Goal: Task Accomplishment & Management: Complete application form

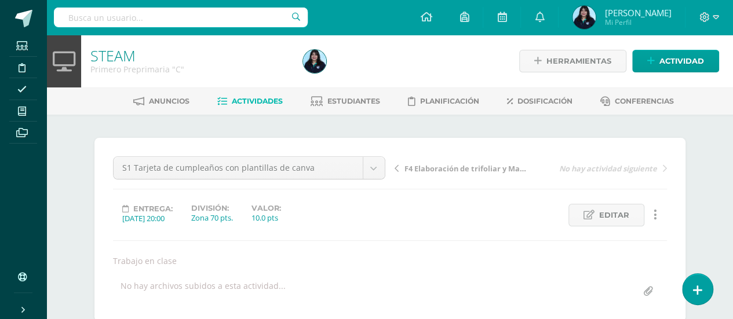
click at [253, 101] on span "Actividades" at bounding box center [257, 101] width 51 height 9
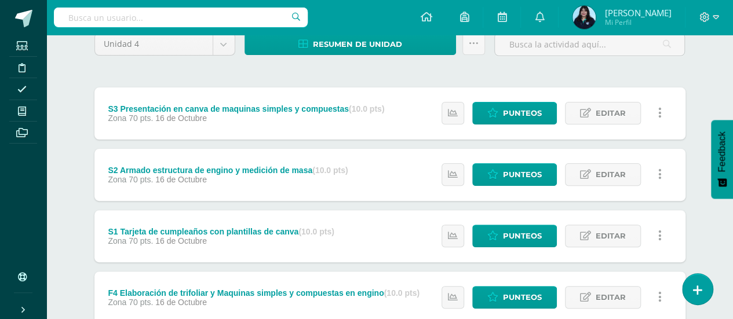
scroll to position [109, 0]
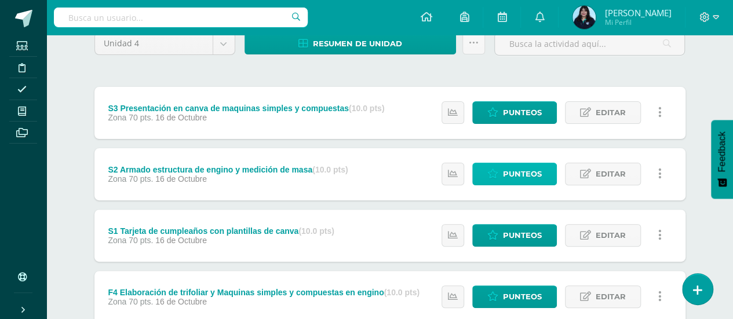
click at [549, 176] on link "Punteos" at bounding box center [514, 174] width 85 height 23
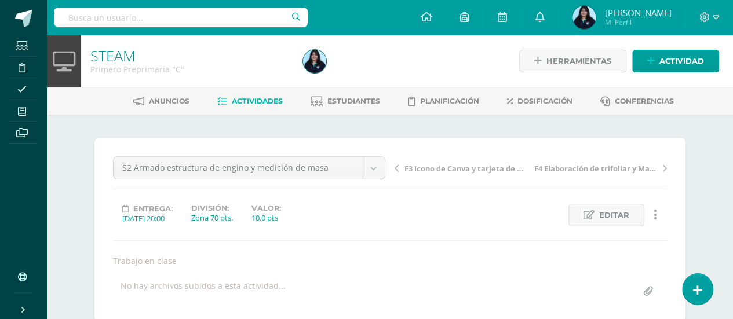
click at [244, 105] on link "Actividades" at bounding box center [249, 101] width 65 height 19
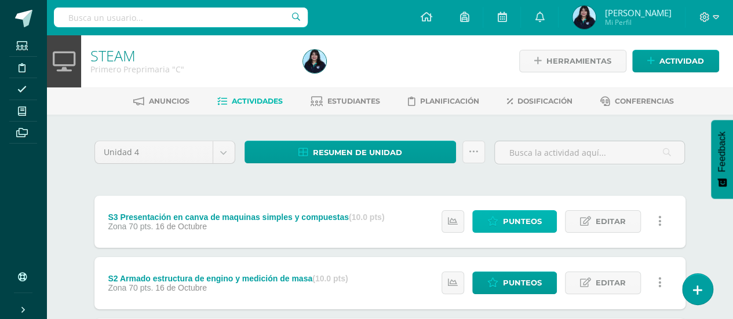
click at [500, 224] on link "Punteos" at bounding box center [514, 221] width 85 height 23
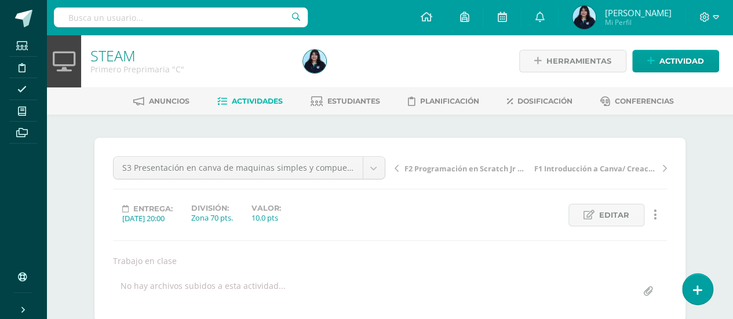
click at [272, 100] on span "Actividades" at bounding box center [257, 101] width 51 height 9
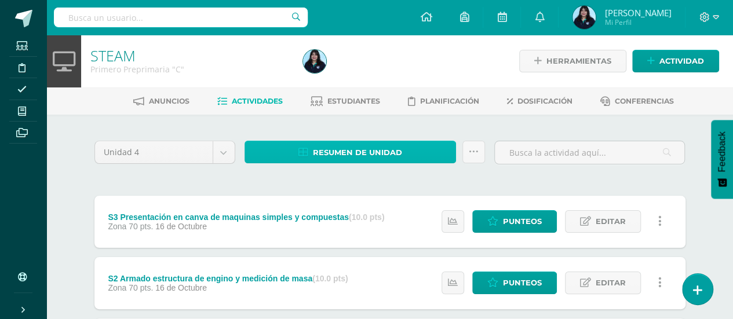
click at [355, 154] on span "Resumen de unidad" at bounding box center [357, 152] width 89 height 21
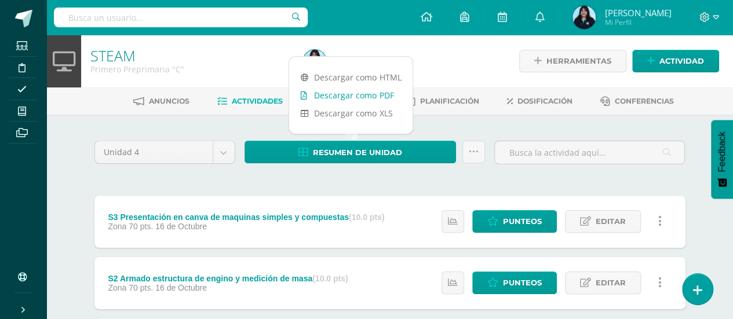
click at [355, 90] on link "Descargar como PDF" at bounding box center [350, 95] width 123 height 18
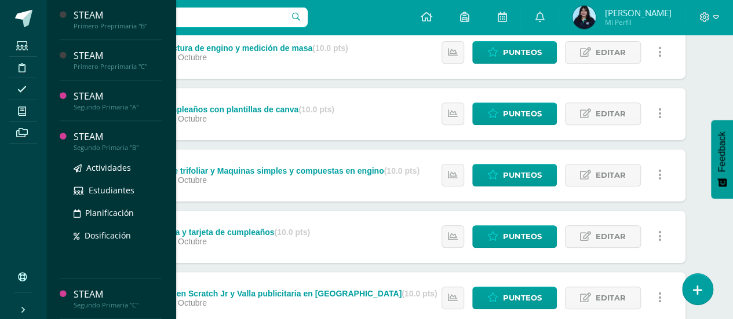
scroll to position [232, 0]
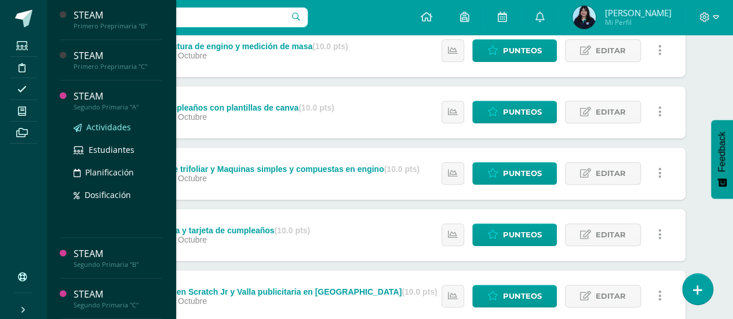
click at [100, 129] on span "Actividades" at bounding box center [108, 127] width 45 height 11
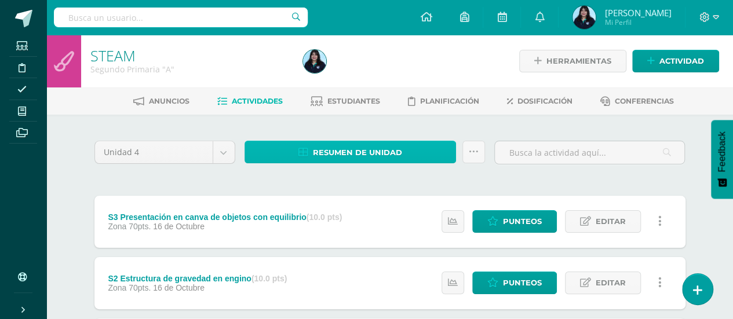
click at [368, 147] on span "Resumen de unidad" at bounding box center [357, 152] width 89 height 21
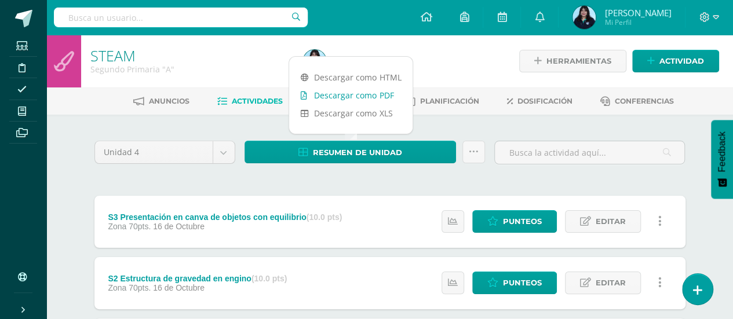
click at [358, 96] on link "Descargar como PDF" at bounding box center [350, 95] width 123 height 18
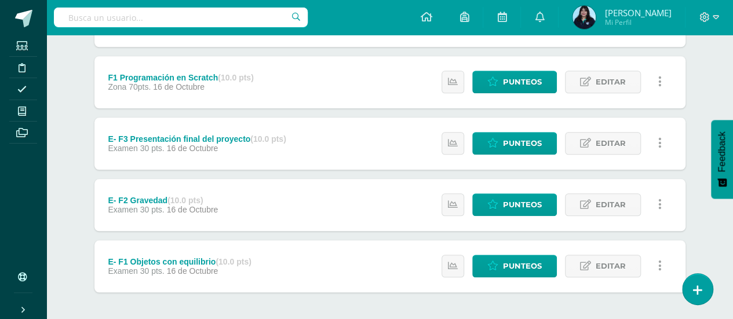
scroll to position [557, 0]
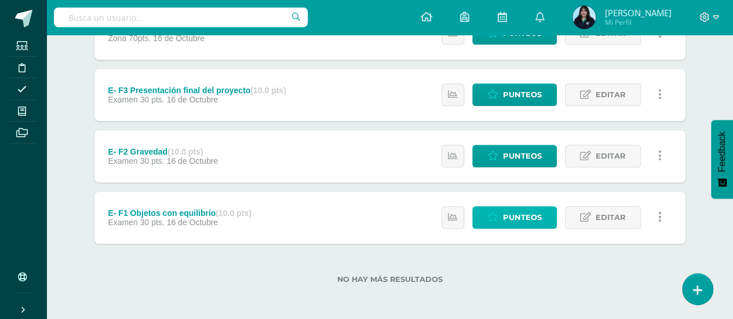
click at [538, 217] on span "Punteos" at bounding box center [522, 217] width 39 height 21
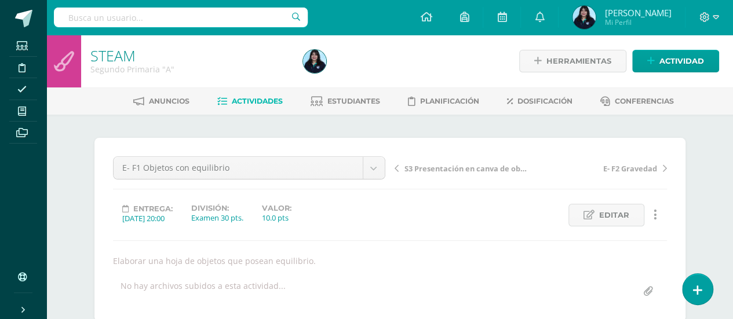
click at [249, 101] on span "Actividades" at bounding box center [257, 101] width 51 height 9
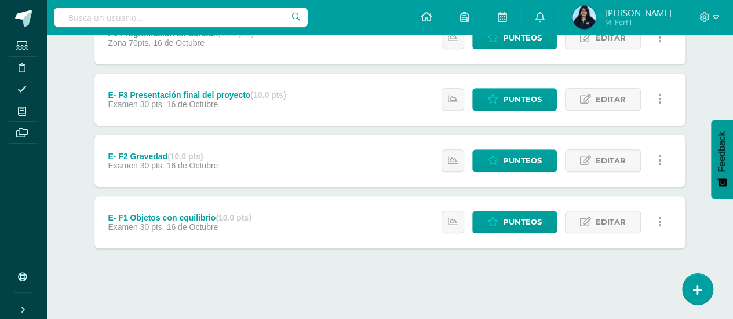
scroll to position [553, 0]
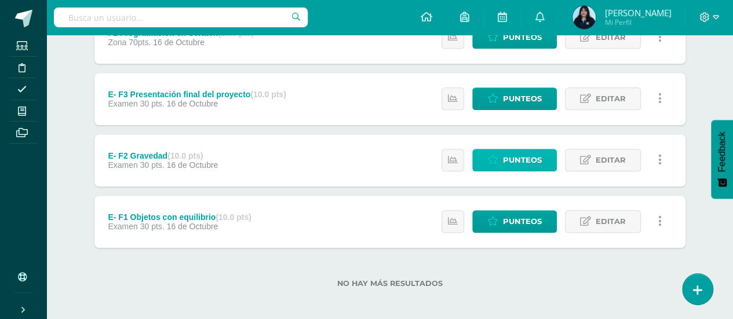
click at [520, 159] on span "Punteos" at bounding box center [522, 159] width 39 height 21
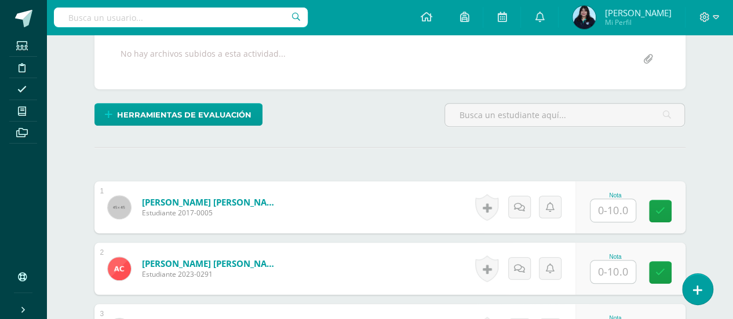
scroll to position [233, 0]
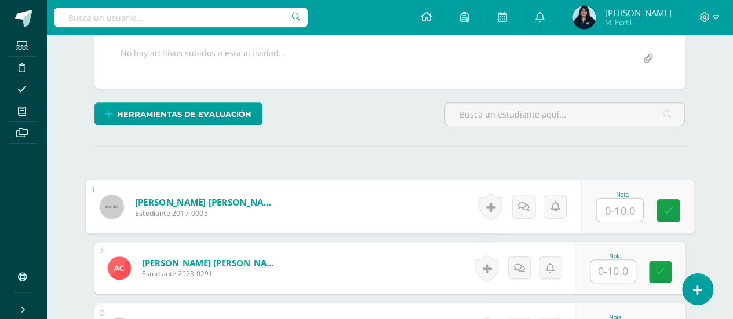
click at [612, 203] on input "text" at bounding box center [619, 210] width 46 height 23
type input "10"
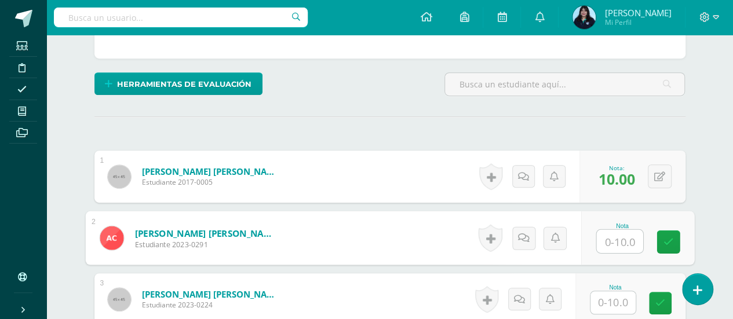
scroll to position [288, 0]
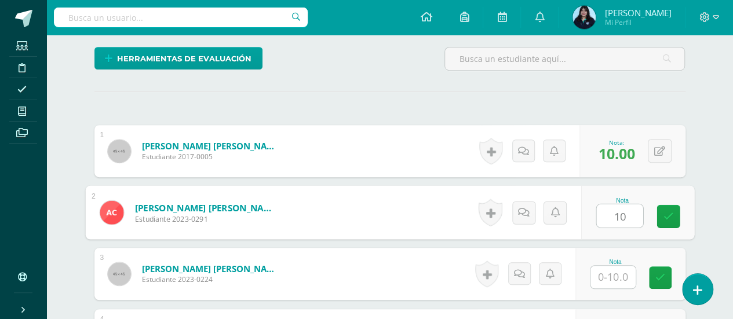
type input "10"
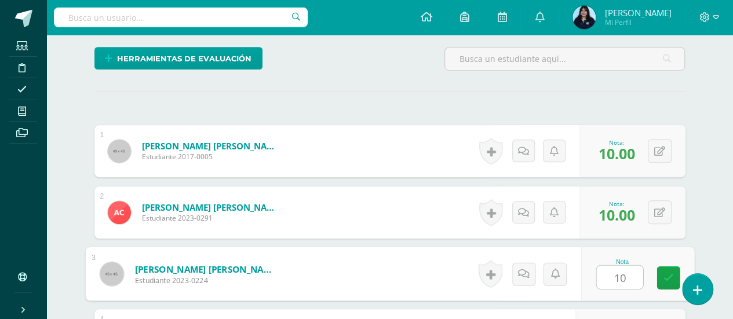
type input "10"
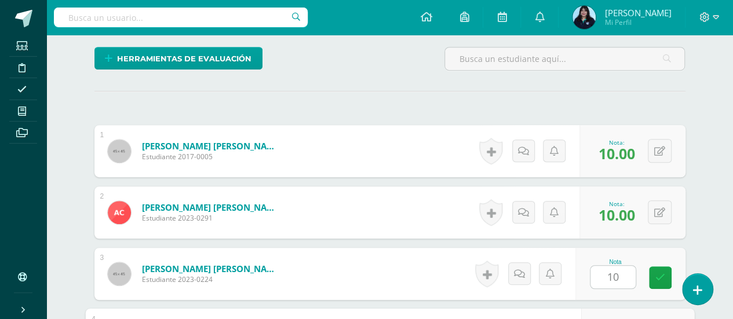
scroll to position [464, 0]
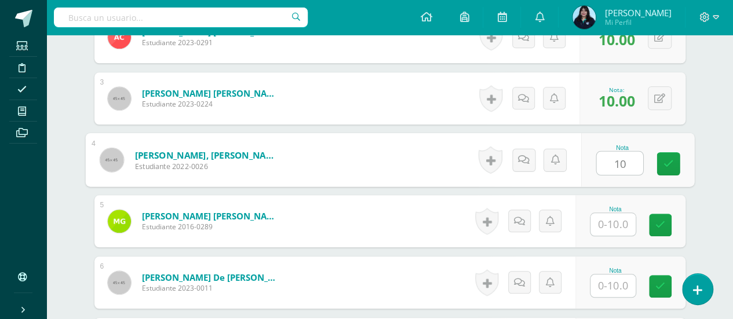
type input "10"
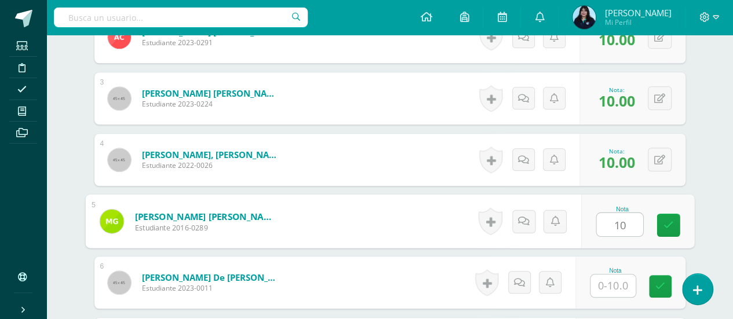
type input "10"
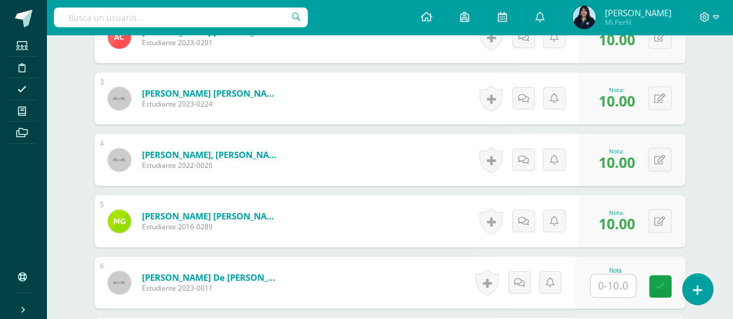
click at [612, 203] on div "0 Logros Logros obtenidos Aún no hay logros agregados Nota: 10.00" at bounding box center [632, 221] width 106 height 52
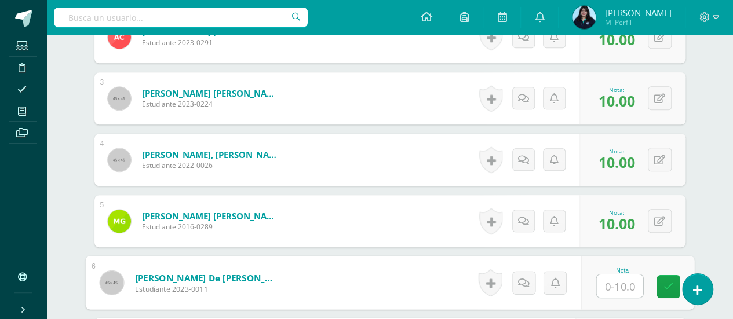
click at [620, 281] on input "text" at bounding box center [619, 286] width 46 height 23
type input "9"
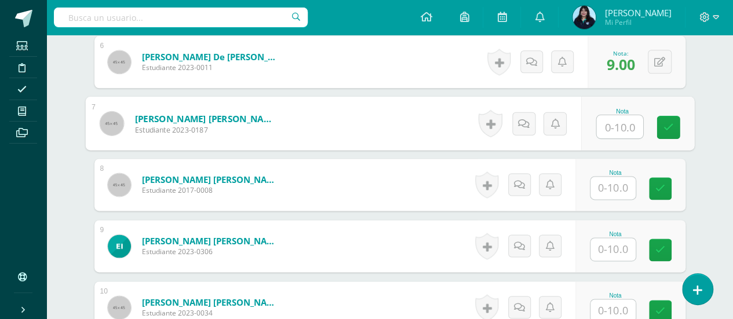
scroll to position [689, 0]
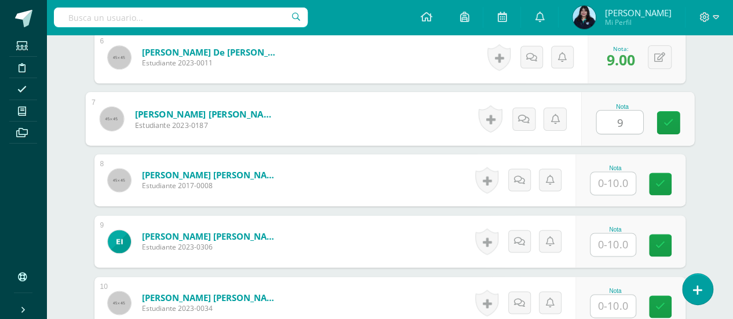
type input "9"
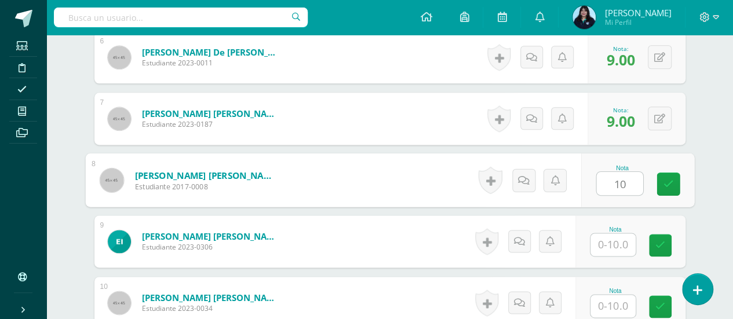
type input "10"
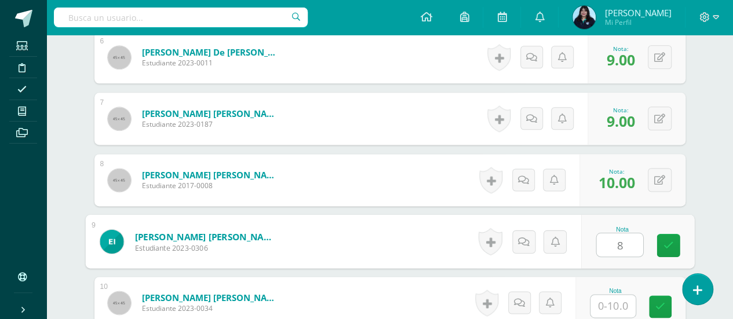
type input "8"
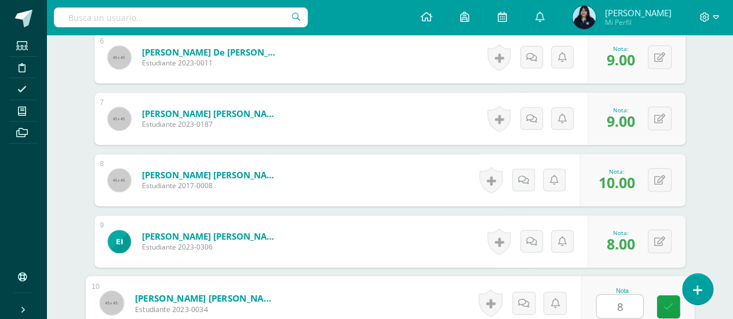
type input "8"
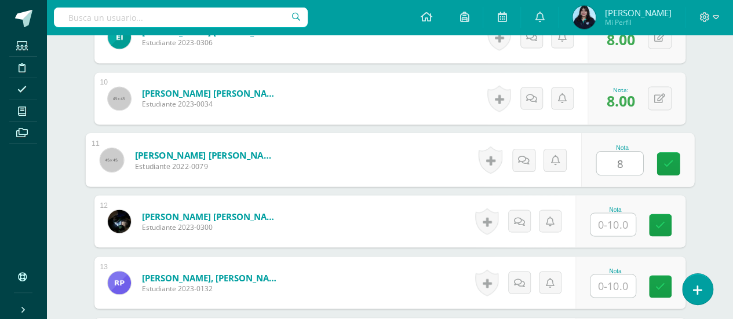
type input "8"
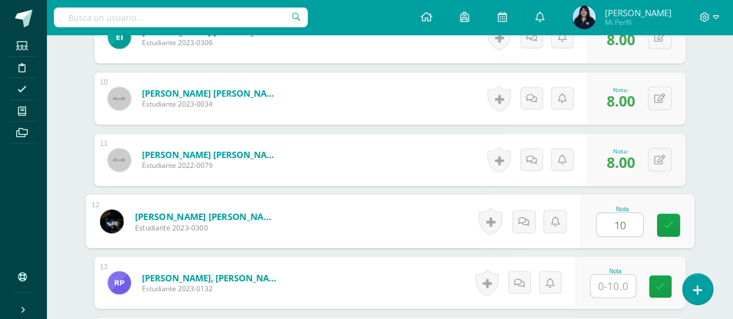
type input "10"
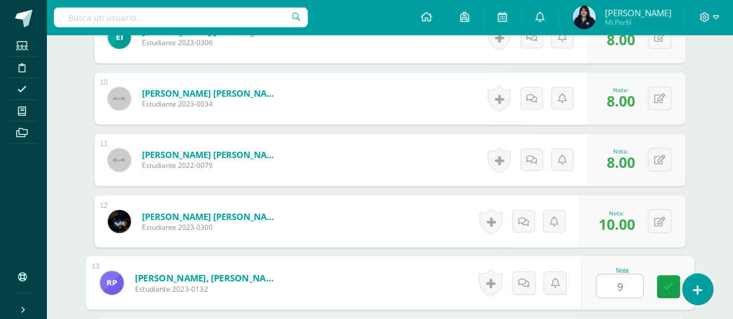
type input "9"
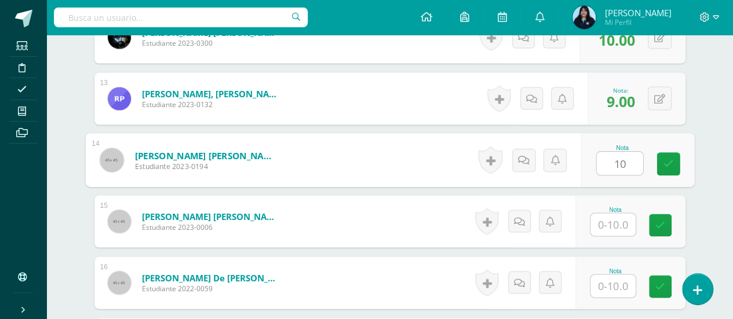
type input "10"
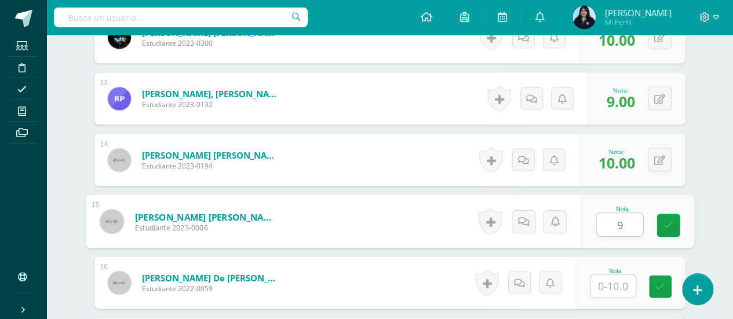
type input "9"
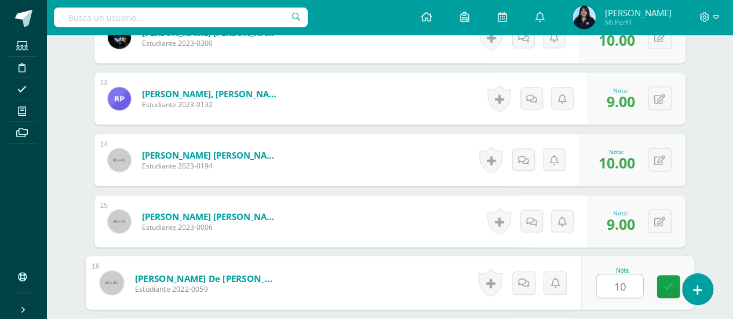
type input "10"
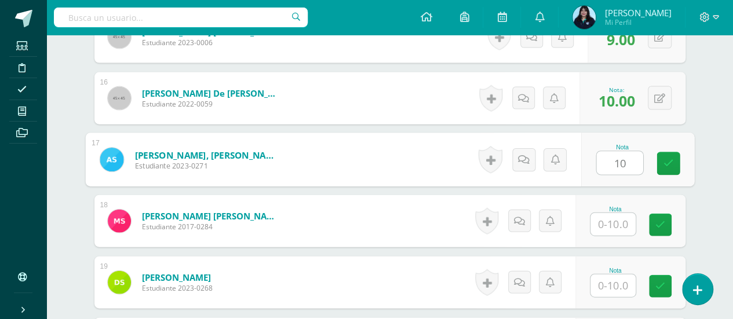
type input "10"
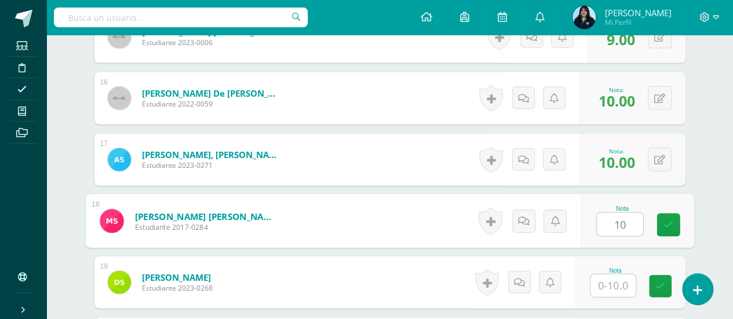
type input "10"
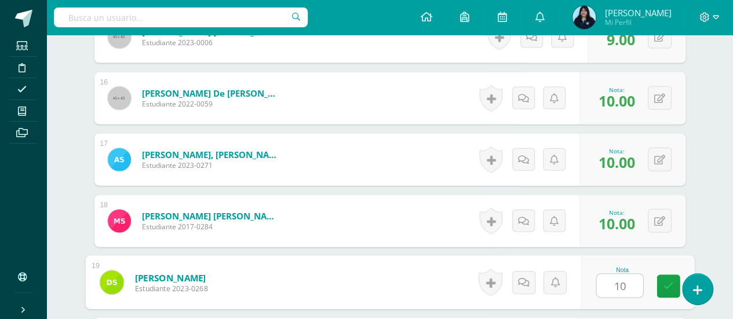
type input "10"
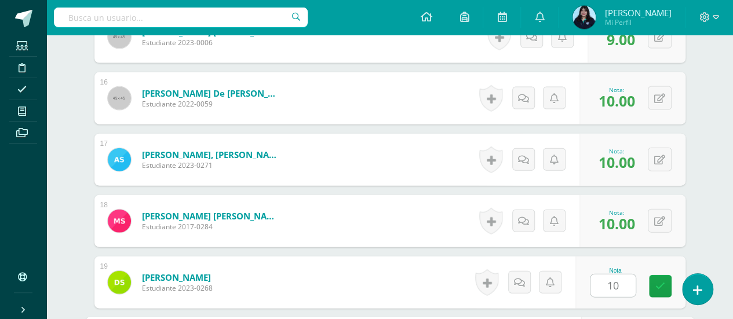
scroll to position [1446, 0]
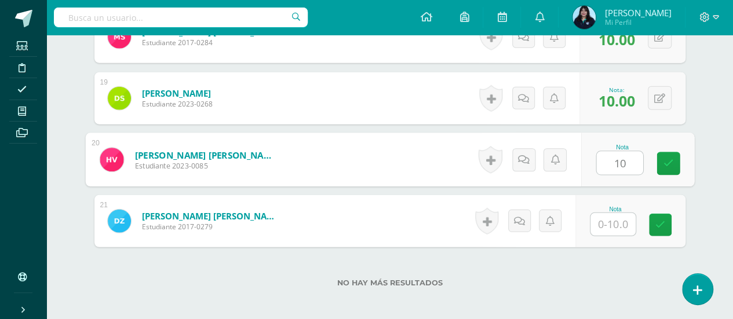
type input "10"
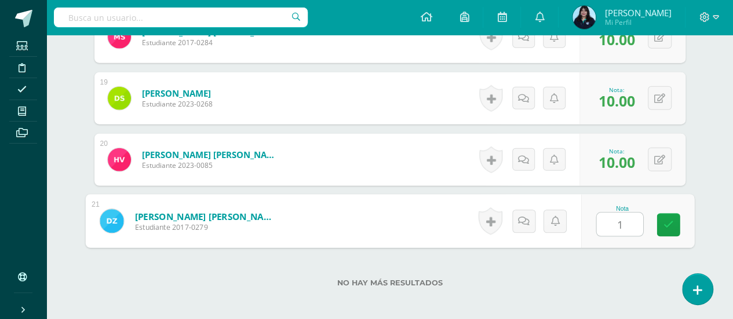
type input "10"
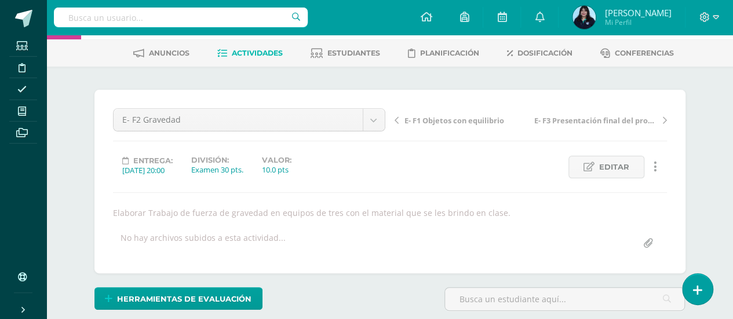
scroll to position [0, 0]
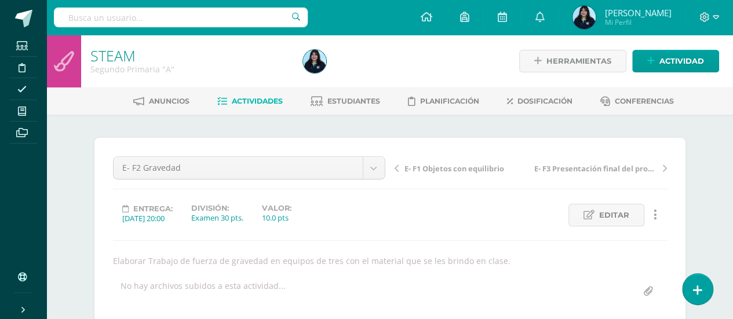
click at [260, 101] on span "Actividades" at bounding box center [257, 101] width 51 height 9
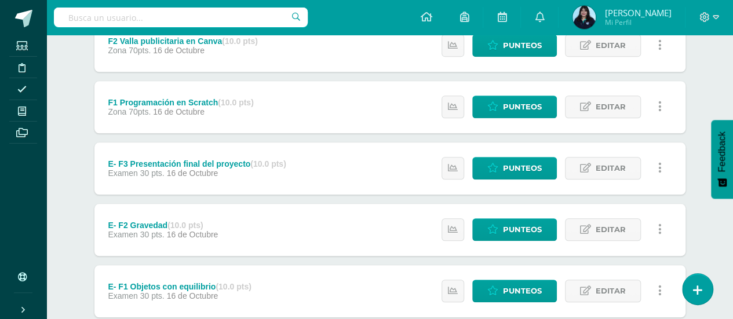
scroll to position [553, 0]
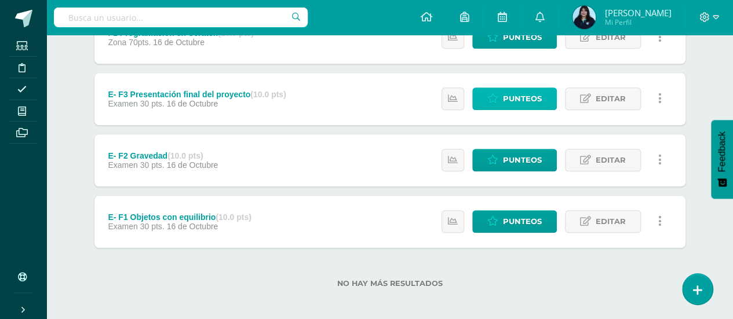
click at [538, 91] on span "Punteos" at bounding box center [522, 98] width 39 height 21
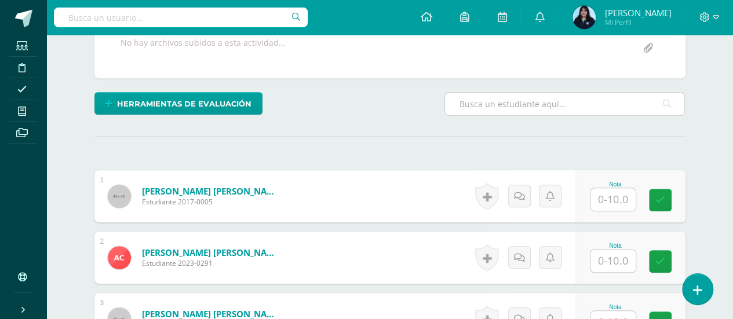
scroll to position [263, 0]
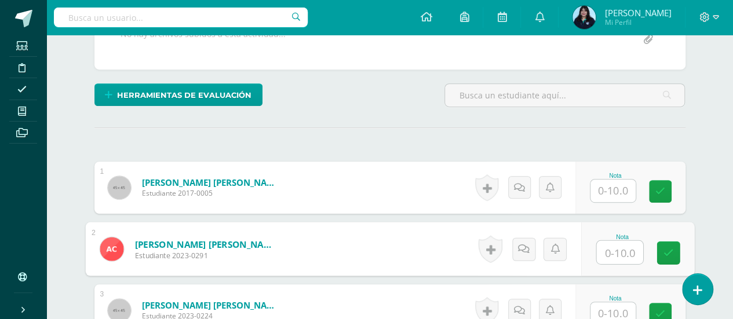
click at [613, 245] on input "text" at bounding box center [619, 252] width 46 height 23
type input "9"
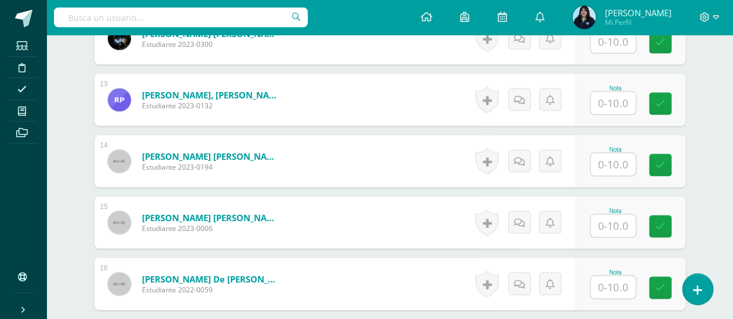
scroll to position [1091, 0]
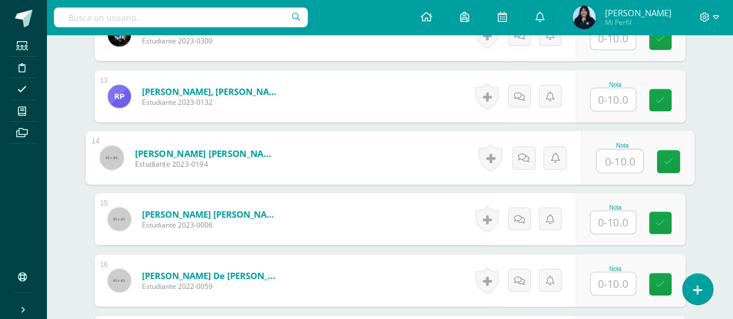
click at [616, 154] on input "text" at bounding box center [619, 160] width 46 height 23
type input "9"
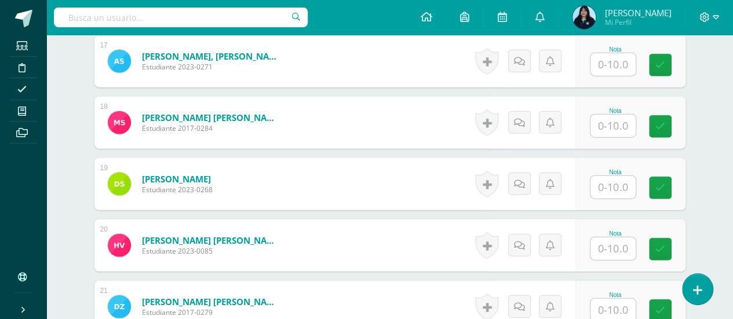
scroll to position [1373, 0]
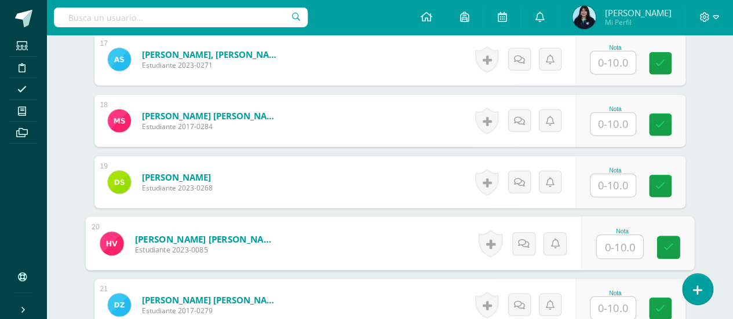
click at [609, 240] on input "text" at bounding box center [619, 247] width 46 height 23
type input "9"
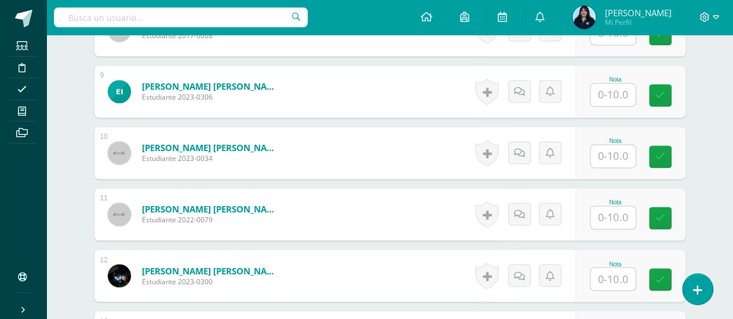
scroll to position [848, 0]
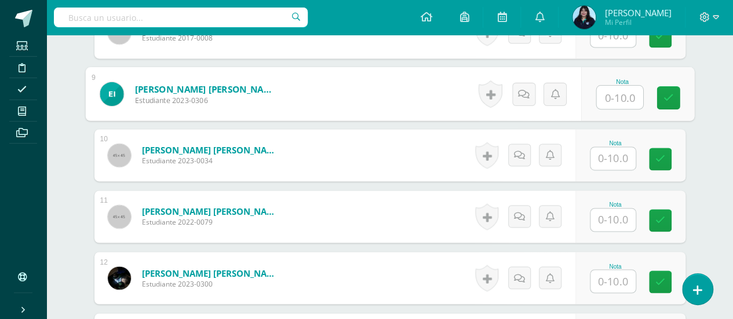
click at [610, 96] on input "text" at bounding box center [619, 97] width 46 height 23
type input "7"
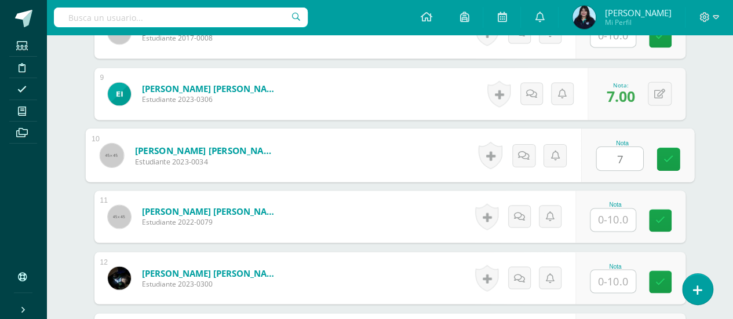
type input "7"
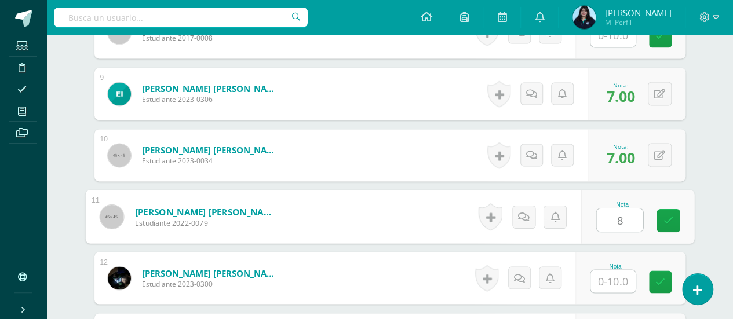
type input "8"
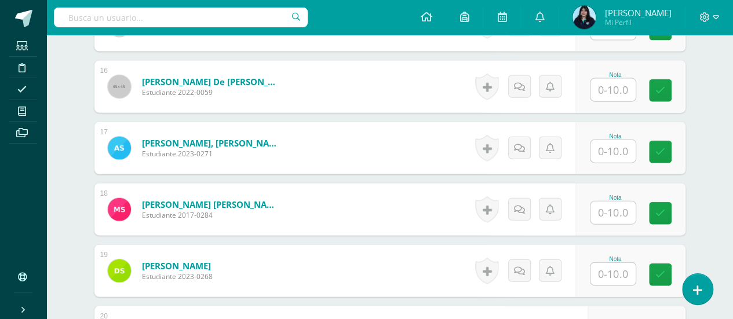
scroll to position [1289, 0]
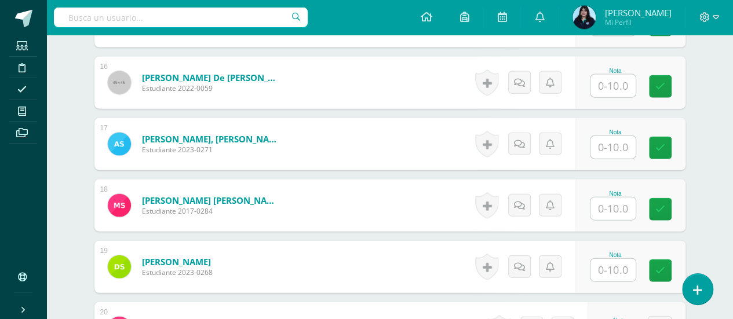
click at [613, 141] on input "text" at bounding box center [612, 147] width 45 height 23
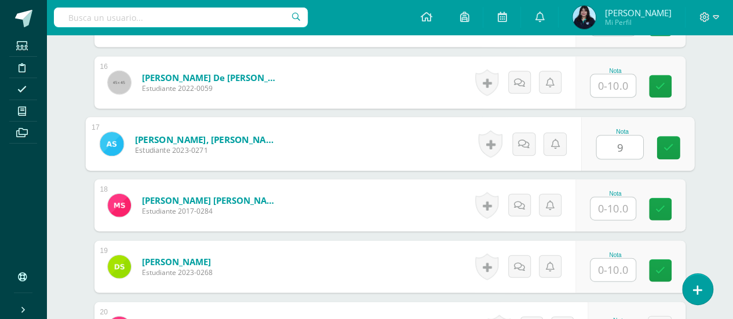
type input "9"
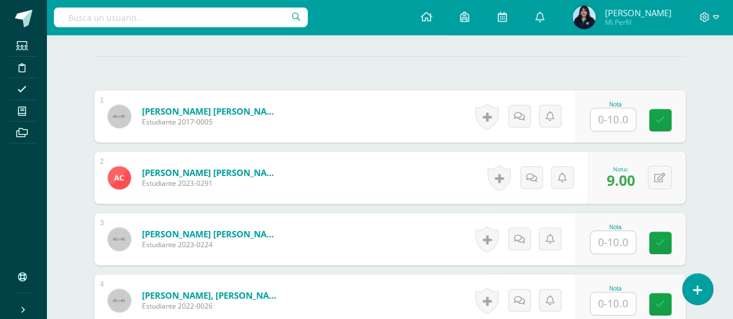
scroll to position [331, 0]
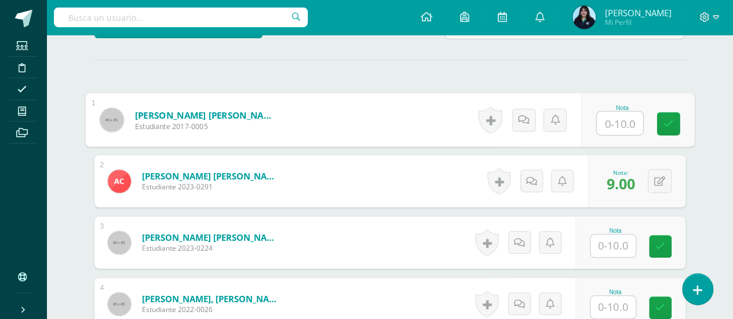
click at [614, 112] on input "text" at bounding box center [619, 123] width 46 height 23
type input "8"
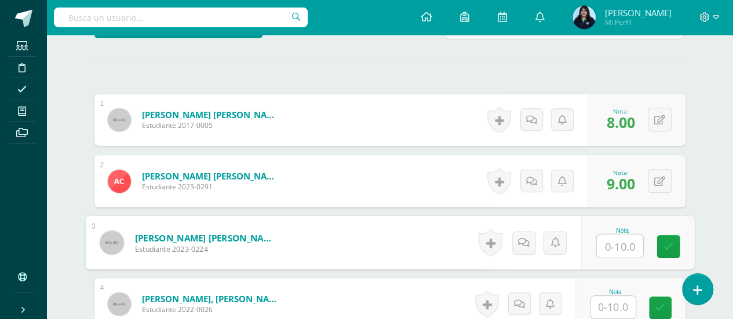
click at [616, 236] on input "text" at bounding box center [619, 246] width 46 height 23
type input "9"
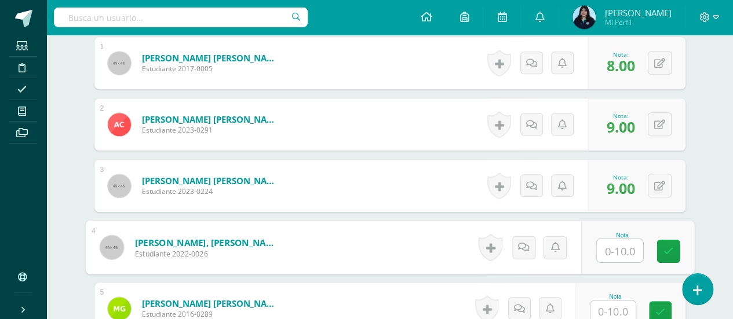
scroll to position [393, 0]
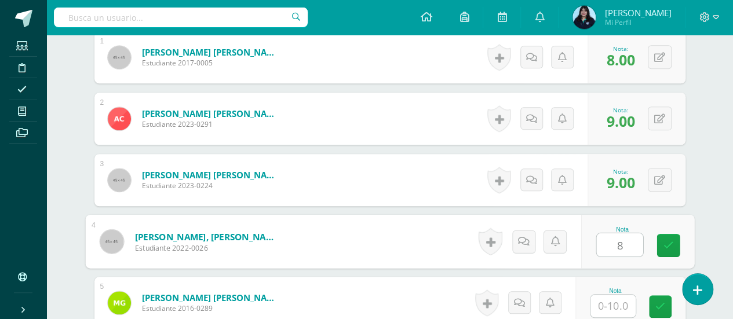
type input "8"
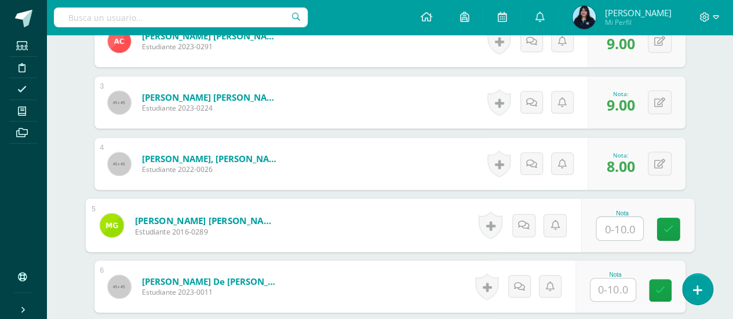
scroll to position [475, 0]
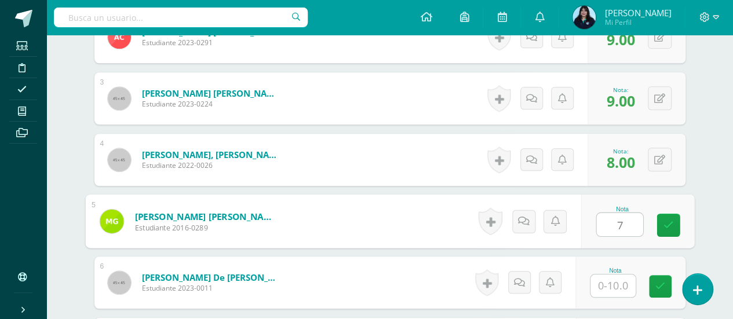
type input "7"
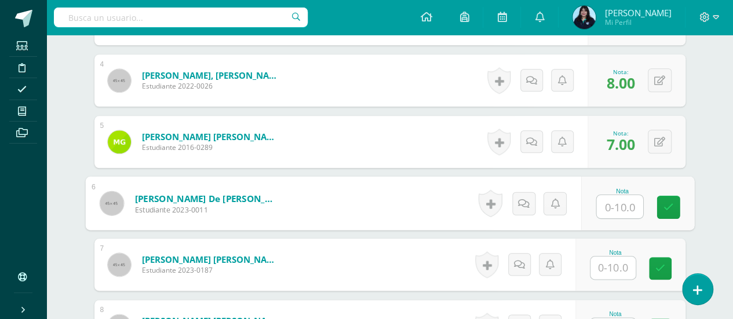
scroll to position [564, 0]
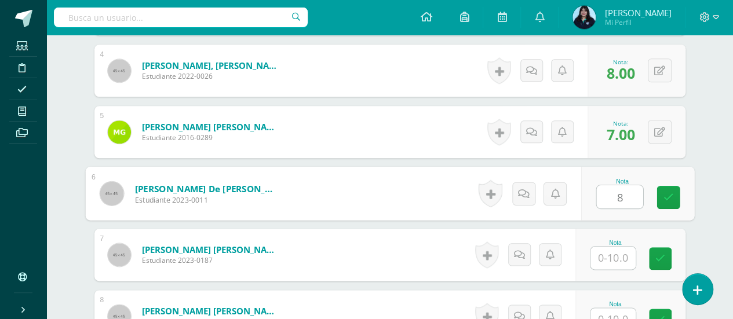
type input "8"
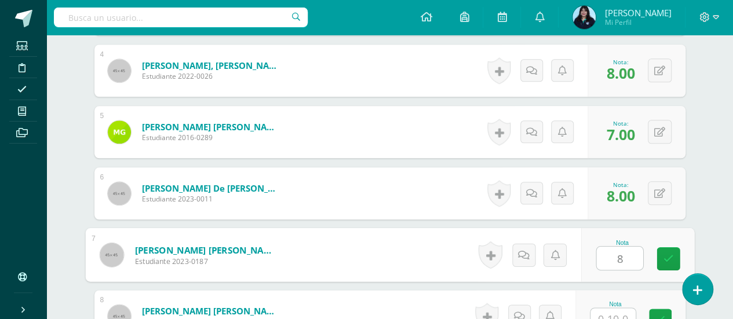
type input "8"
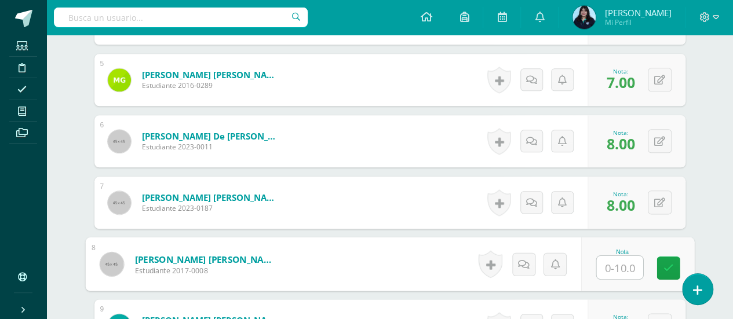
scroll to position [626, 0]
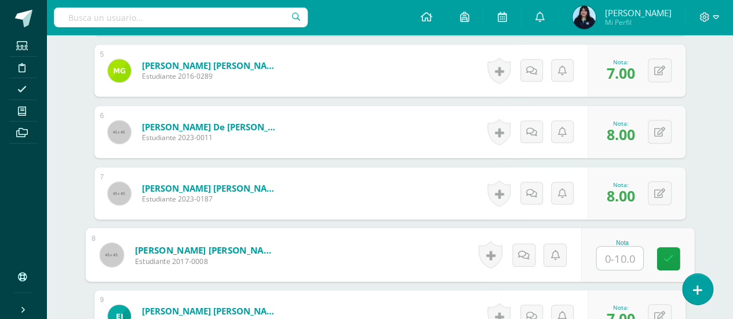
type input "8"
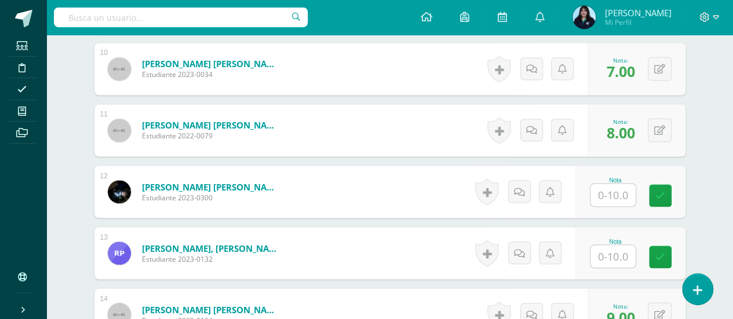
scroll to position [936, 0]
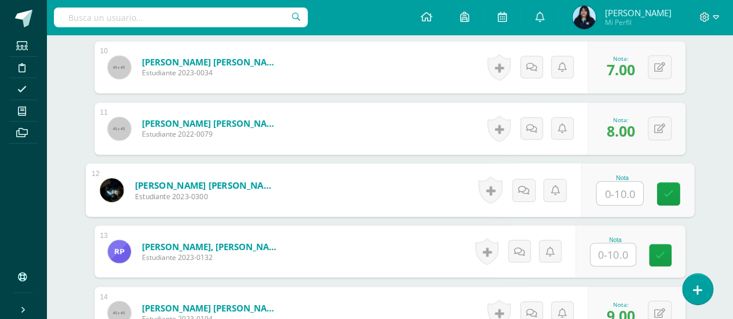
click at [608, 187] on input "text" at bounding box center [619, 193] width 46 height 23
type input "7"
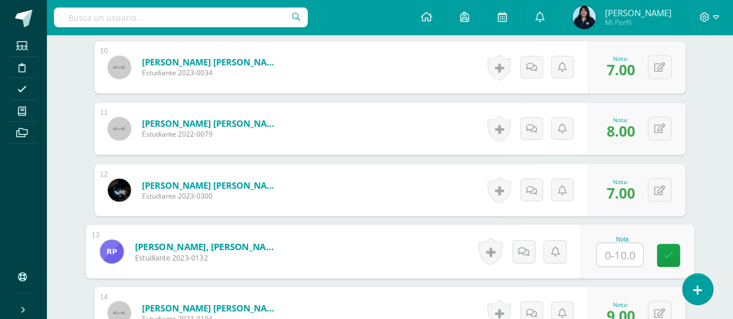
type input "8"
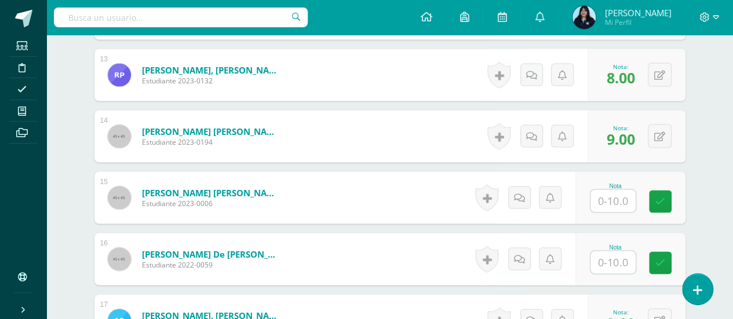
scroll to position [1148, 0]
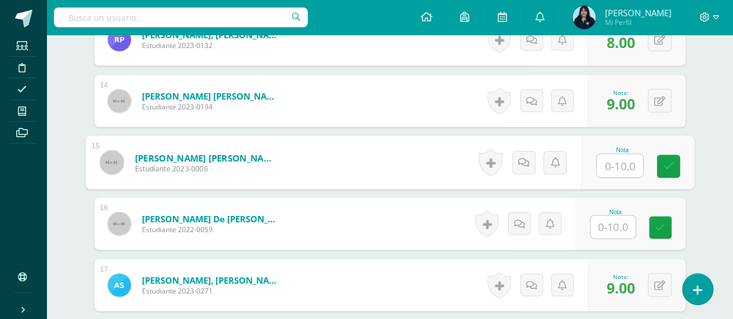
click at [612, 162] on input "text" at bounding box center [619, 166] width 46 height 23
type input "9"
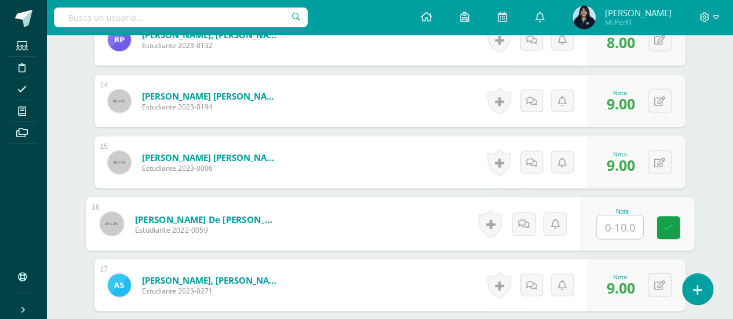
type input "9"
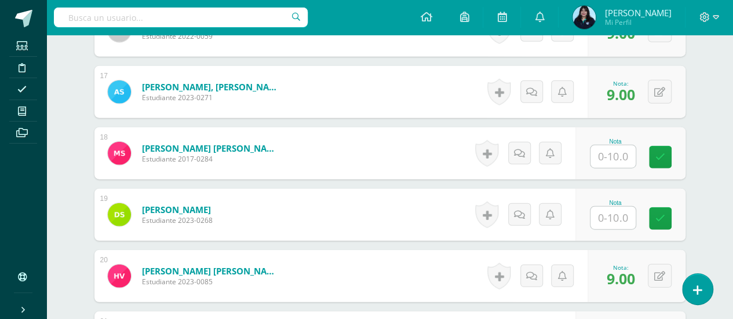
scroll to position [1371, 0]
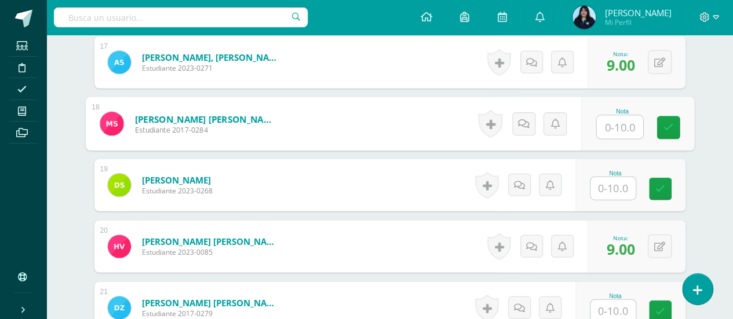
click at [612, 123] on input "text" at bounding box center [619, 127] width 46 height 23
type input "8"
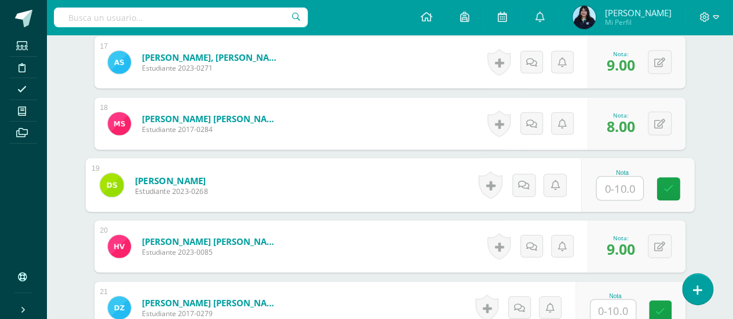
type input "8"
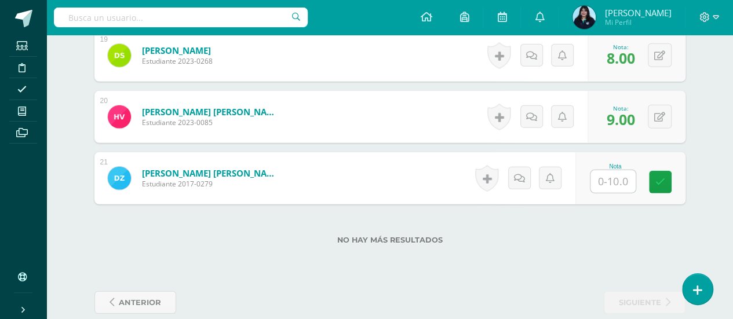
scroll to position [1514, 0]
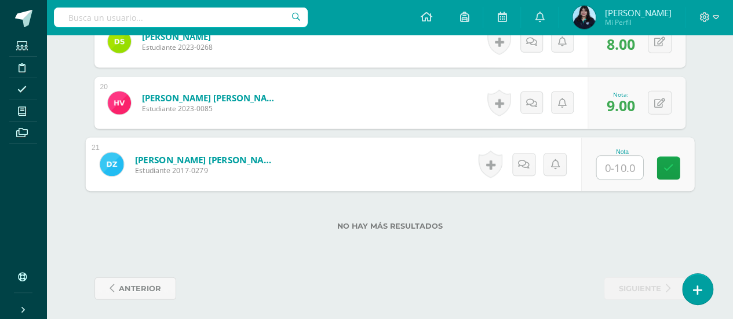
click at [616, 163] on input "text" at bounding box center [619, 167] width 46 height 23
type input "7"
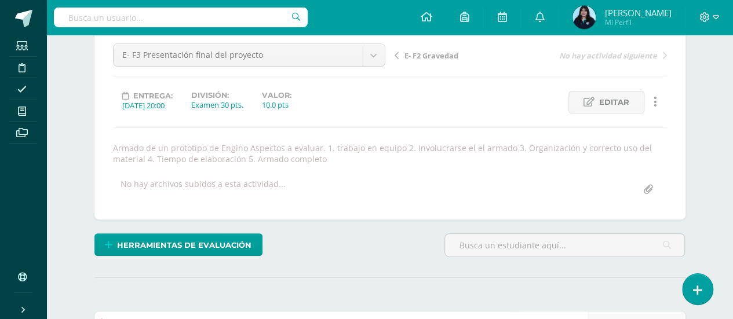
scroll to position [0, 0]
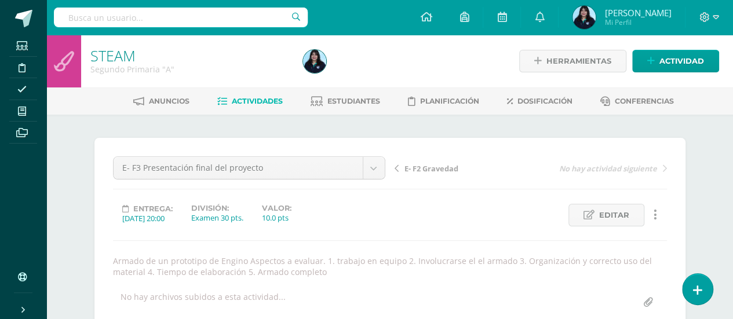
click at [252, 99] on span "Actividades" at bounding box center [257, 101] width 51 height 9
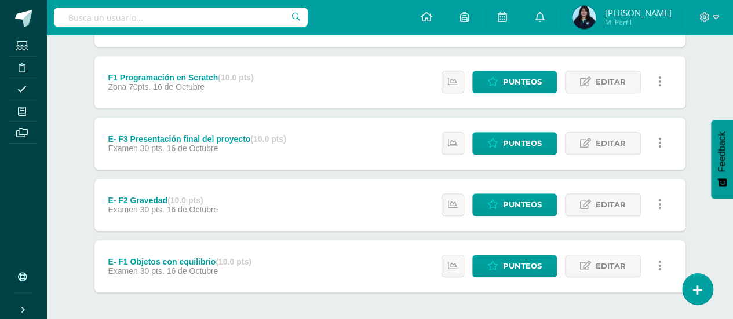
scroll to position [506, 0]
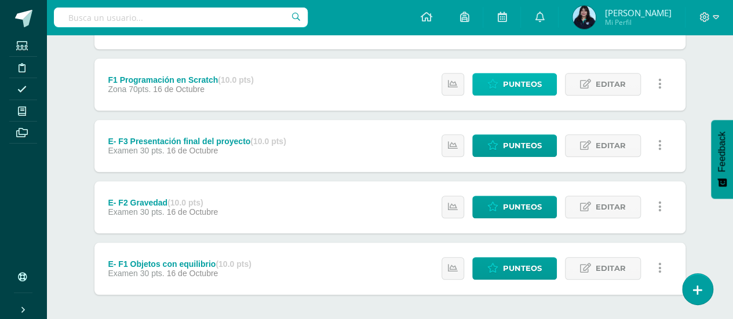
click at [525, 84] on span "Punteos" at bounding box center [522, 84] width 39 height 21
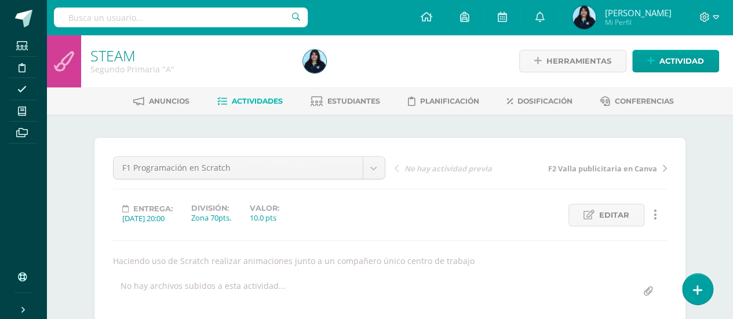
click at [247, 100] on span "Actividades" at bounding box center [257, 101] width 51 height 9
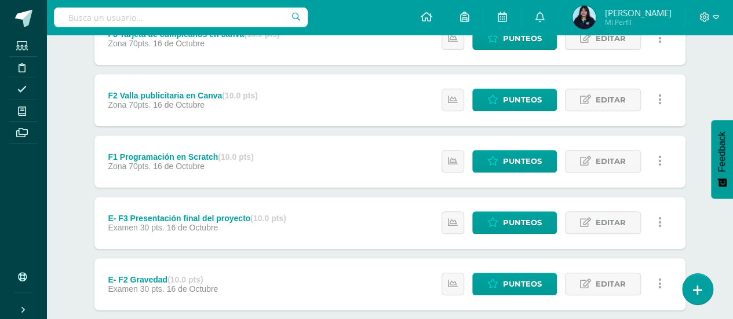
scroll to position [426, 0]
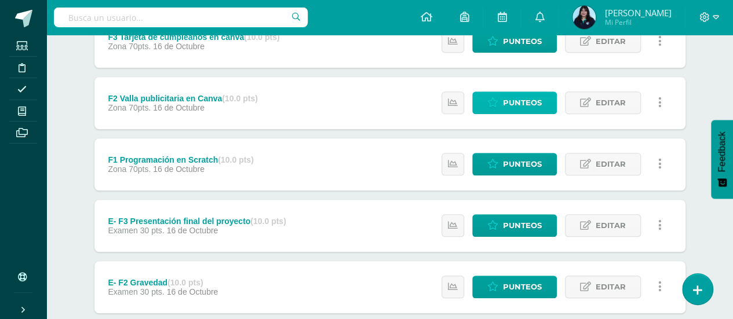
click at [527, 98] on span "Punteos" at bounding box center [522, 102] width 39 height 21
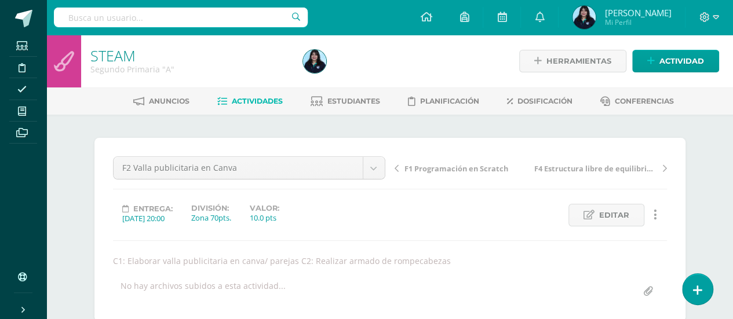
click at [266, 92] on link "Actividades" at bounding box center [249, 101] width 65 height 19
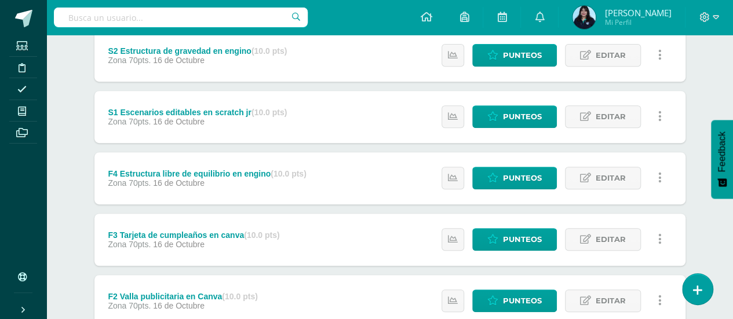
scroll to position [229, 0]
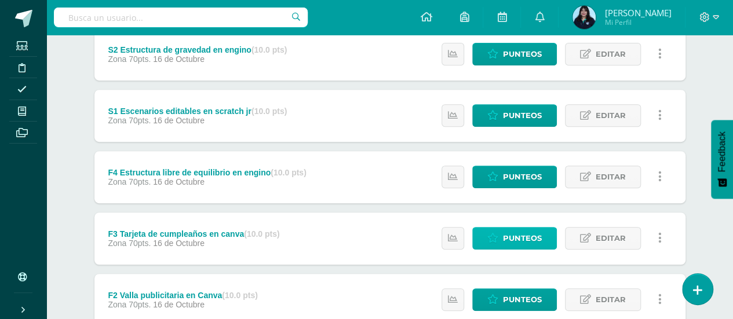
click at [501, 231] on link "Punteos" at bounding box center [514, 238] width 85 height 23
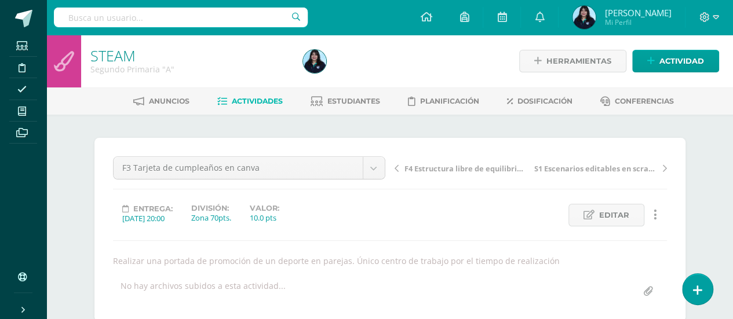
click at [258, 98] on span "Actividades" at bounding box center [257, 101] width 51 height 9
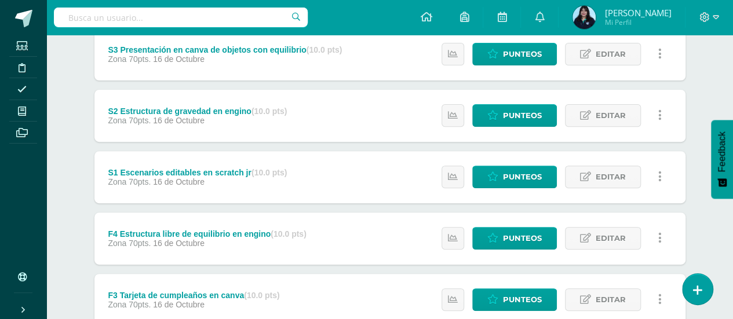
scroll to position [168, 0]
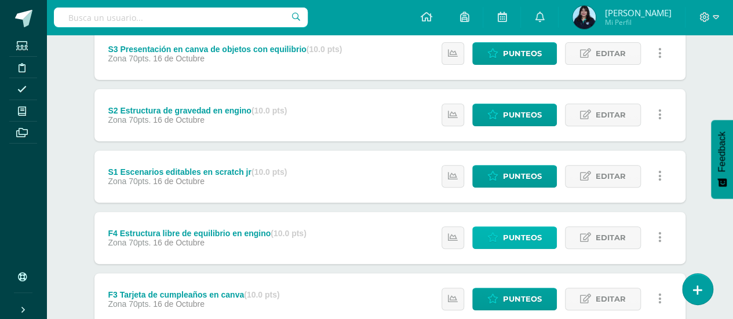
click at [492, 235] on icon at bounding box center [492, 238] width 11 height 10
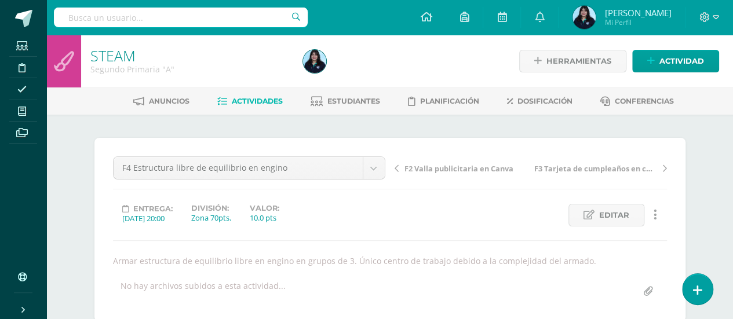
click at [265, 106] on link "Actividades" at bounding box center [249, 101] width 65 height 19
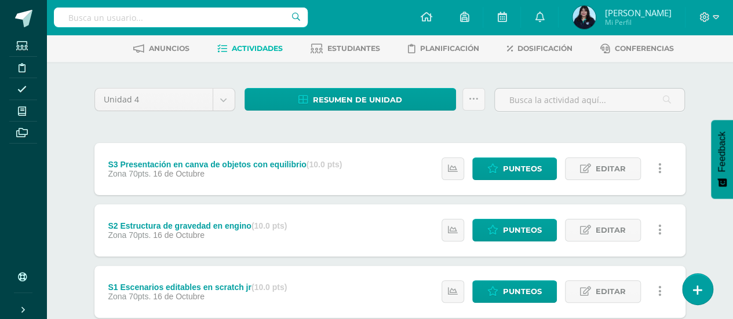
scroll to position [53, 0]
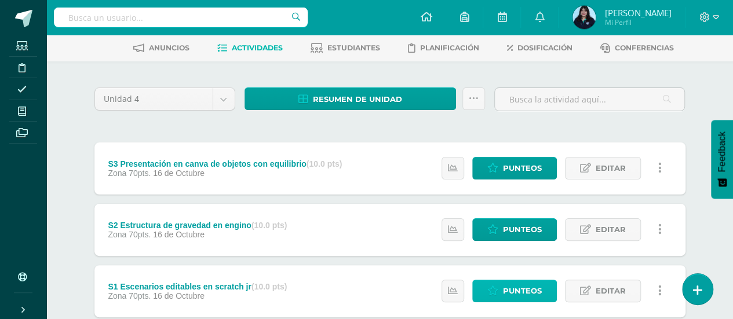
click at [534, 290] on span "Punteos" at bounding box center [522, 290] width 39 height 21
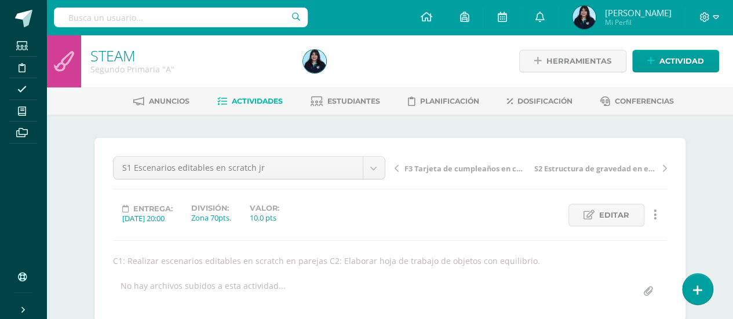
click at [238, 98] on span "Actividades" at bounding box center [257, 101] width 51 height 9
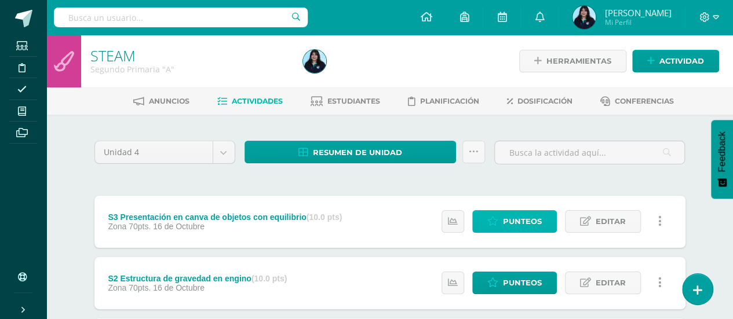
click at [503, 221] on link "Punteos" at bounding box center [514, 221] width 85 height 23
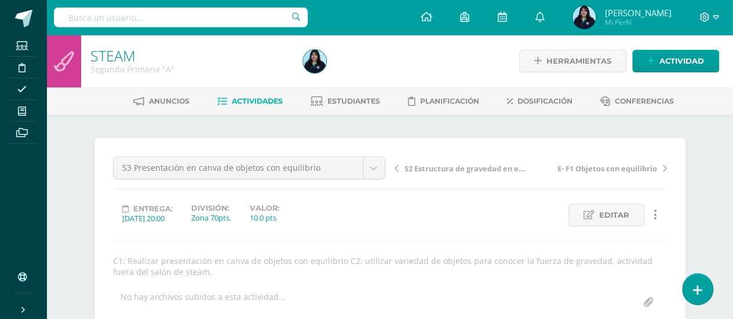
click at [266, 96] on link "Actividades" at bounding box center [249, 101] width 65 height 19
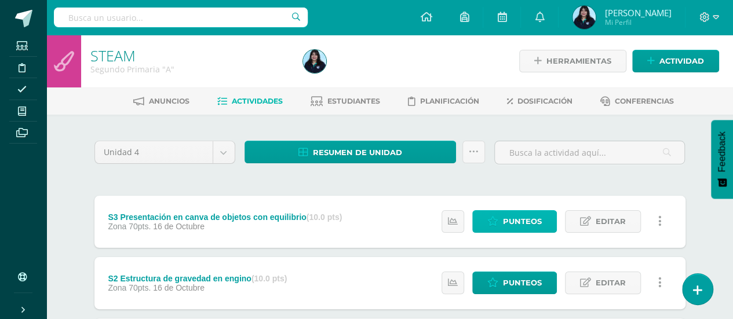
click at [518, 219] on span "Punteos" at bounding box center [522, 221] width 39 height 21
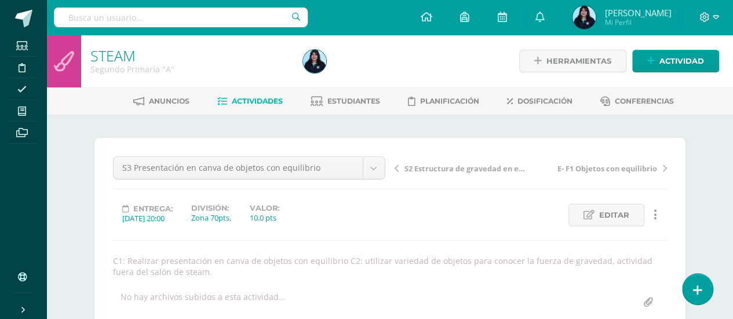
click at [242, 96] on link "Actividades" at bounding box center [249, 101] width 65 height 19
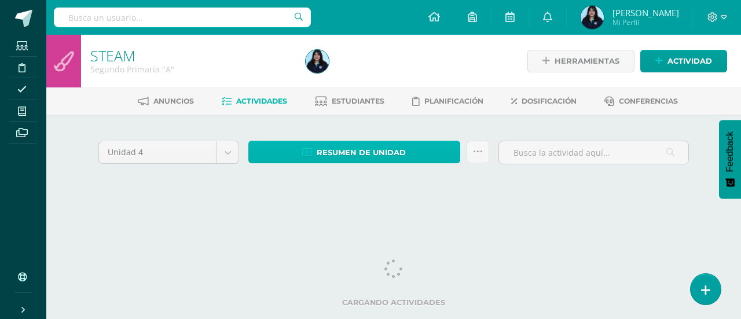
click at [377, 149] on span "Resumen de unidad" at bounding box center [361, 152] width 89 height 21
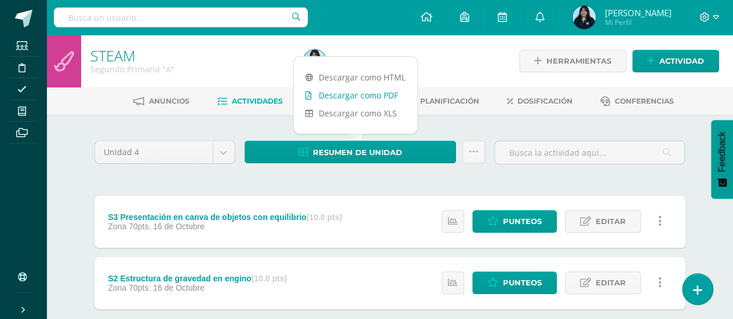
click at [361, 87] on link "Descargar como PDF" at bounding box center [355, 95] width 123 height 18
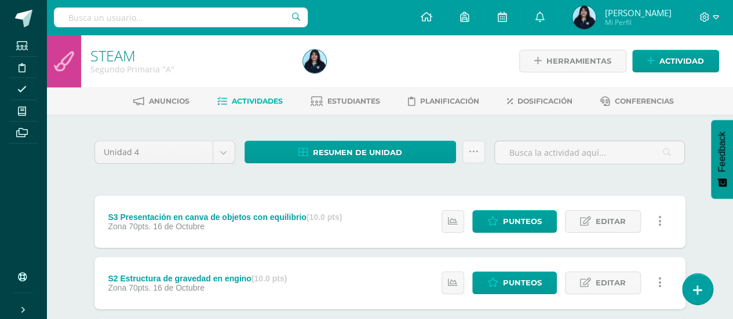
click at [437, 48] on div at bounding box center [406, 61] width 217 height 53
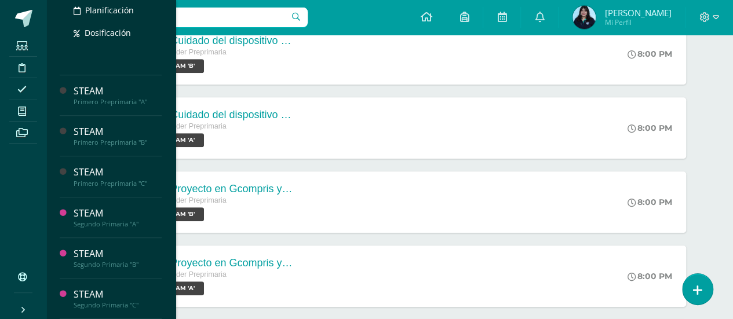
scroll to position [298, 0]
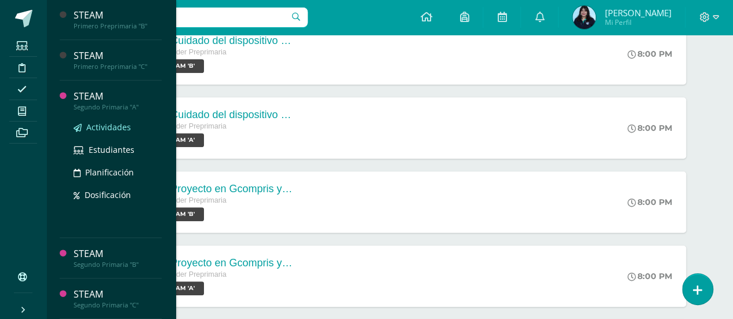
click at [114, 124] on span "Actividades" at bounding box center [108, 127] width 45 height 11
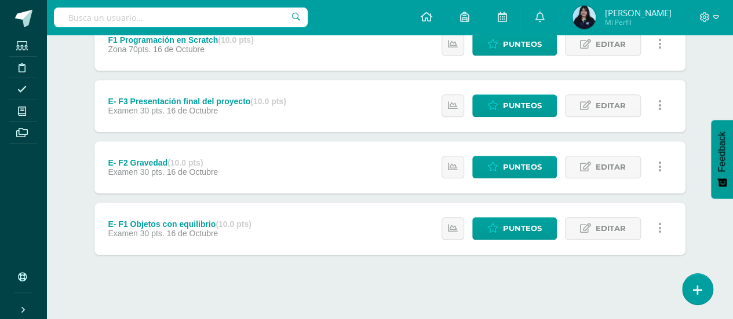
scroll to position [553, 0]
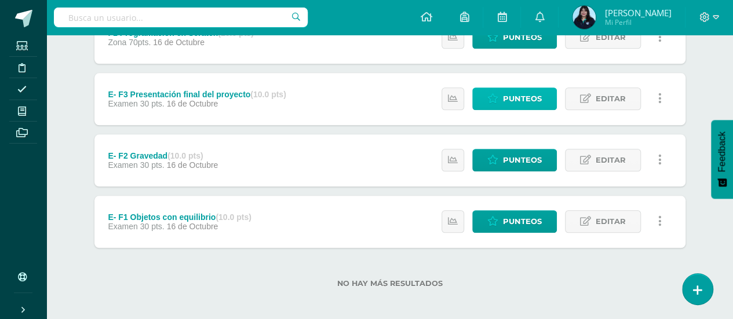
click at [533, 90] on span "Punteos" at bounding box center [522, 98] width 39 height 21
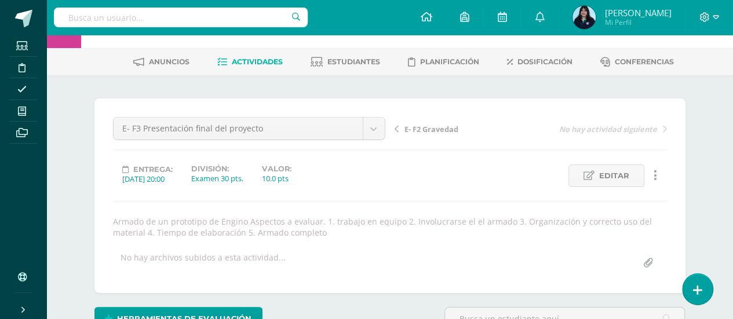
scroll to position [37, 0]
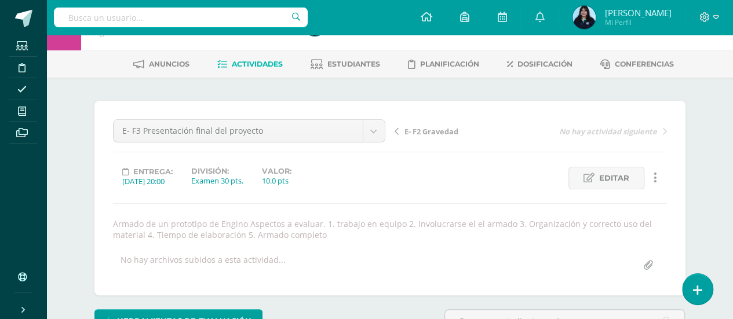
click at [248, 63] on span "Actividades" at bounding box center [257, 64] width 51 height 9
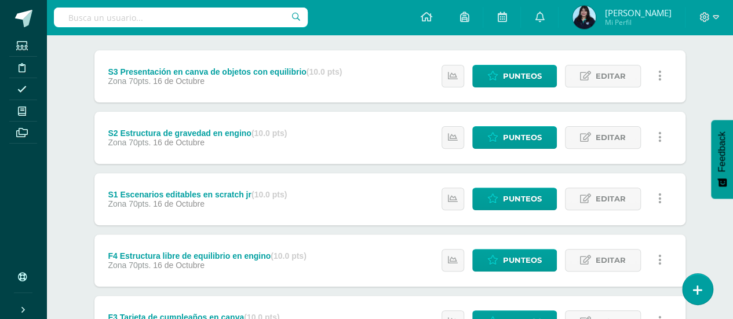
scroll to position [146, 0]
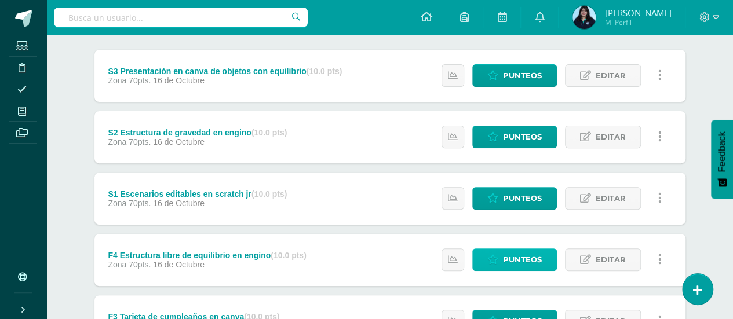
click at [524, 255] on span "Punteos" at bounding box center [522, 259] width 39 height 21
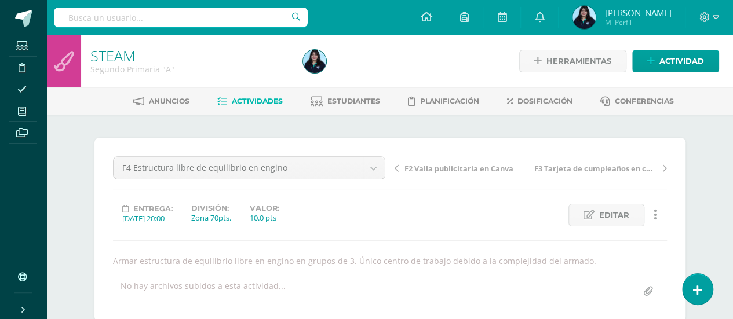
scroll to position [1, 0]
click at [264, 96] on span "Actividades" at bounding box center [257, 100] width 51 height 9
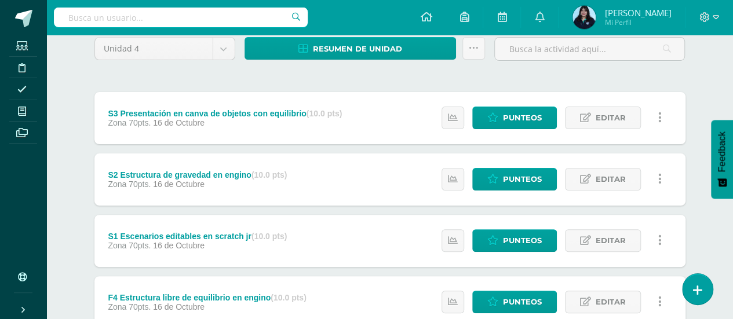
scroll to position [139, 0]
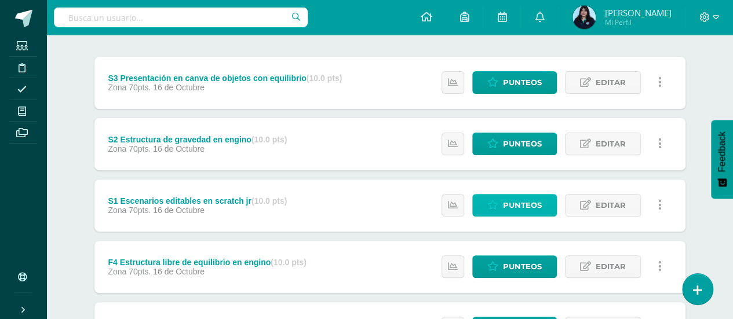
click at [532, 199] on span "Punteos" at bounding box center [522, 205] width 39 height 21
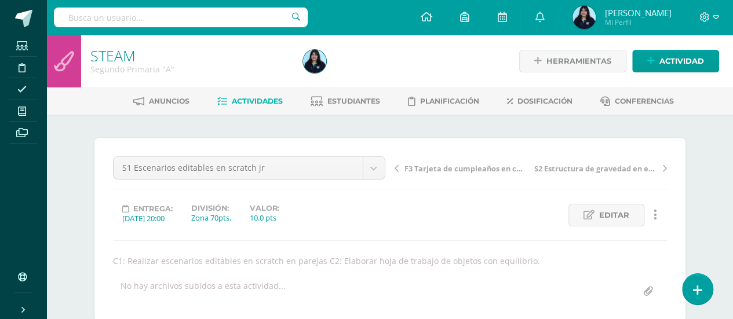
click at [264, 94] on link "Actividades" at bounding box center [249, 101] width 65 height 19
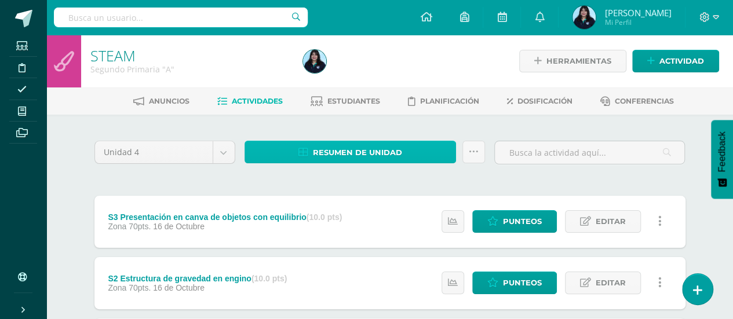
click at [313, 149] on span "Resumen de unidad" at bounding box center [357, 152] width 89 height 21
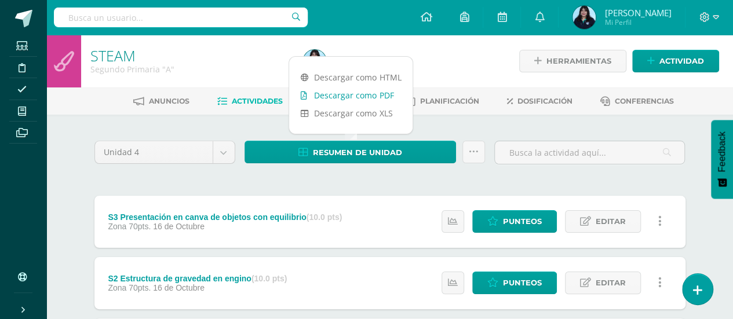
click at [358, 97] on link "Descargar como PDF" at bounding box center [350, 95] width 123 height 18
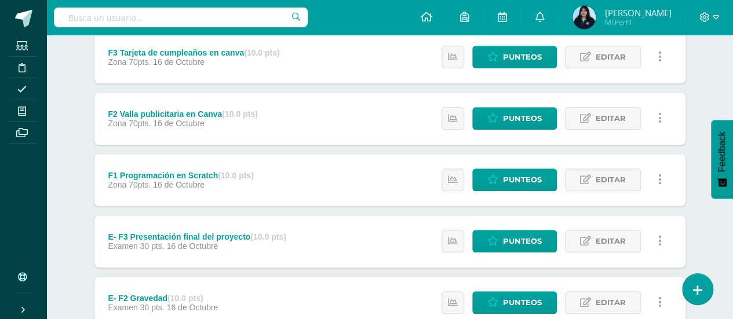
scroll to position [553, 0]
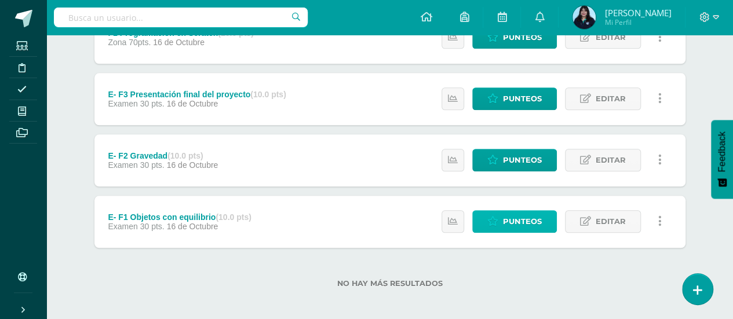
click at [536, 222] on span "Punteos" at bounding box center [522, 221] width 39 height 21
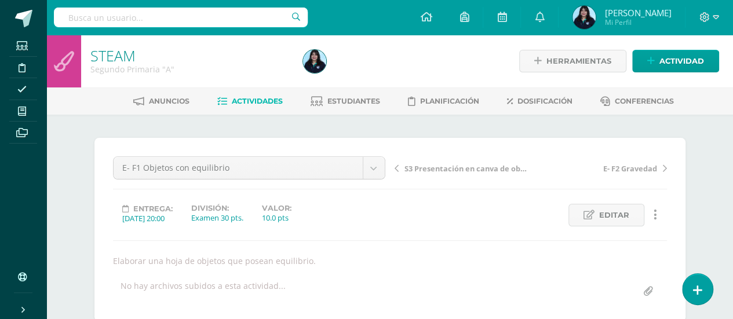
click at [246, 102] on span "Actividades" at bounding box center [257, 101] width 51 height 9
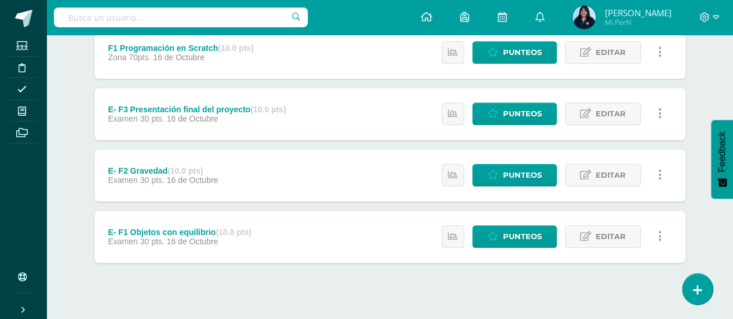
scroll to position [553, 0]
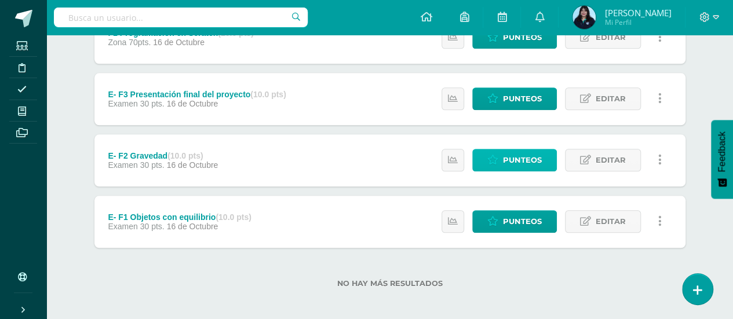
click at [498, 155] on icon at bounding box center [492, 160] width 11 height 10
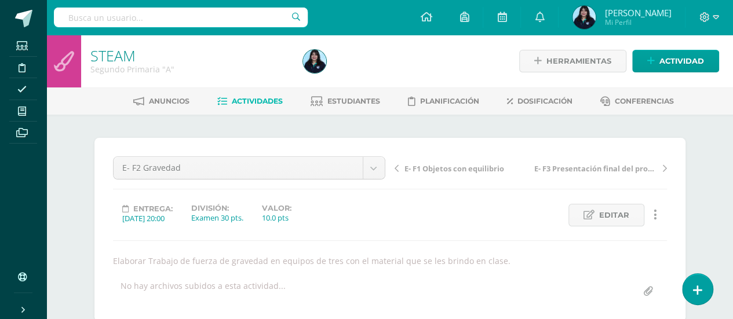
click at [257, 100] on span "Actividades" at bounding box center [257, 101] width 51 height 9
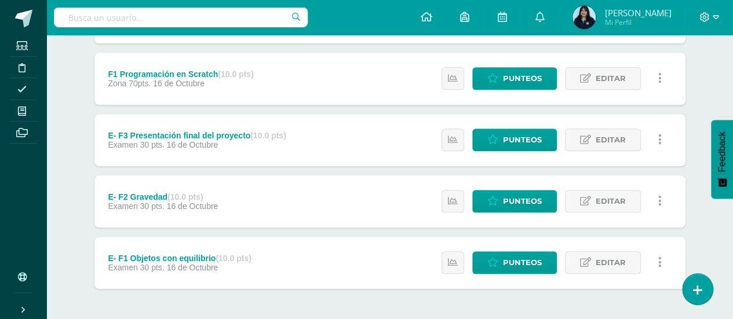
scroll to position [514, 0]
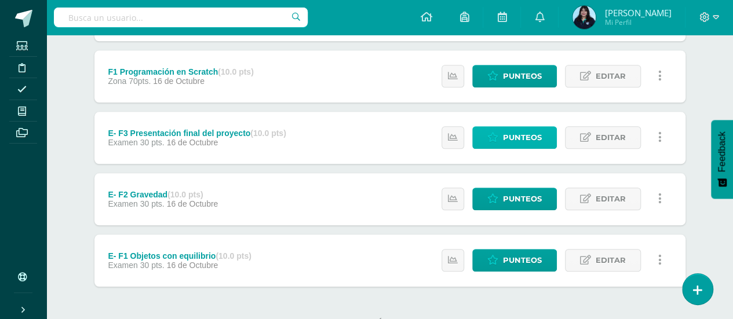
click at [509, 135] on span "Punteos" at bounding box center [522, 137] width 39 height 21
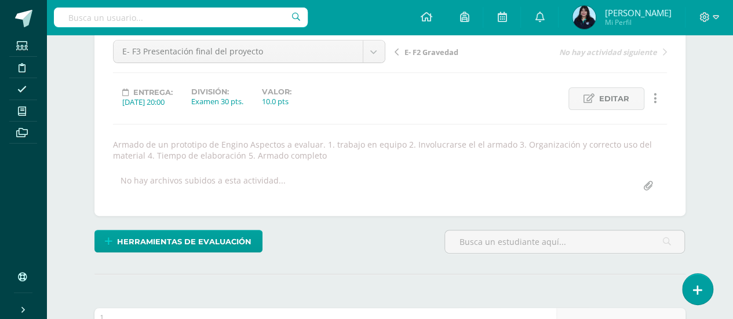
scroll to position [182, 0]
click at [300, 124] on div "E- F3 Presentación final del proyecto F1 Programación en Scratch F2 Valla publi…" at bounding box center [390, 119] width 554 height 158
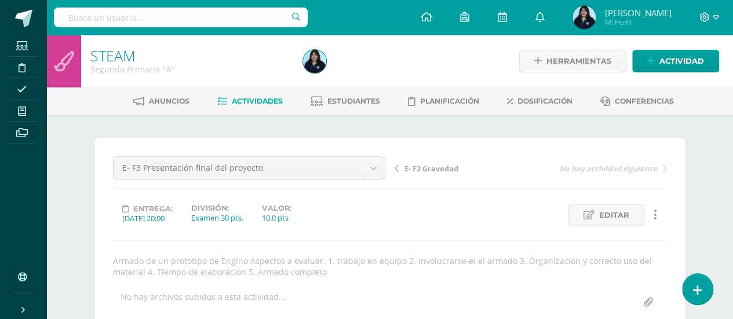
click at [246, 98] on span "Actividades" at bounding box center [257, 101] width 51 height 9
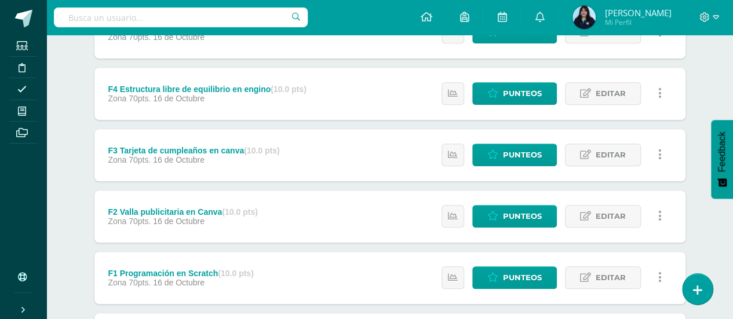
scroll to position [356, 0]
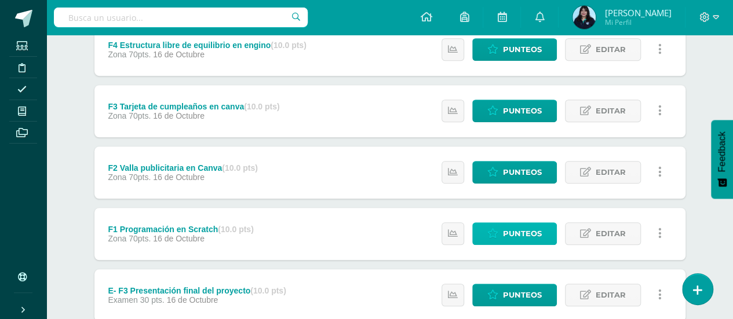
click at [498, 235] on icon at bounding box center [492, 234] width 11 height 10
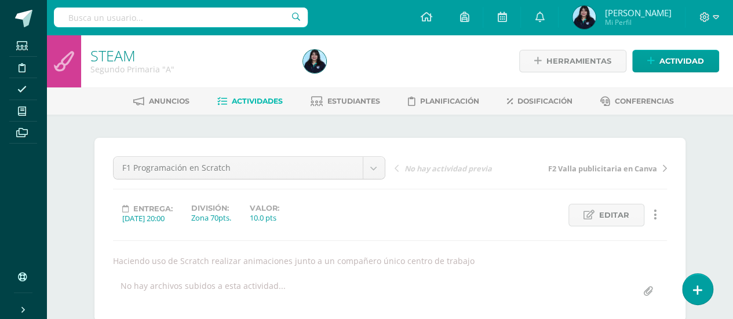
click at [249, 94] on link "Actividades" at bounding box center [249, 101] width 65 height 19
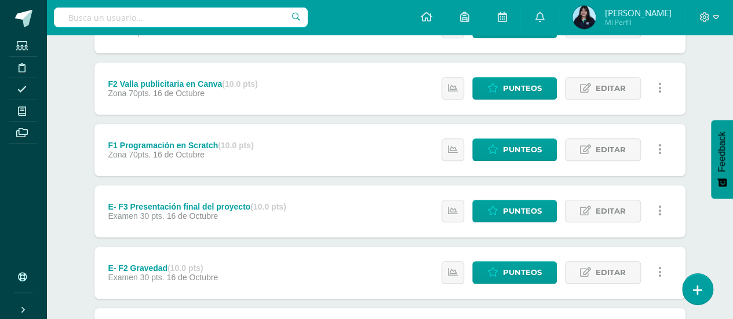
scroll to position [441, 0]
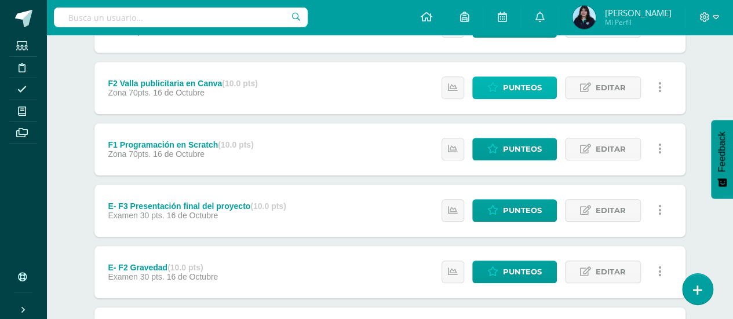
click at [514, 85] on span "Punteos" at bounding box center [522, 87] width 39 height 21
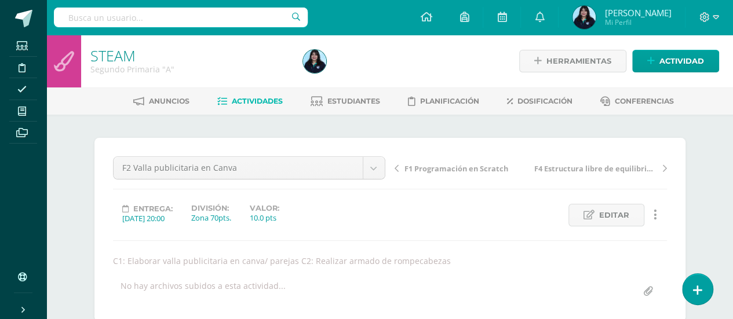
scroll to position [1, 0]
click at [237, 100] on span "Actividades" at bounding box center [257, 100] width 51 height 9
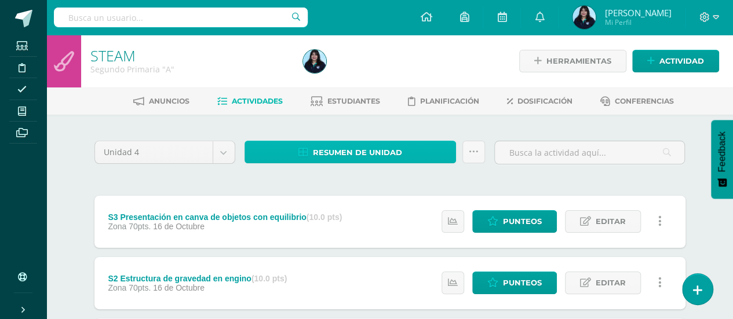
click at [363, 148] on span "Resumen de unidad" at bounding box center [357, 152] width 89 height 21
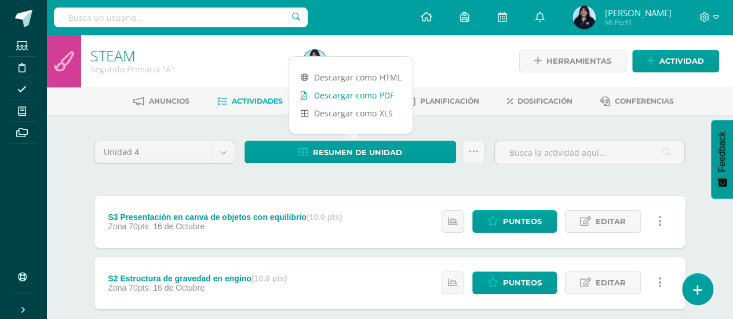
click at [355, 92] on link "Descargar como PDF" at bounding box center [350, 95] width 123 height 18
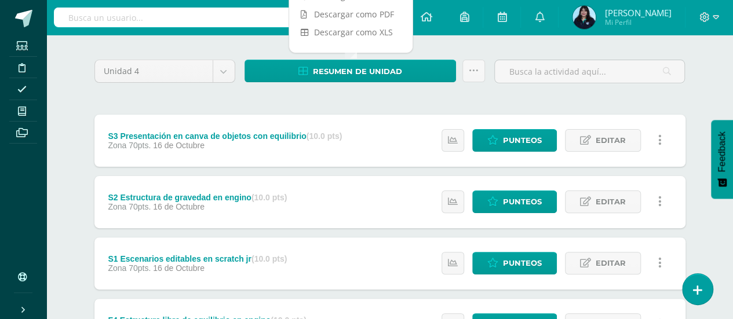
scroll to position [83, 0]
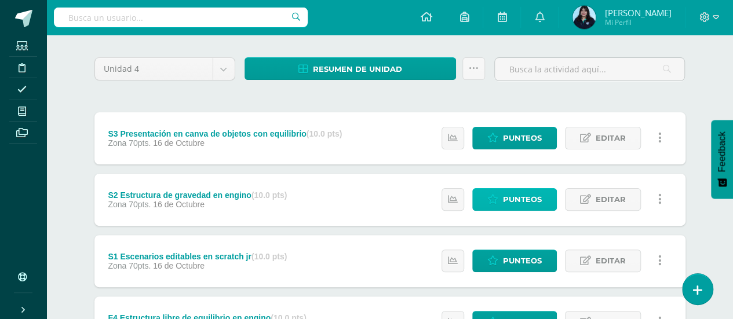
click at [505, 202] on span "Punteos" at bounding box center [522, 199] width 39 height 21
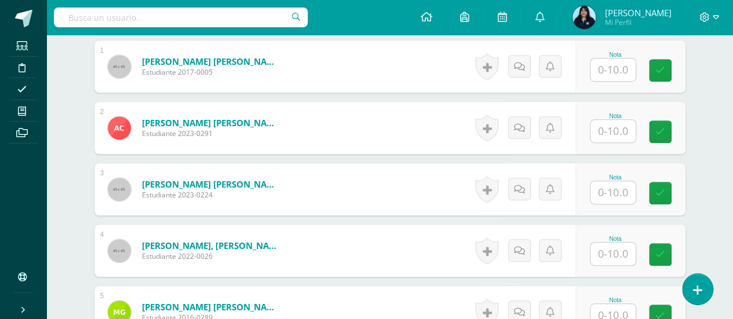
scroll to position [374, 0]
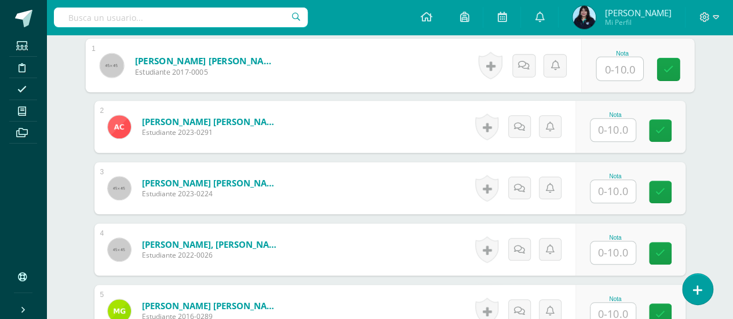
click at [611, 60] on input "text" at bounding box center [619, 68] width 46 height 23
type input "10"
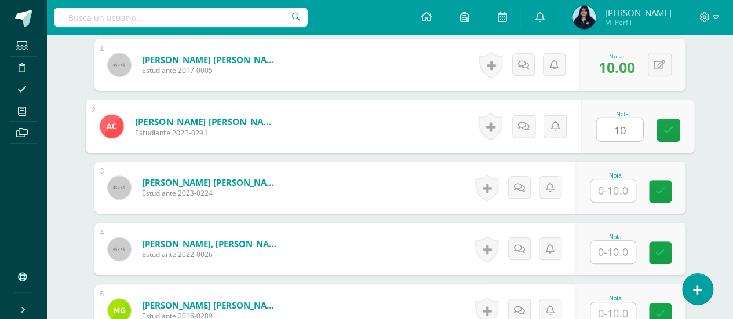
type input "10"
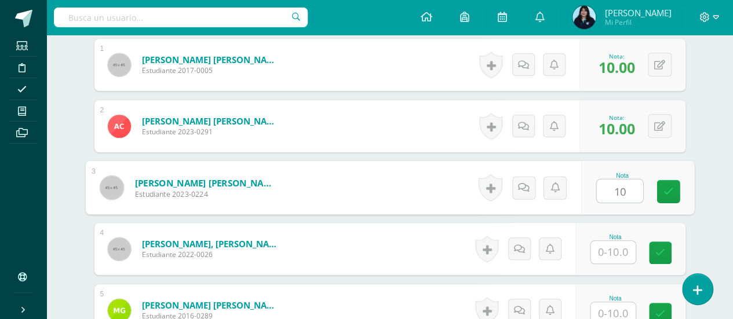
type input "10"
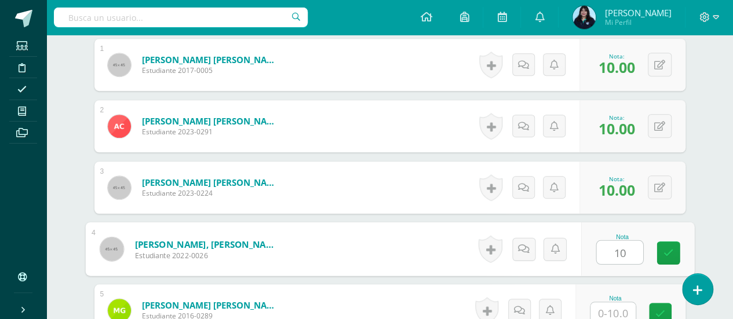
type input "10"
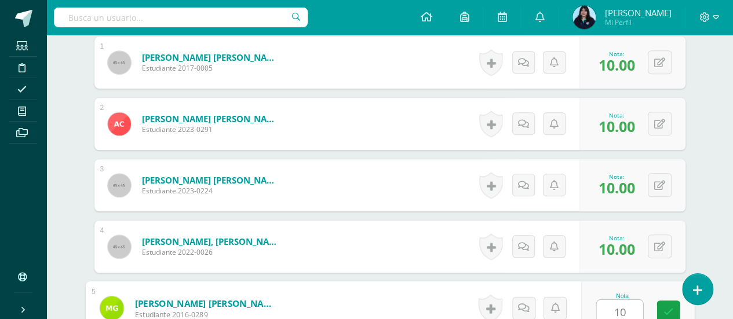
type input "10"
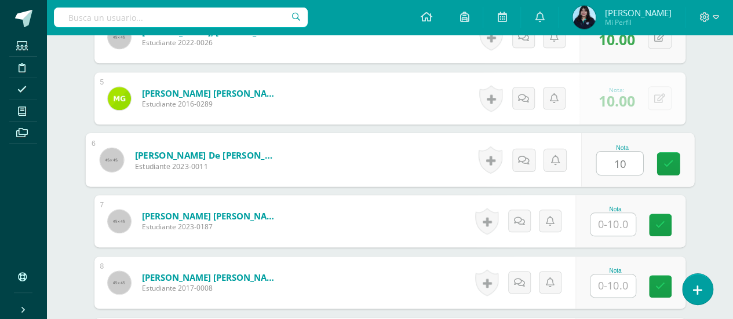
type input "10"
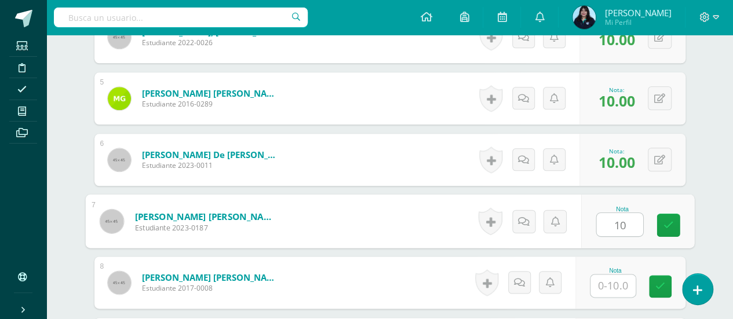
type input "10"
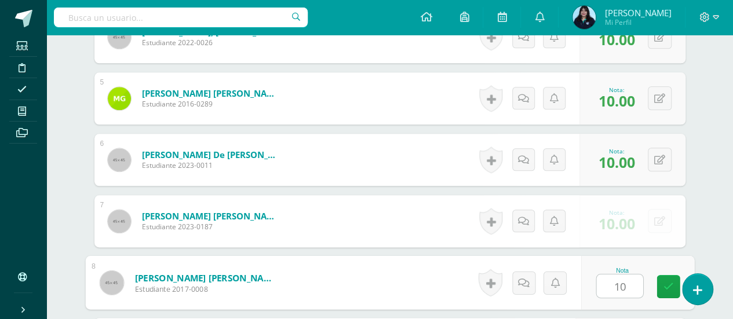
type input "10"
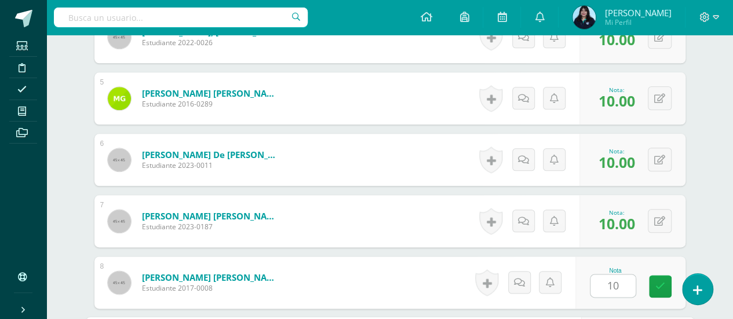
scroll to position [771, 0]
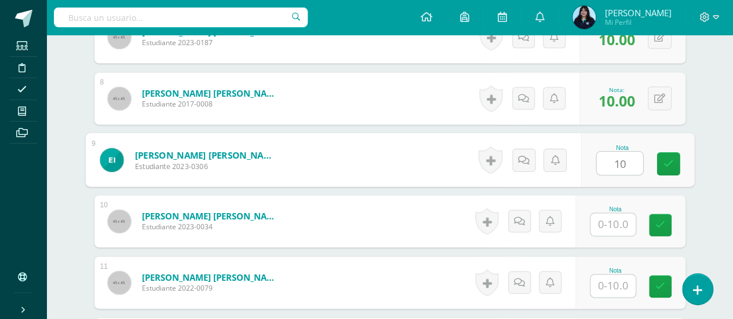
type input "10"
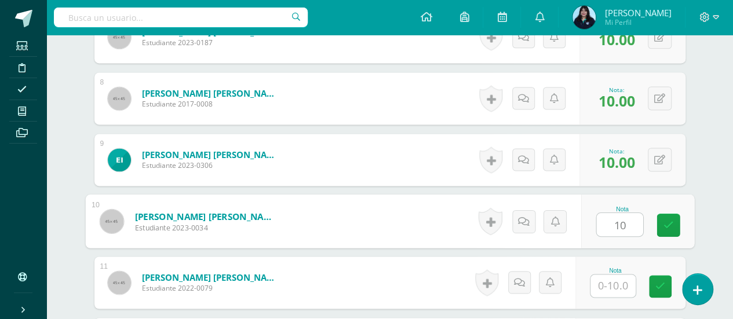
type input "10"
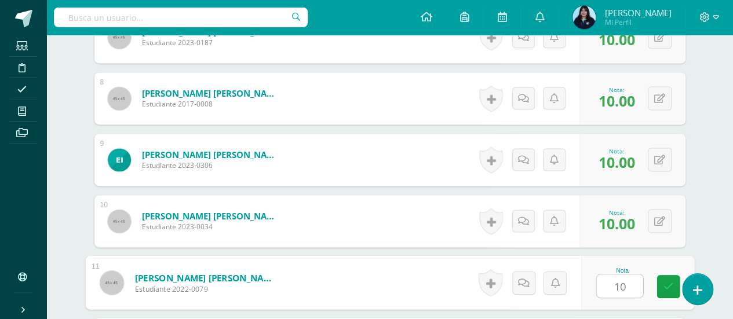
type input "10"
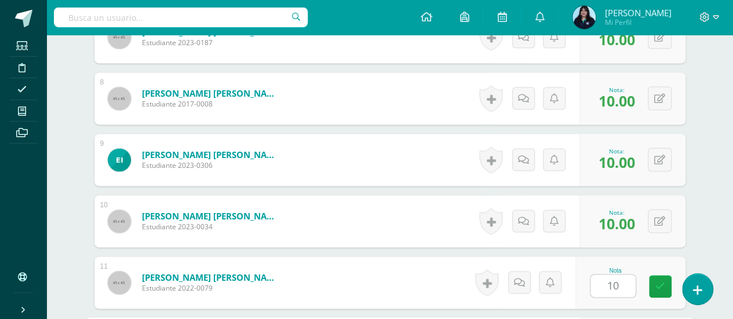
scroll to position [955, 0]
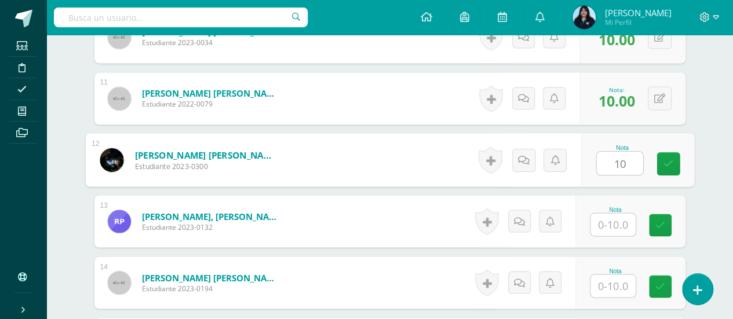
type input "10"
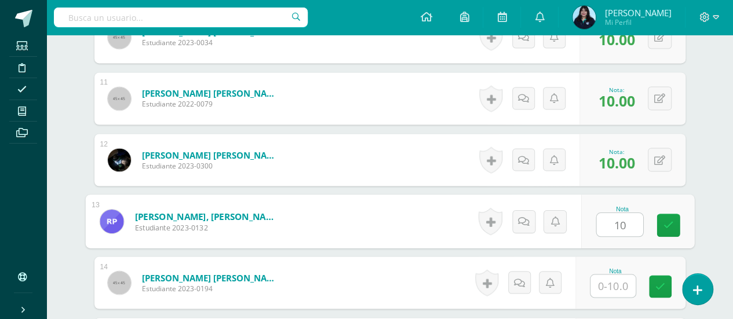
type input "10"
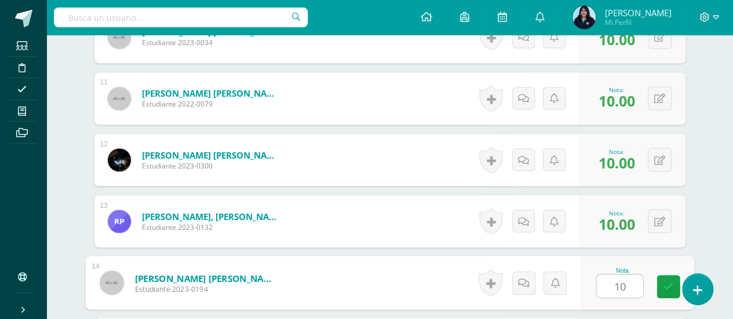
type input "10"
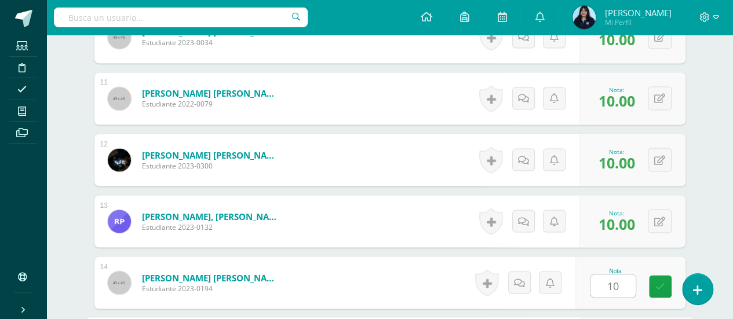
scroll to position [1139, 0]
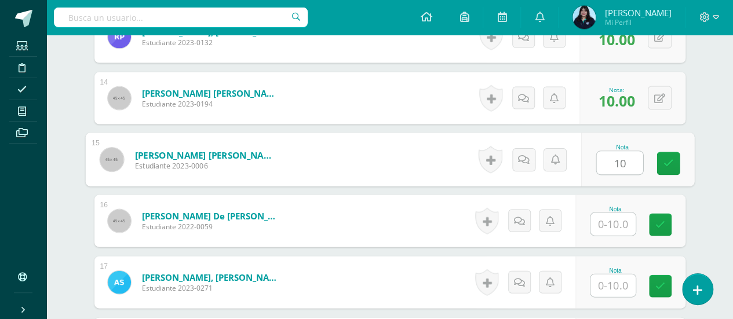
type input "10"
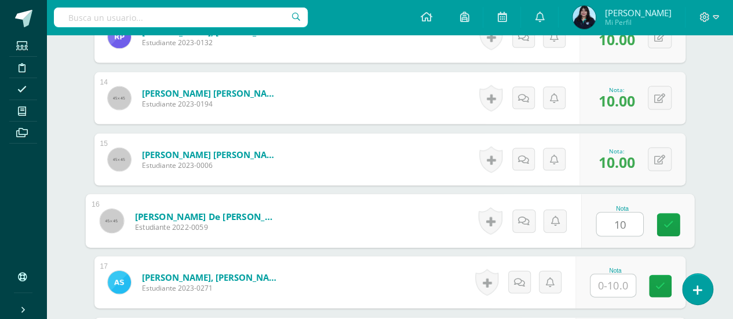
type input "10"
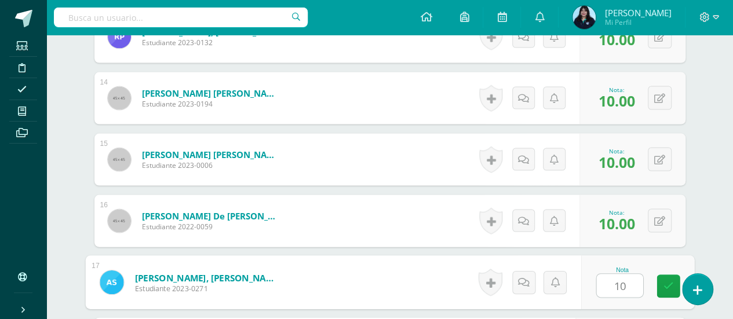
type input "10"
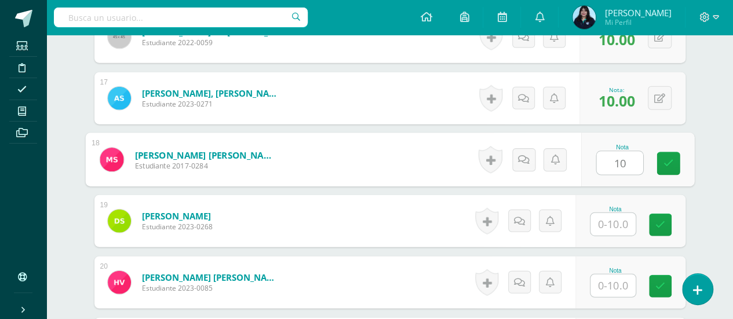
type input "10"
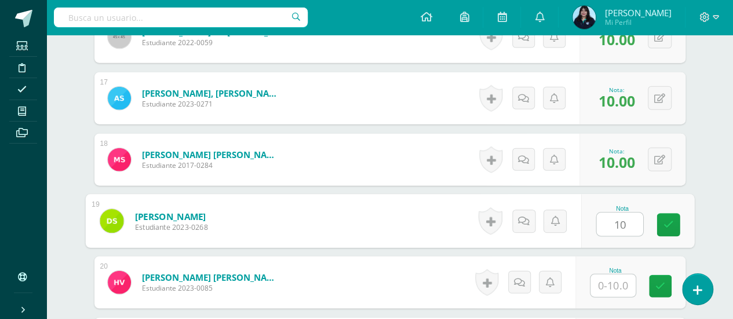
type input "10"
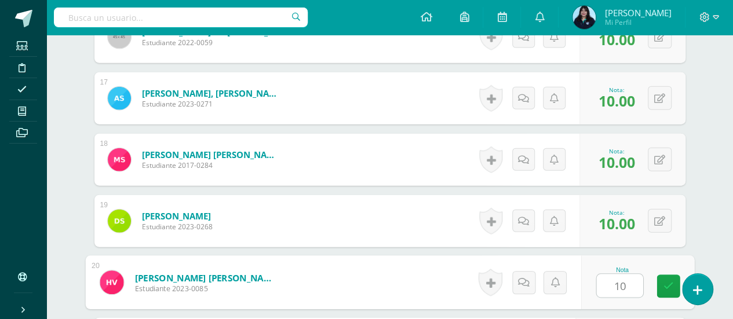
type input "10"
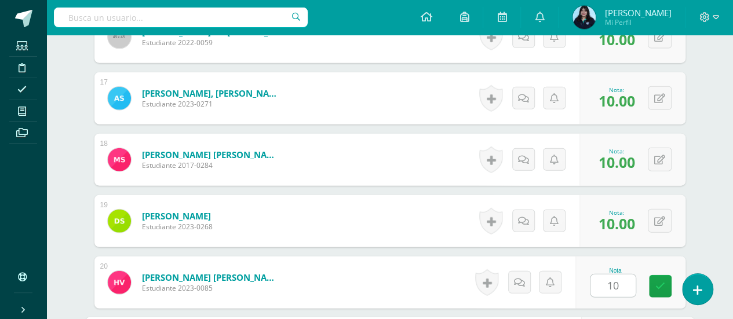
scroll to position [1503, 0]
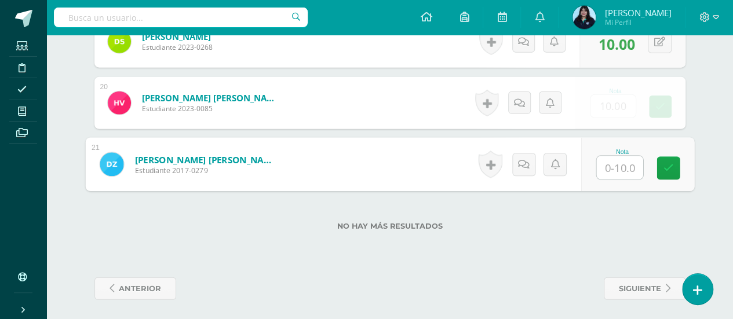
type input "0"
type input "10"
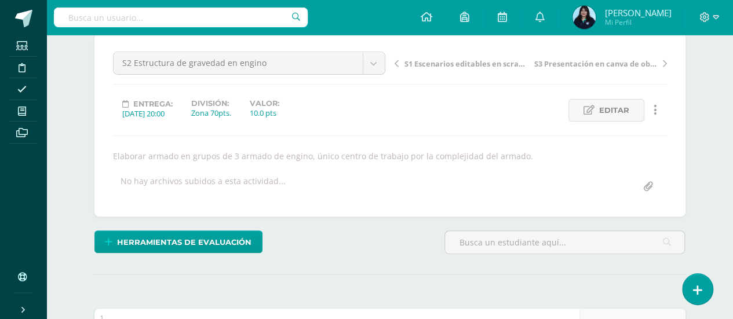
scroll to position [0, 0]
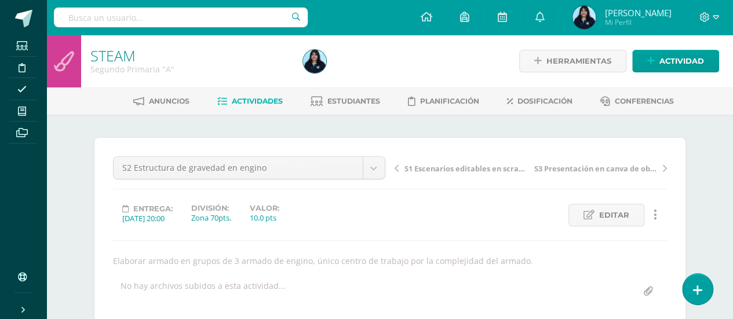
click at [269, 96] on link "Actividades" at bounding box center [249, 101] width 65 height 19
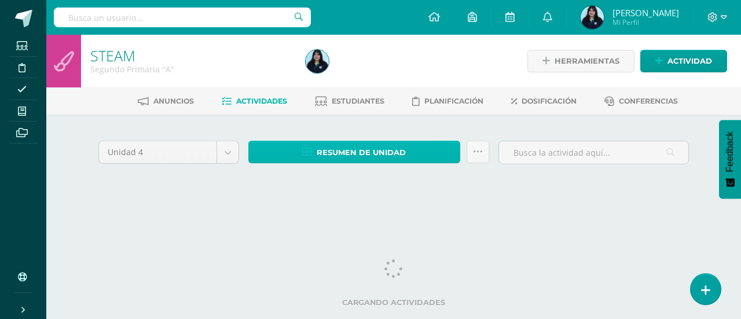
click at [374, 143] on span "Resumen de unidad" at bounding box center [361, 152] width 89 height 21
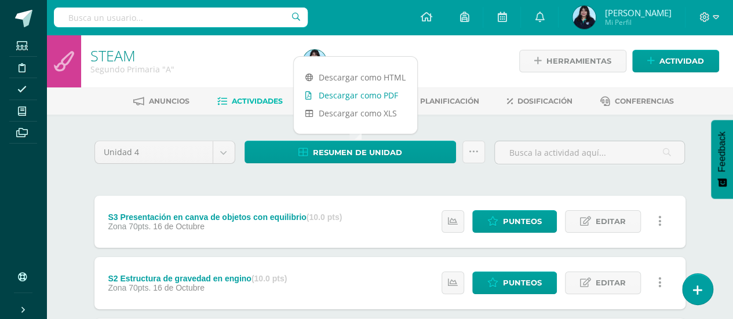
click at [360, 93] on link "Descargar como PDF" at bounding box center [355, 95] width 123 height 18
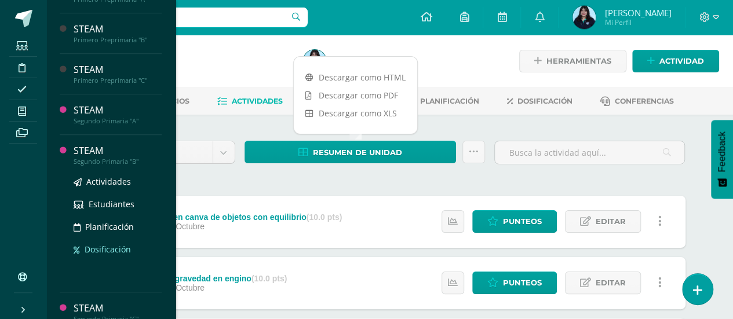
scroll to position [298, 0]
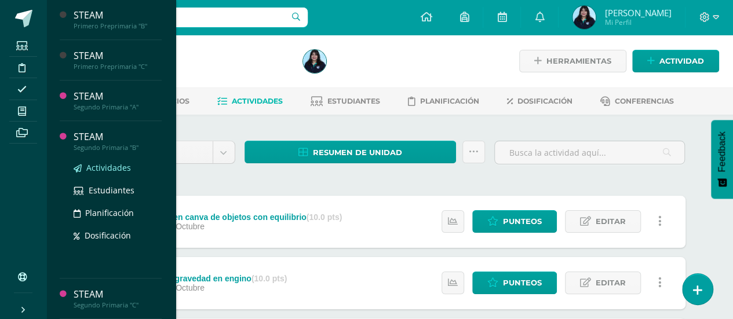
click at [106, 169] on span "Actividades" at bounding box center [108, 167] width 45 height 11
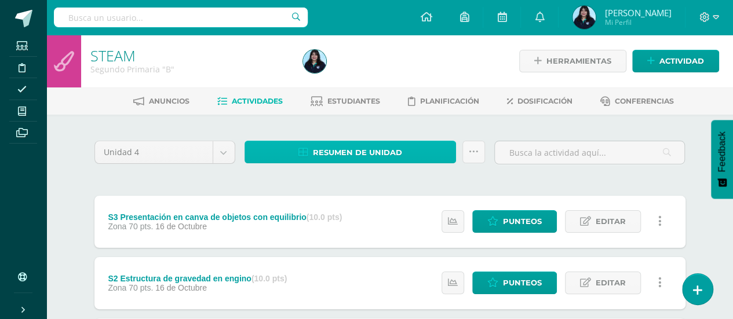
click at [308, 149] on icon at bounding box center [303, 153] width 10 height 10
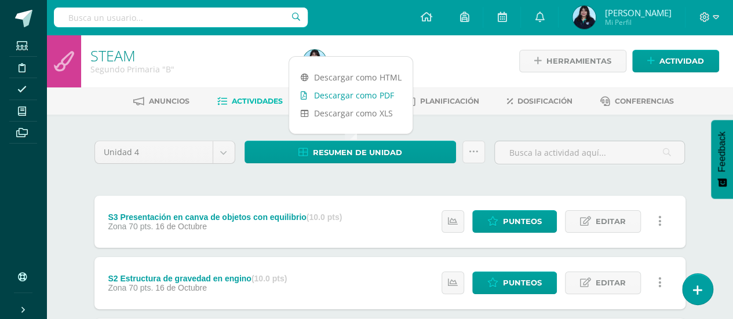
click at [346, 90] on link "Descargar como PDF" at bounding box center [350, 95] width 123 height 18
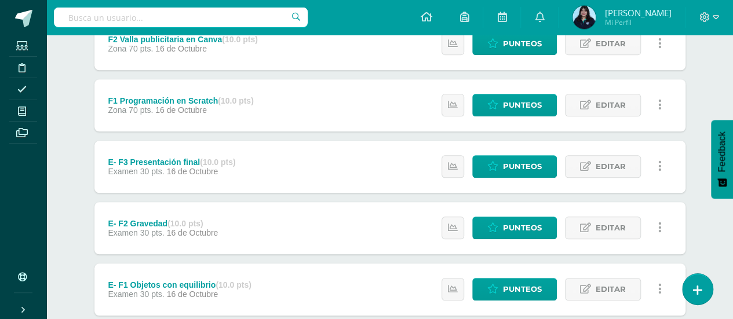
scroll to position [553, 0]
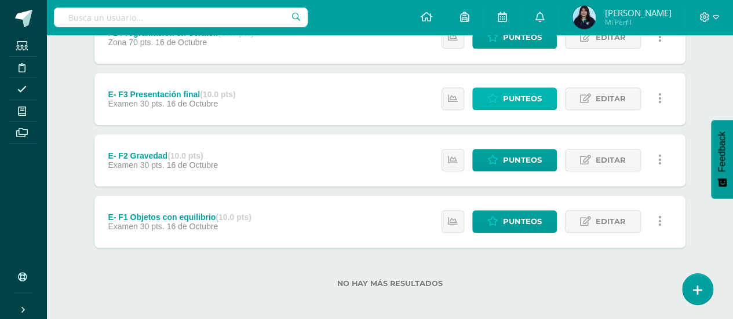
click at [498, 97] on icon at bounding box center [492, 99] width 11 height 10
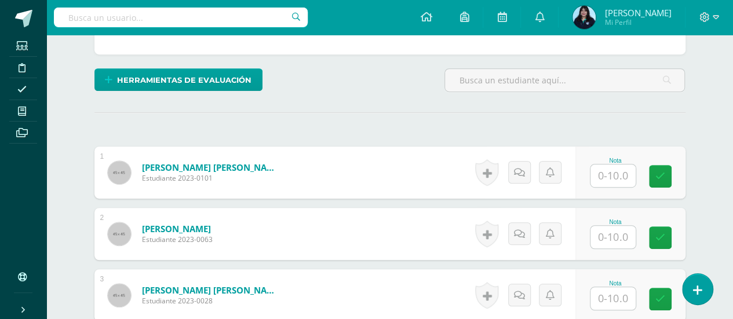
scroll to position [279, 0]
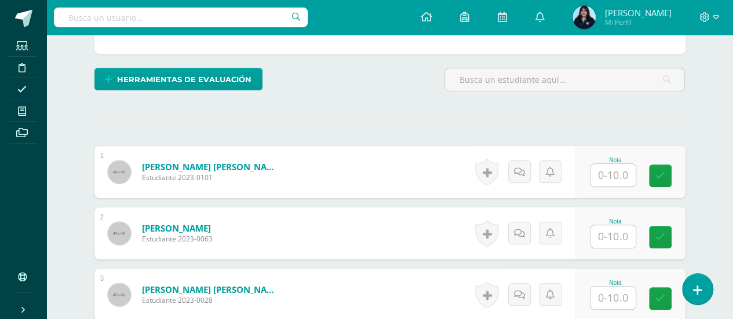
click at [615, 171] on input "text" at bounding box center [612, 175] width 45 height 23
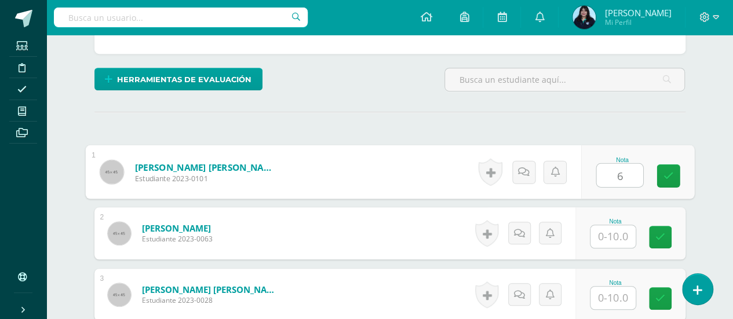
type input "6"
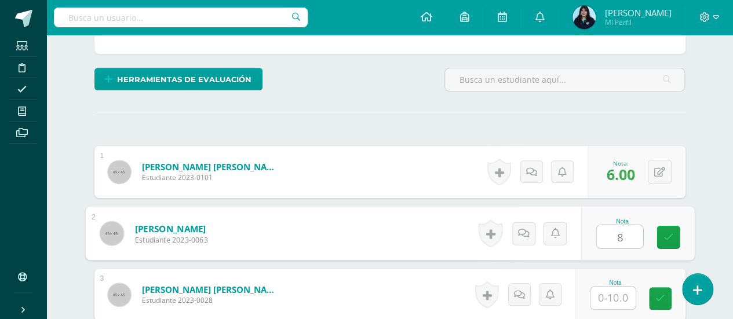
type input "8"
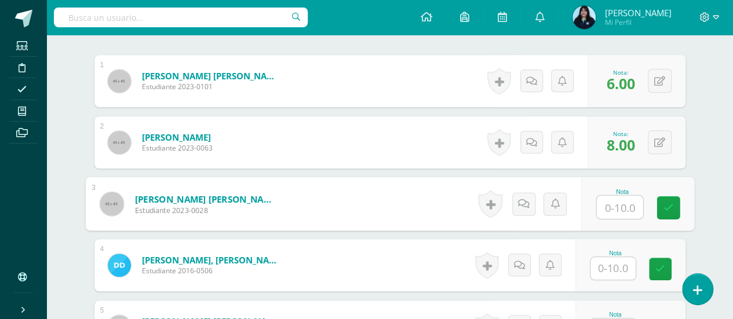
scroll to position [371, 0]
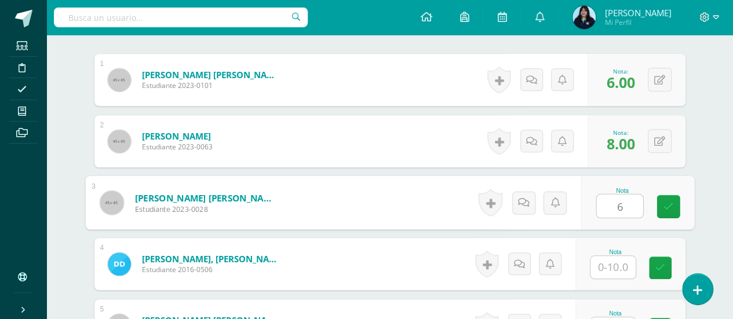
type input "6"
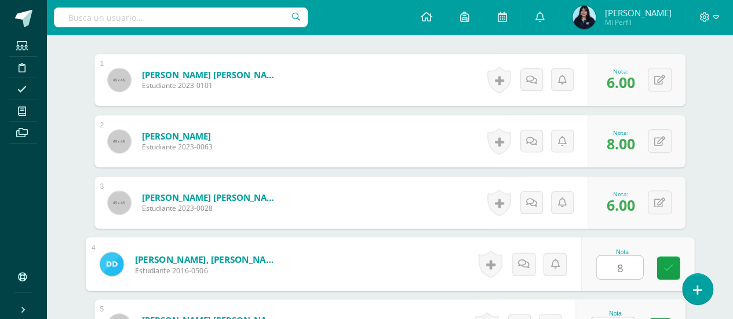
type input "8"
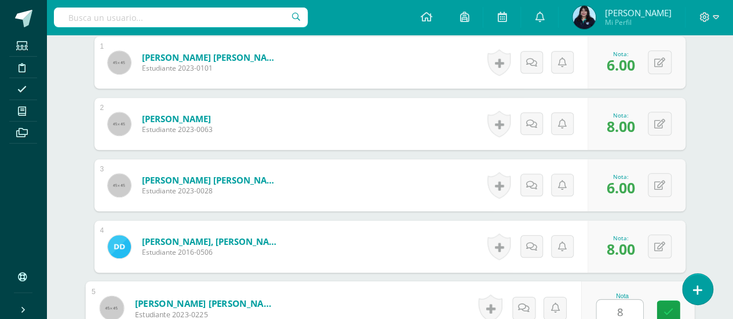
type input "8"
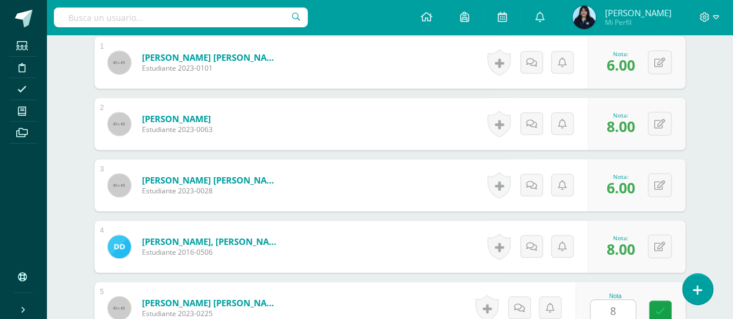
scroll to position [598, 0]
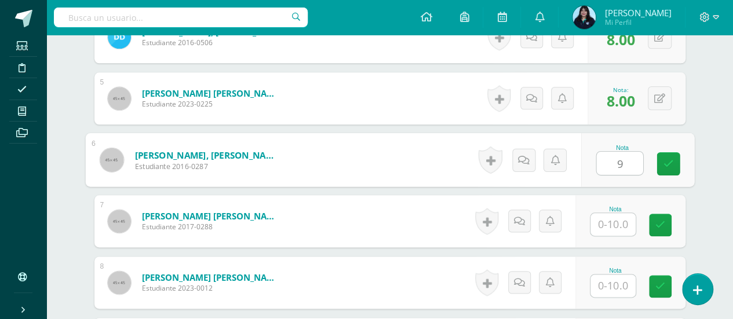
type input "9"
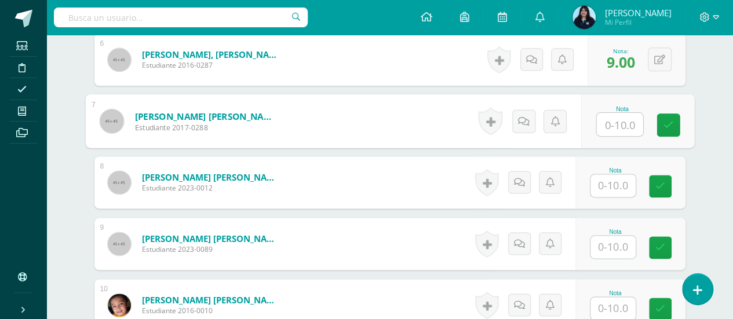
scroll to position [699, 0]
click at [244, 109] on link "González Palencia, Josué Gerardo" at bounding box center [205, 115] width 143 height 12
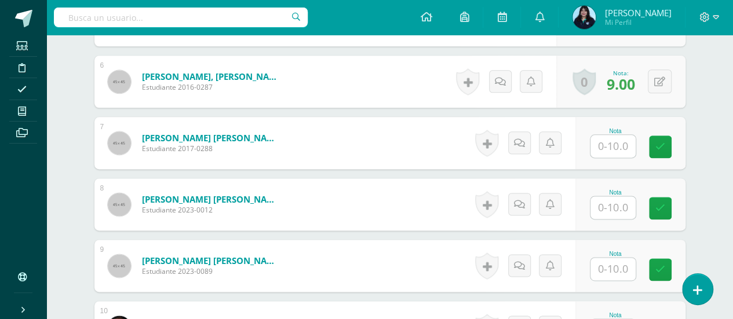
scroll to position [677, 0]
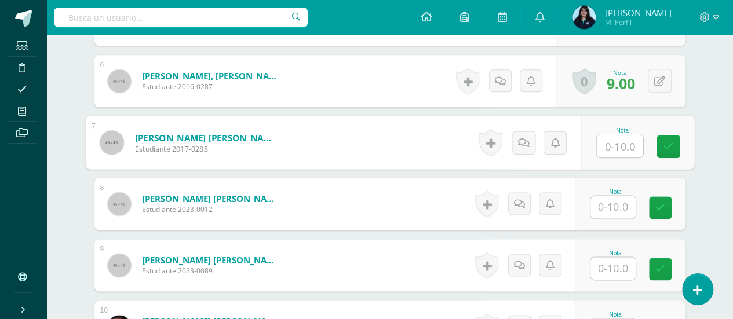
click at [613, 150] on input "text" at bounding box center [619, 145] width 46 height 23
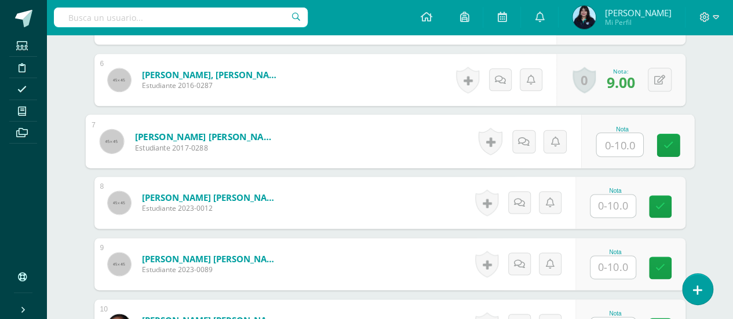
scroll to position [678, 0]
click at [622, 137] on input "text" at bounding box center [619, 144] width 46 height 23
type input "8"
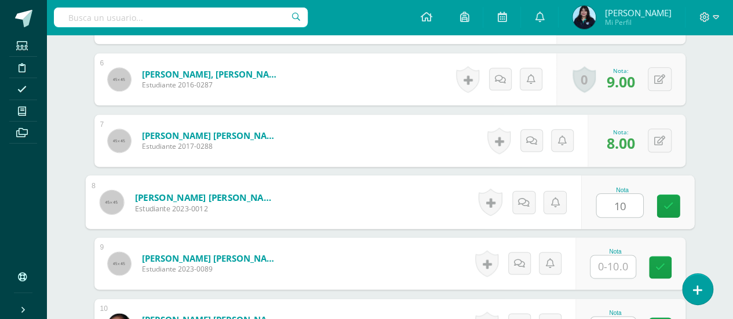
type input "10"
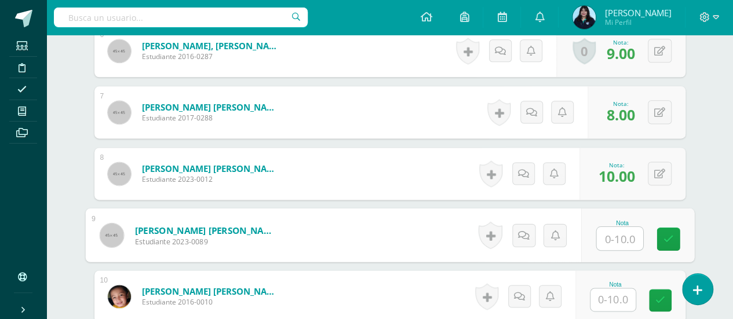
scroll to position [714, 0]
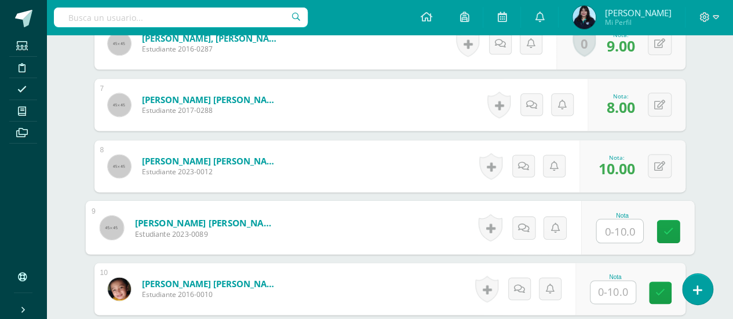
click at [605, 224] on input "text" at bounding box center [619, 231] width 46 height 23
type input "8"
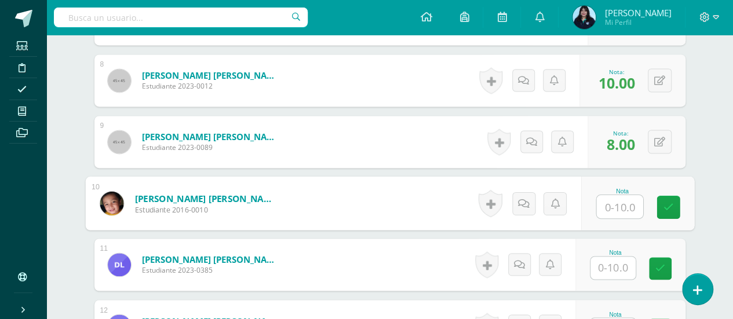
scroll to position [803, 0]
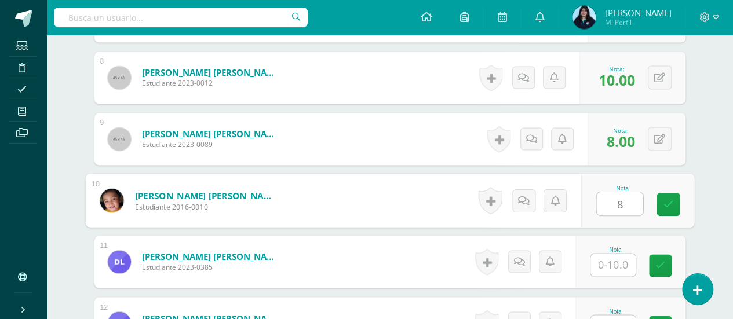
type input "8"
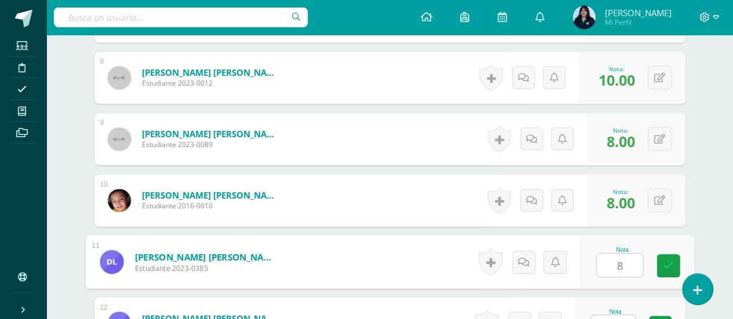
type input "8"
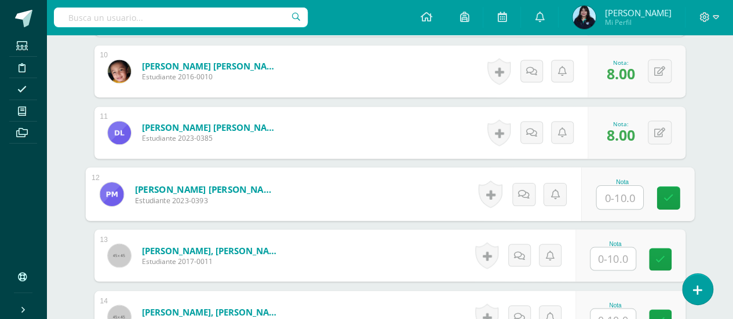
scroll to position [933, 0]
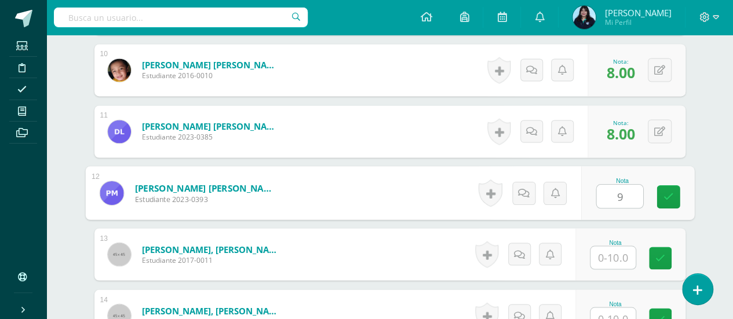
type input "9"
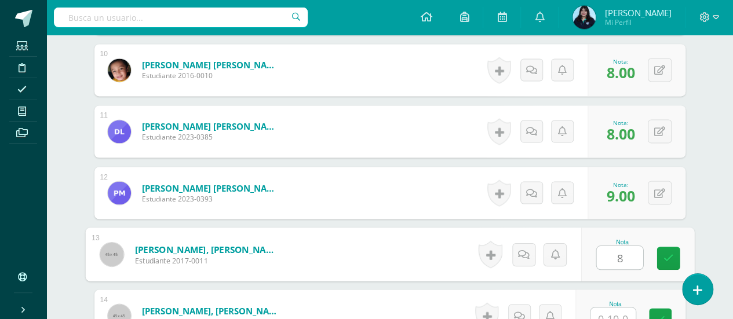
type input "8"
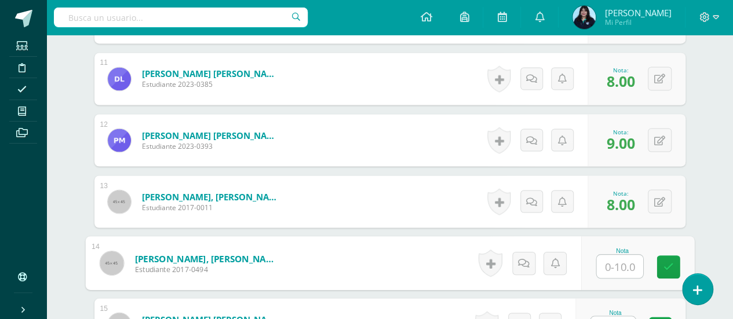
scroll to position [1039, 0]
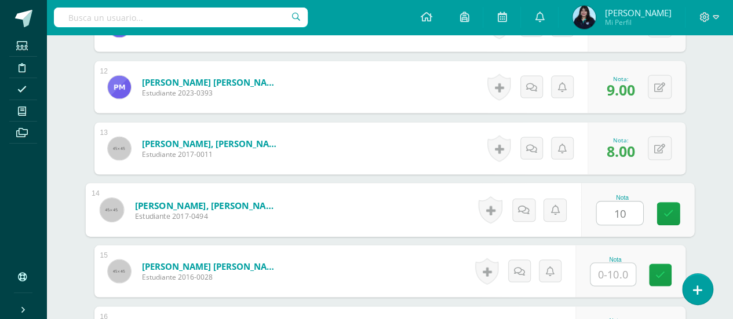
type input "10"
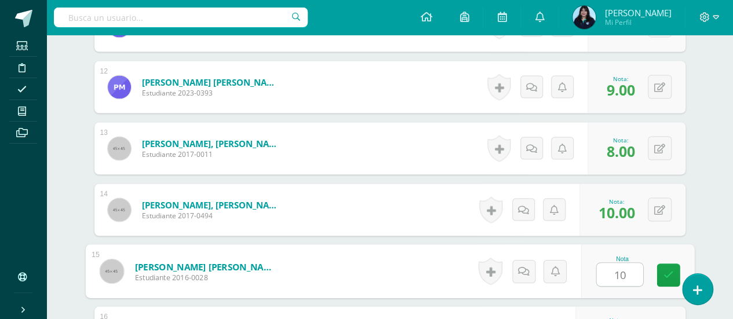
type input "10"
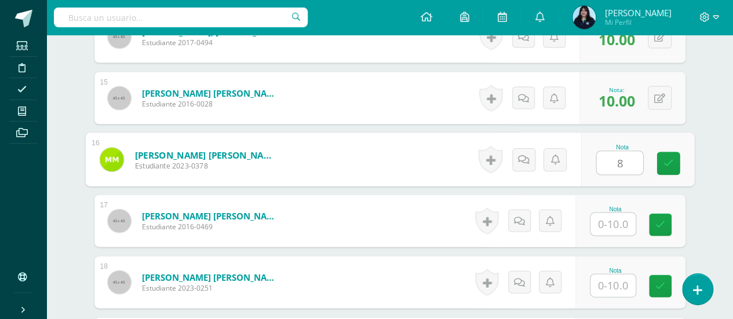
type input "8"
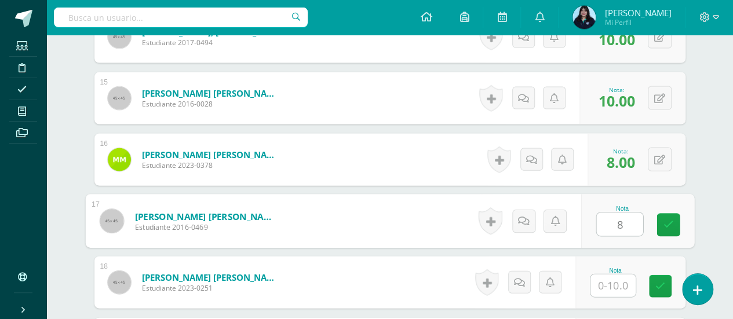
type input "8"
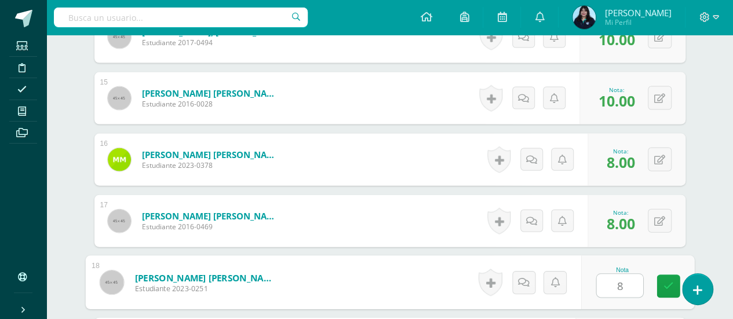
type input "8"
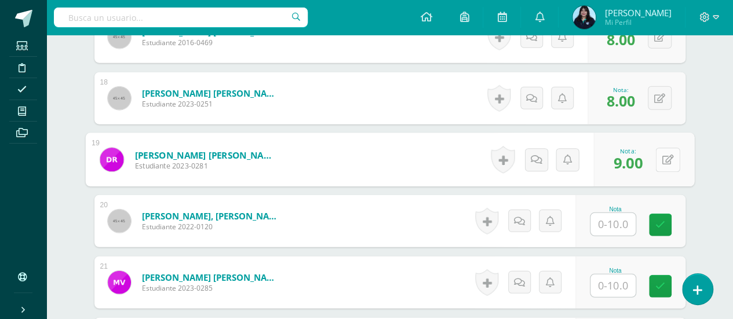
click at [656, 156] on button at bounding box center [667, 160] width 24 height 24
type input "8"
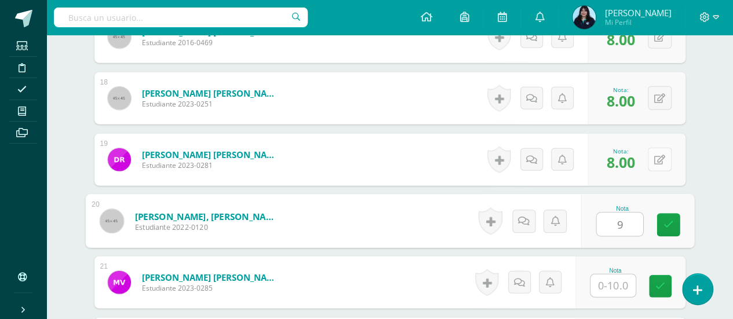
type input "9"
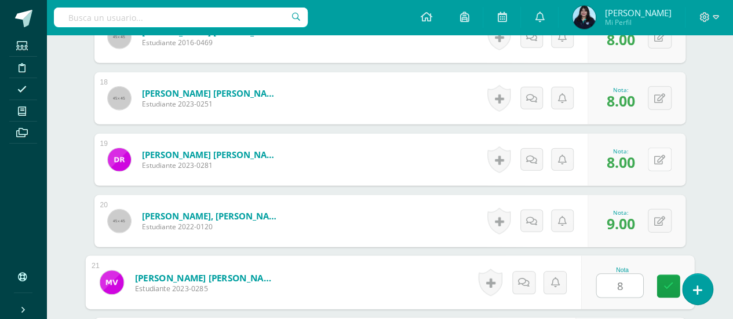
type input "8"
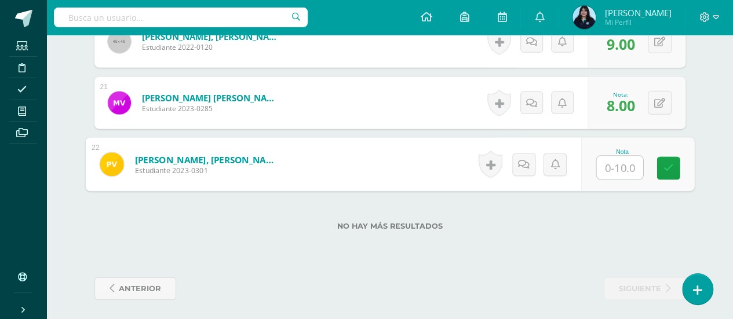
type input "6"
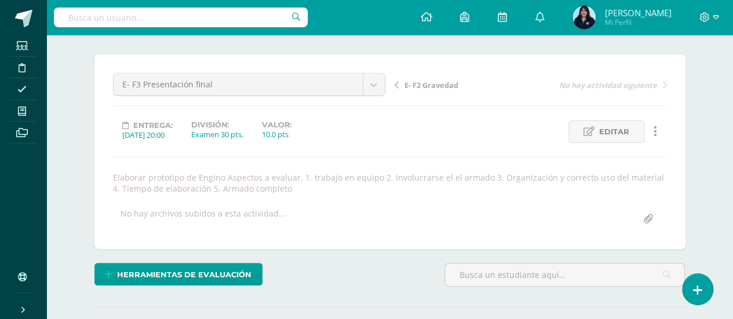
scroll to position [0, 0]
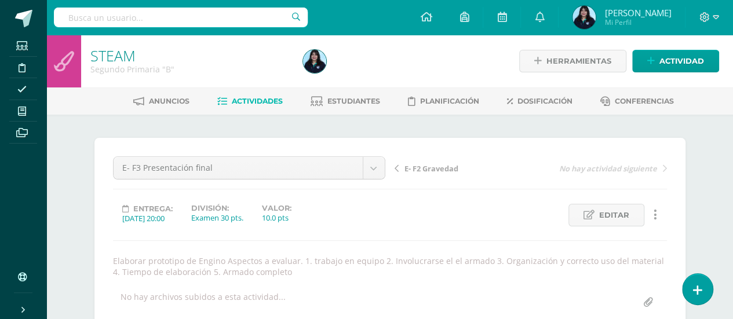
click at [234, 100] on span "Actividades" at bounding box center [257, 101] width 51 height 9
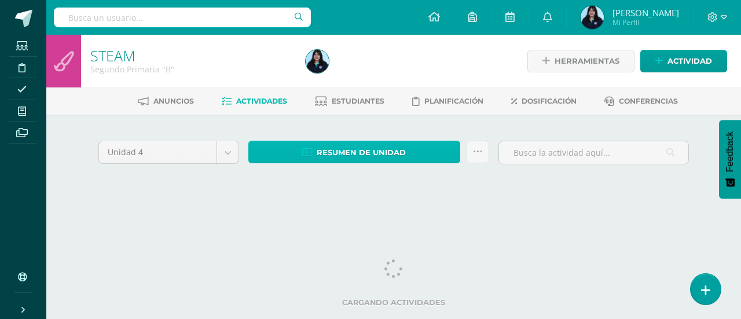
click at [416, 144] on link "Resumen de unidad" at bounding box center [355, 152] width 212 height 23
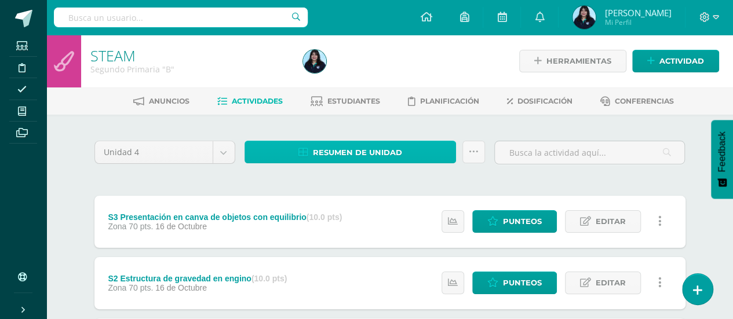
click at [389, 146] on span "Resumen de unidad" at bounding box center [357, 152] width 89 height 21
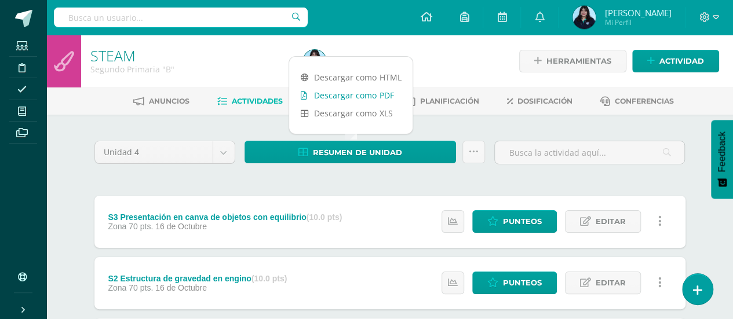
click at [380, 90] on link "Descargar como PDF" at bounding box center [350, 95] width 123 height 18
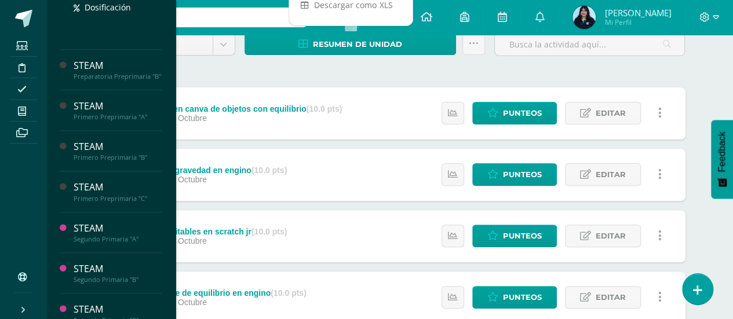
scroll to position [109, 0]
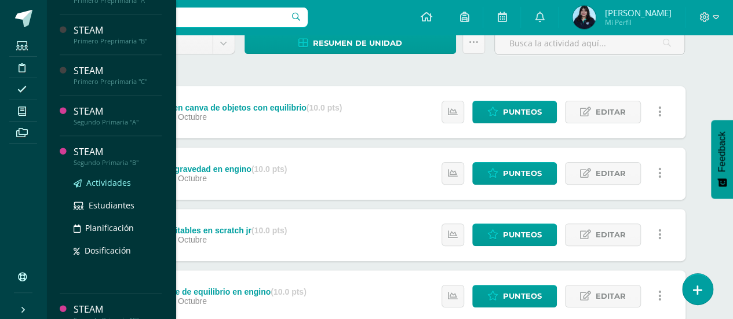
click at [106, 188] on span "Actividades" at bounding box center [108, 182] width 45 height 11
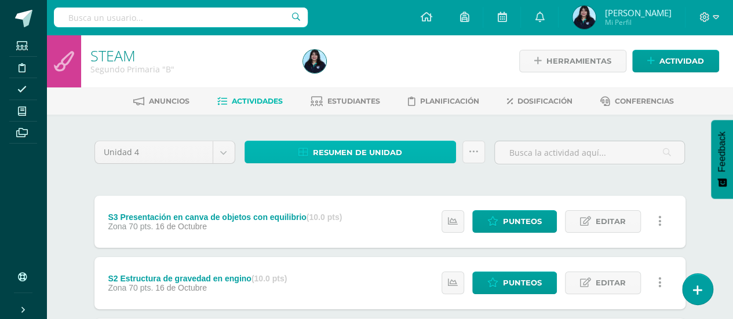
click at [338, 146] on span "Resumen de unidad" at bounding box center [357, 152] width 89 height 21
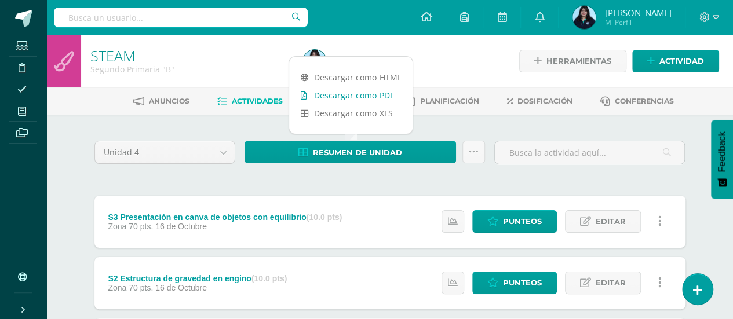
click at [322, 94] on link "Descargar como PDF" at bounding box center [350, 95] width 123 height 18
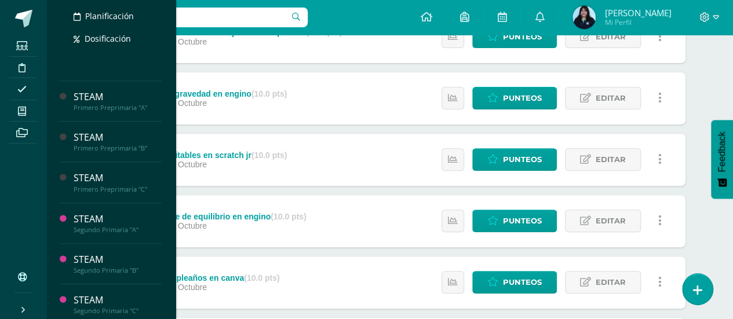
scroll to position [191, 0]
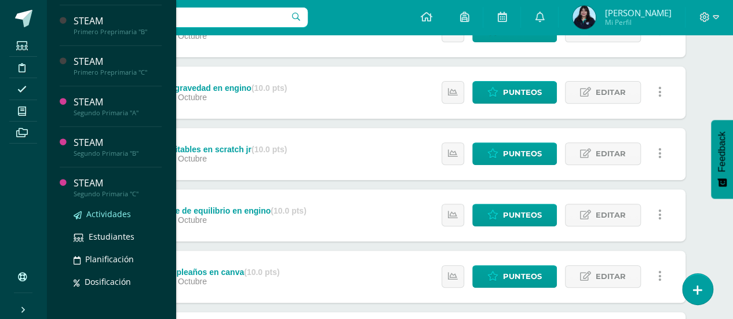
click at [101, 220] on span "Actividades" at bounding box center [108, 214] width 45 height 11
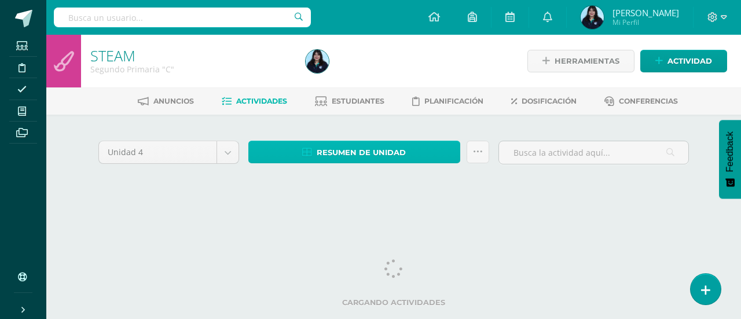
click at [320, 157] on span "Resumen de unidad" at bounding box center [361, 152] width 89 height 21
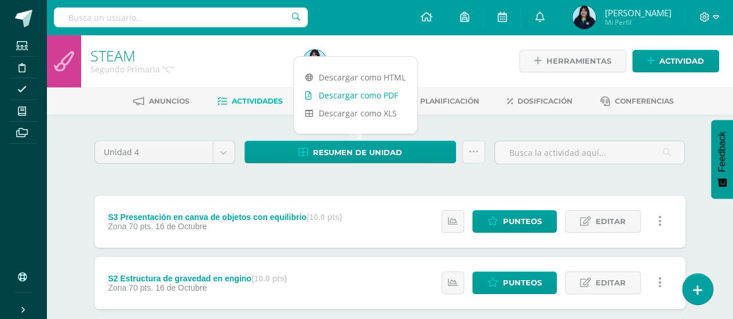
click at [364, 90] on link "Descargar como PDF" at bounding box center [355, 95] width 123 height 18
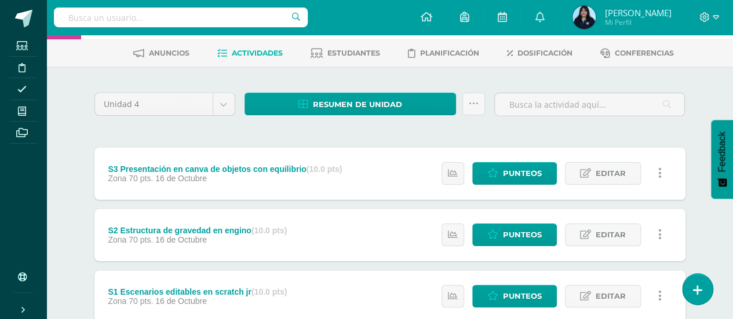
scroll to position [57, 0]
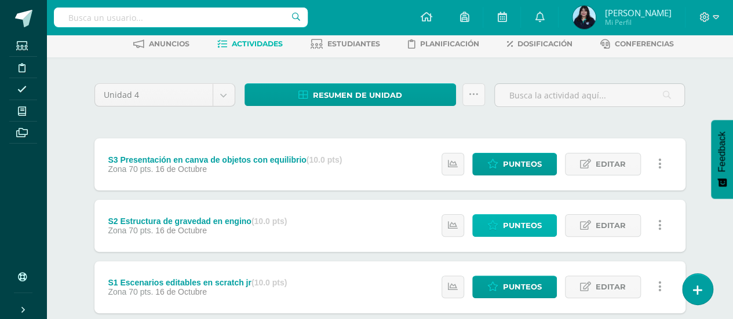
click at [540, 221] on span "Punteos" at bounding box center [522, 225] width 39 height 21
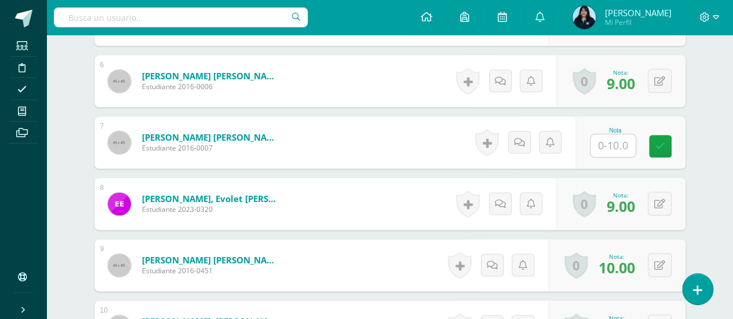
scroll to position [667, 0]
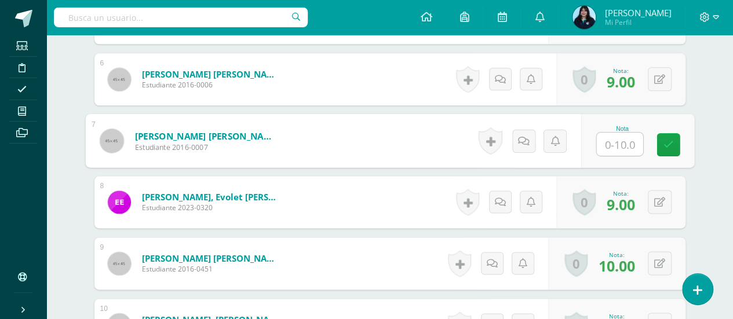
click at [616, 137] on input "text" at bounding box center [619, 144] width 46 height 23
type input "8"
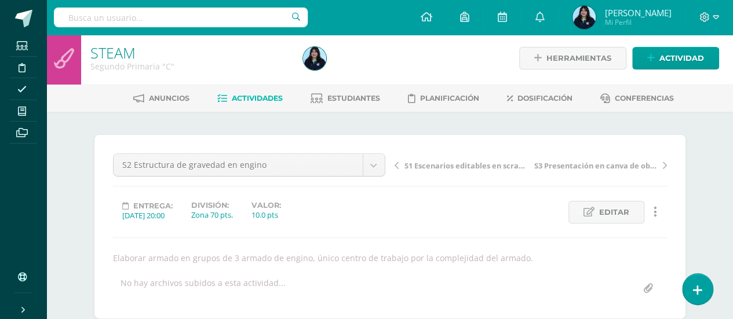
scroll to position [0, 0]
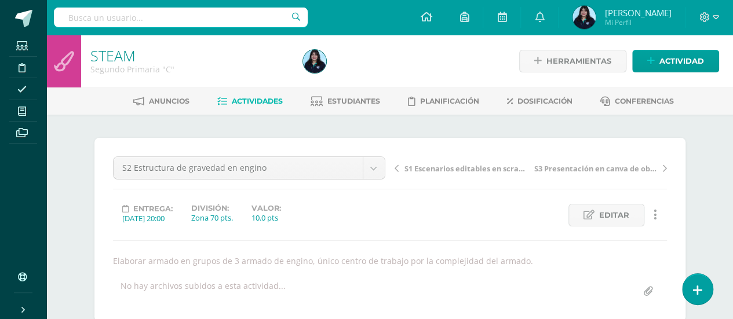
click at [277, 94] on link "Actividades" at bounding box center [249, 101] width 65 height 19
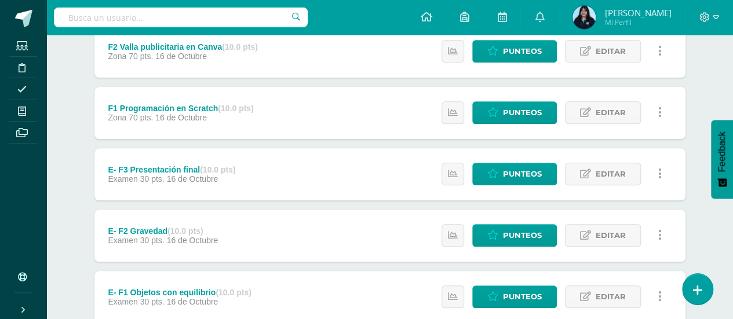
scroll to position [553, 0]
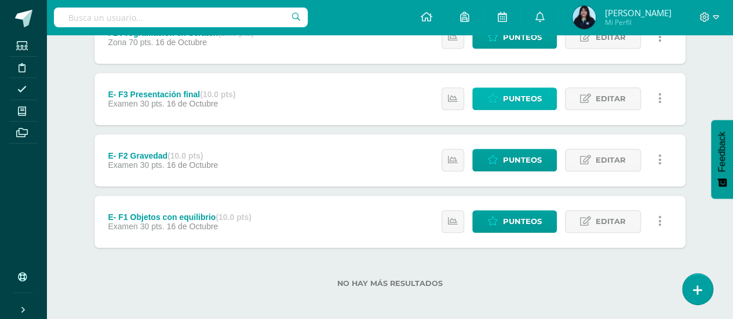
click at [510, 98] on span "Punteos" at bounding box center [522, 98] width 39 height 21
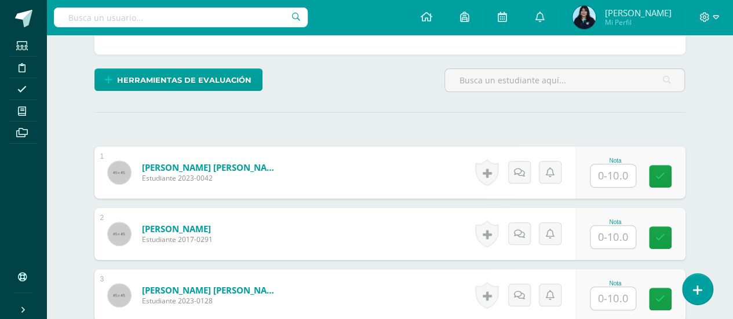
scroll to position [283, 0]
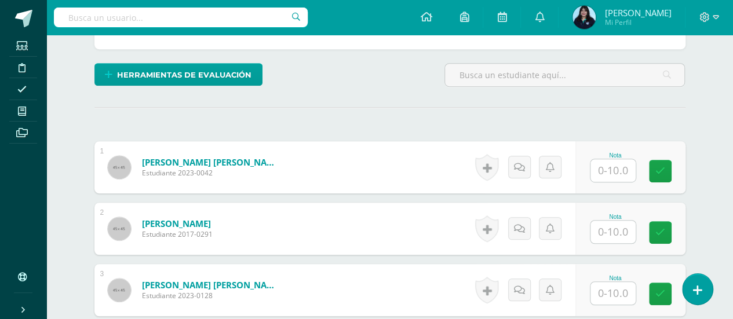
click at [615, 172] on input "text" at bounding box center [612, 170] width 45 height 23
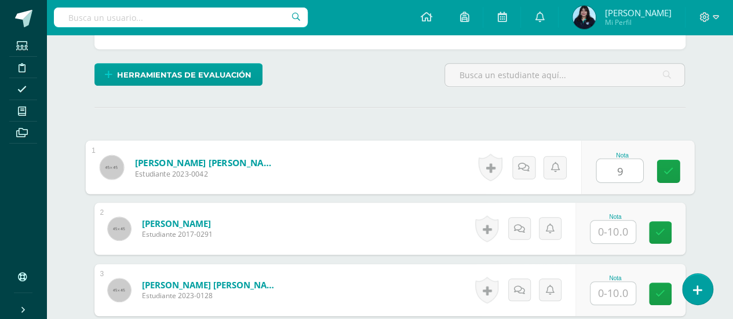
type input "9"
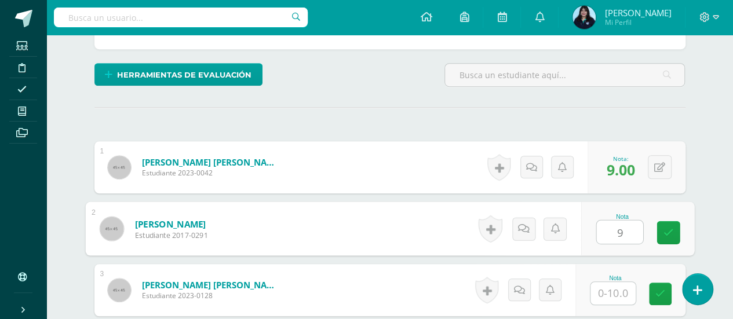
type input "9"
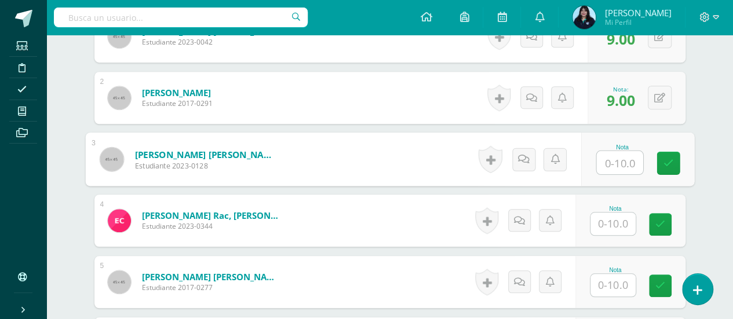
scroll to position [415, 0]
click at [248, 148] on link "[PERSON_NAME] [PERSON_NAME]" at bounding box center [205, 154] width 143 height 12
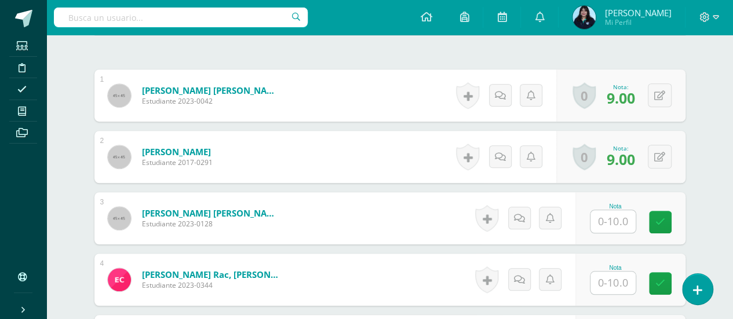
scroll to position [357, 0]
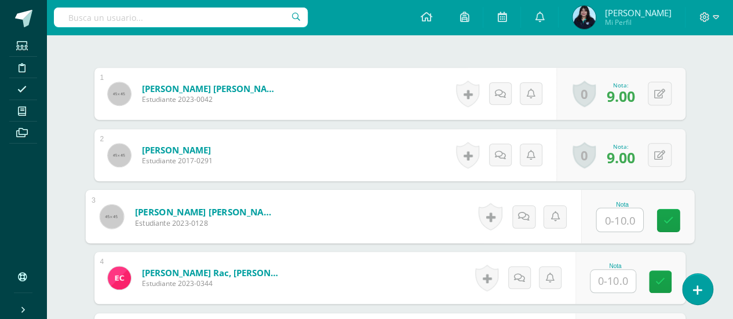
click at [609, 213] on input "text" at bounding box center [619, 220] width 46 height 23
type input "8"
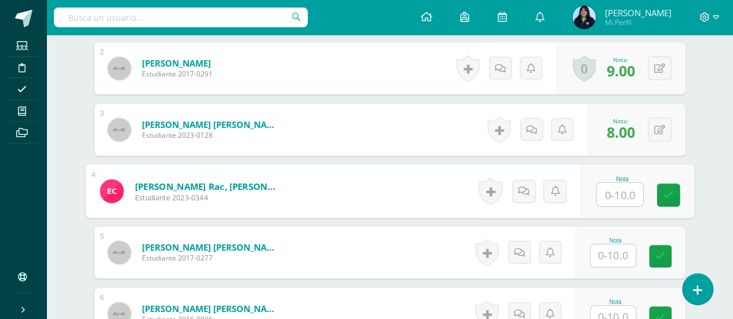
scroll to position [445, 0]
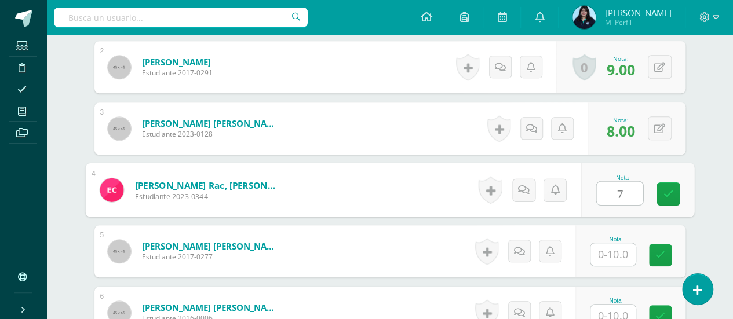
type input "7"
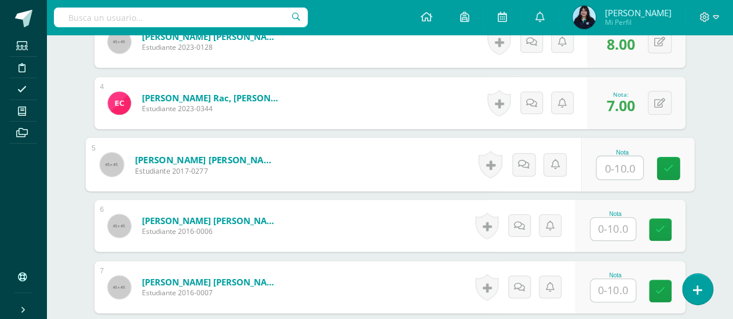
scroll to position [533, 0]
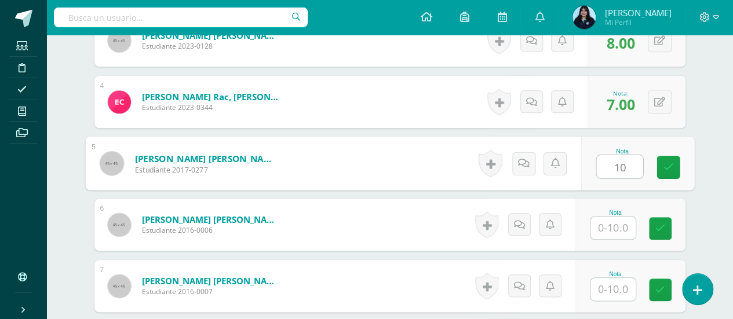
type input "10"
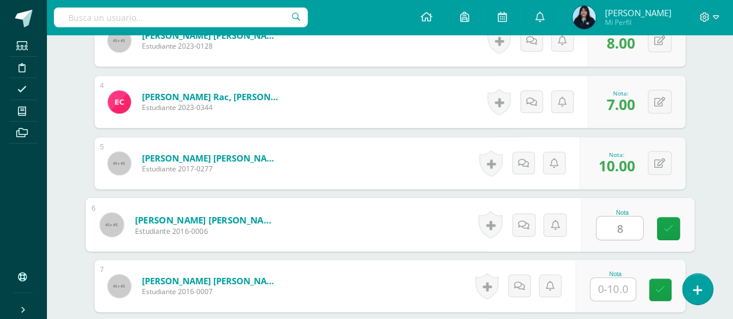
type input "8"
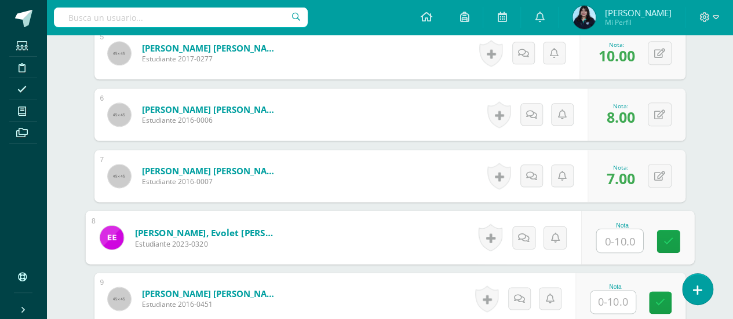
scroll to position [644, 0]
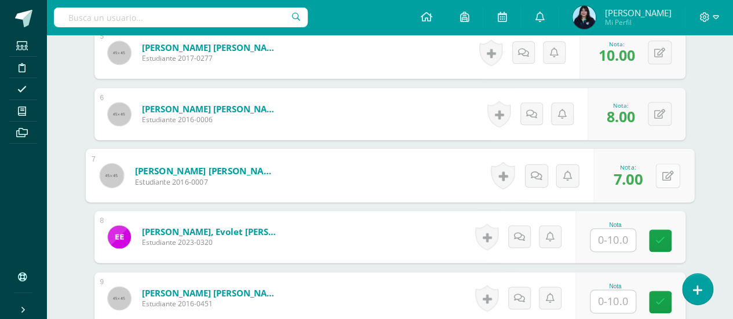
click at [670, 166] on button at bounding box center [667, 175] width 24 height 24
type input "8"
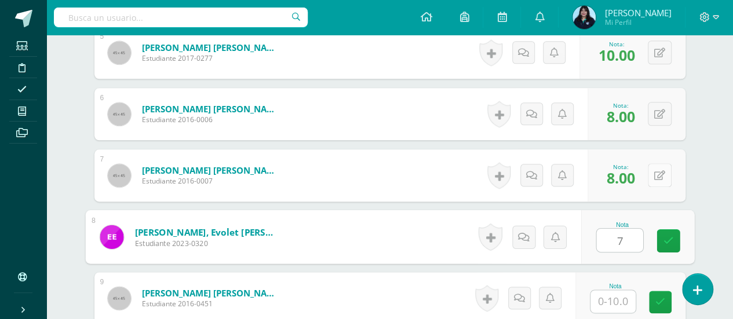
type input "7"
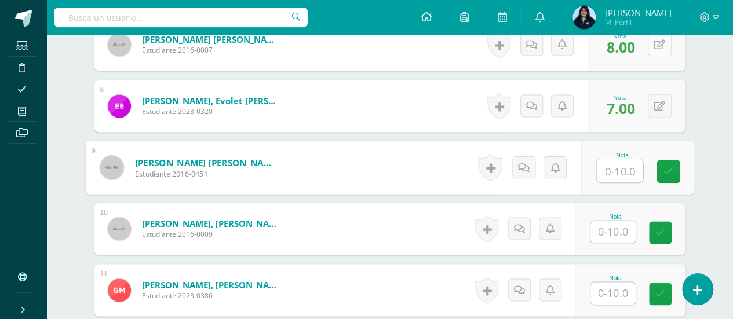
scroll to position [778, 0]
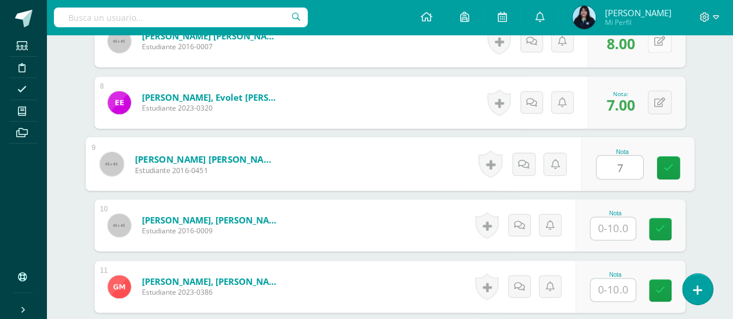
type input "7"
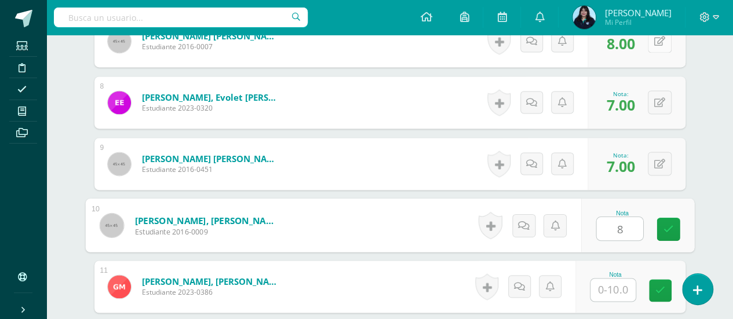
type input "8"
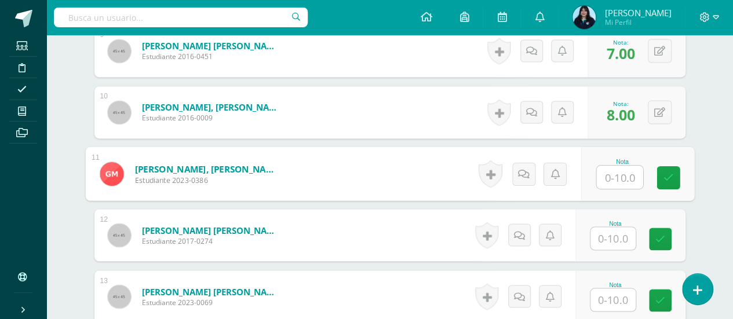
scroll to position [896, 0]
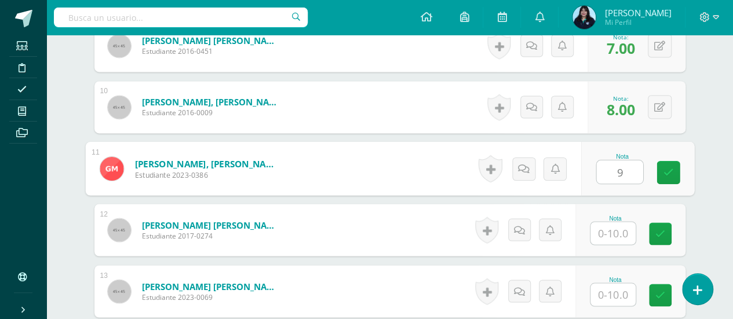
type input "9"
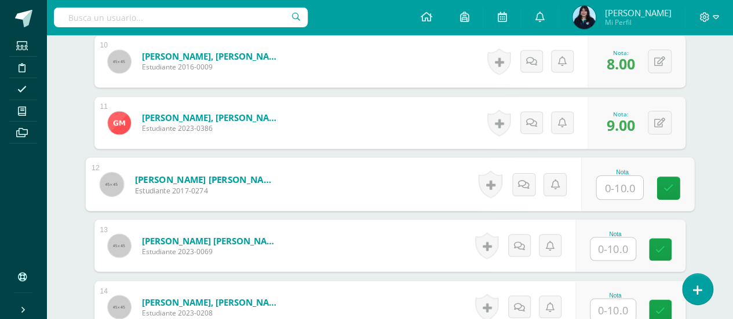
scroll to position [942, 0]
type input "7"
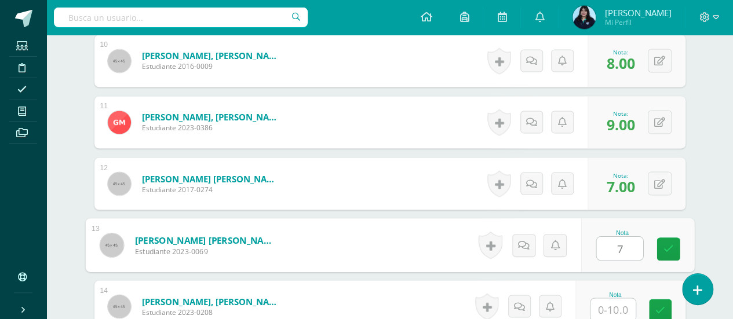
type input "7"
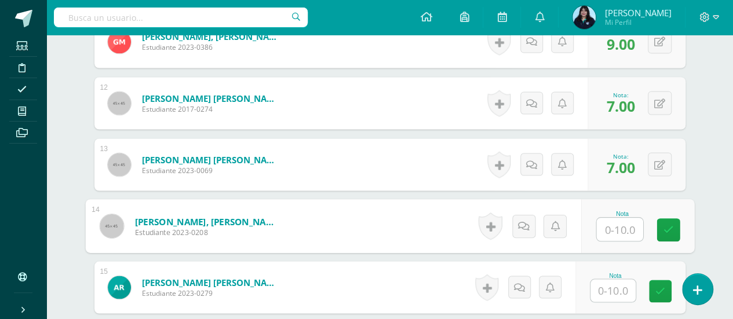
scroll to position [1097, 0]
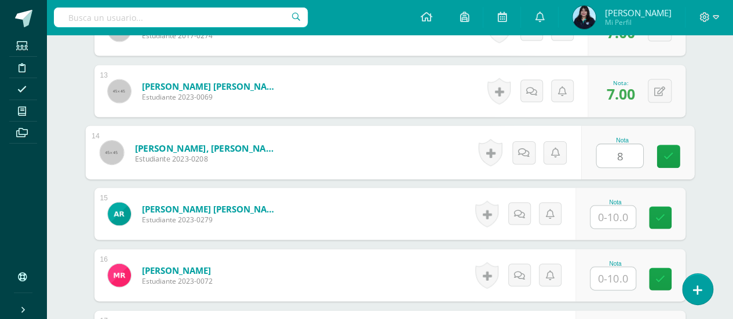
type input "8"
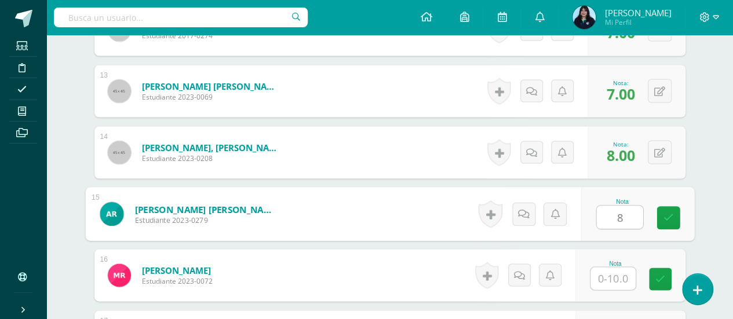
type input "8"
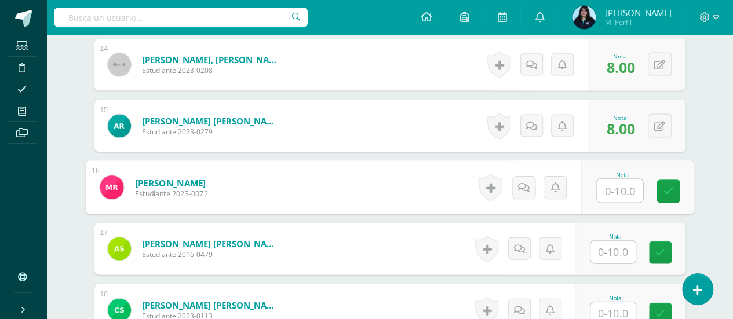
scroll to position [1185, 0]
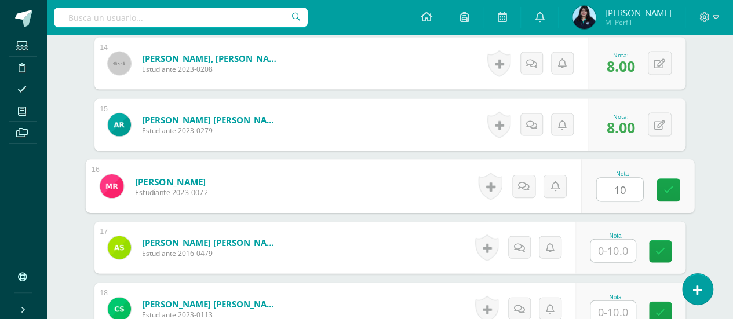
type input "10"
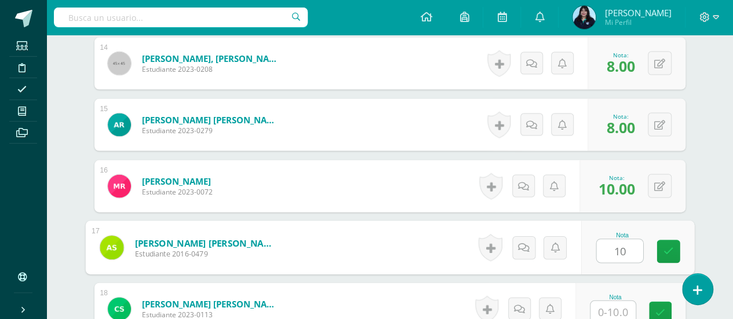
type input "10"
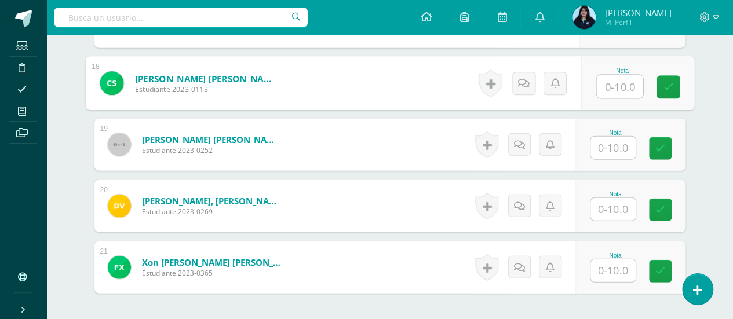
scroll to position [1412, 0]
type input "7"
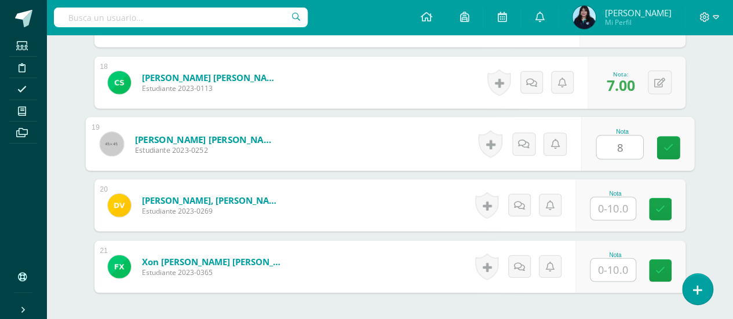
type input "8"
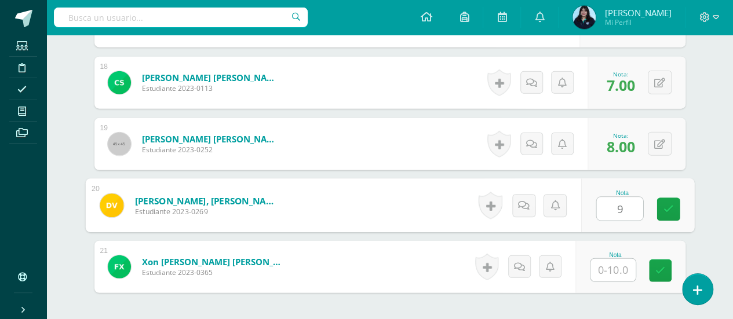
type input "9"
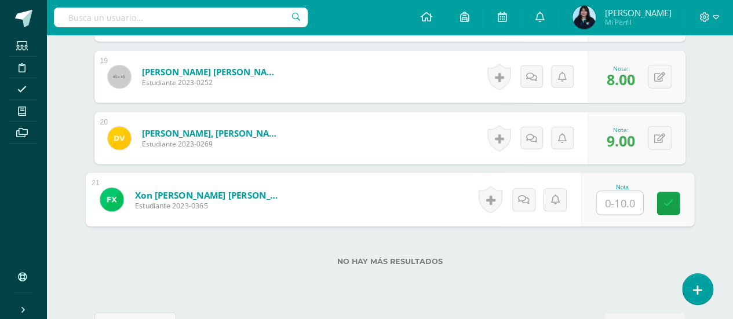
scroll to position [1479, 0]
type input "7"
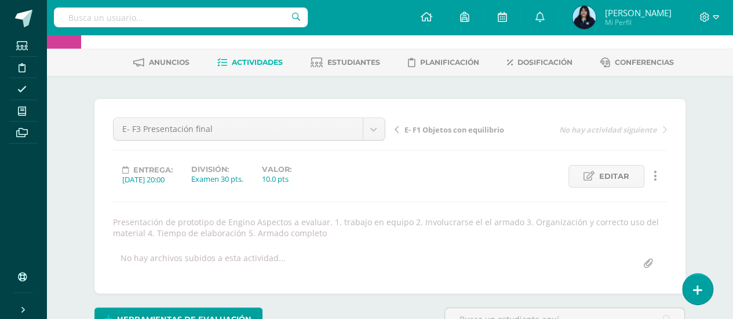
scroll to position [0, 0]
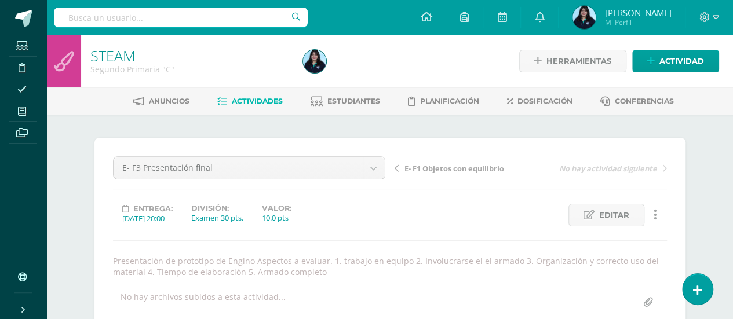
click at [254, 96] on link "Actividades" at bounding box center [249, 101] width 65 height 19
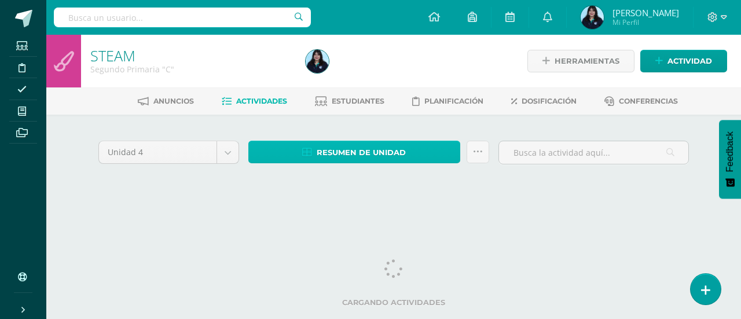
click at [342, 155] on span "Resumen de unidad" at bounding box center [361, 152] width 89 height 21
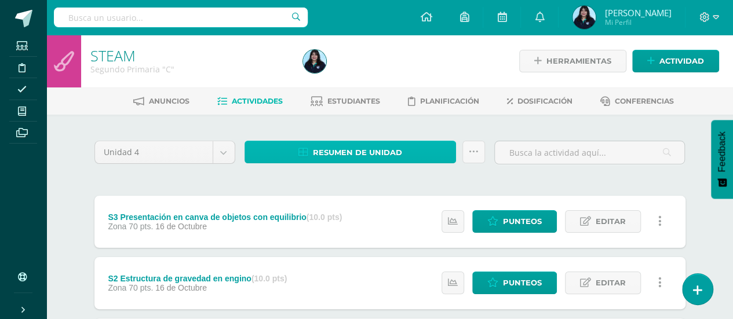
click at [367, 155] on span "Resumen de unidad" at bounding box center [357, 152] width 89 height 21
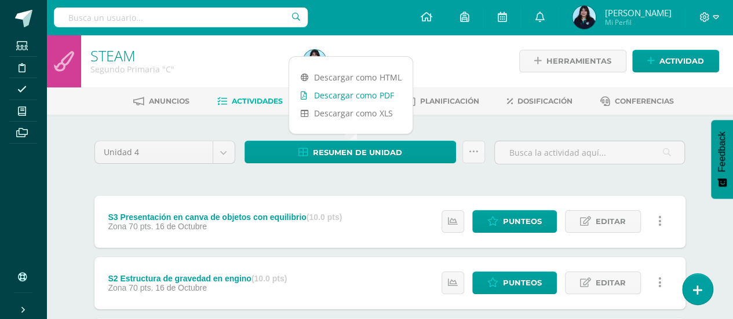
click at [367, 89] on link "Descargar como PDF" at bounding box center [350, 95] width 123 height 18
click at [474, 60] on div at bounding box center [406, 61] width 217 height 53
